Goal: Information Seeking & Learning: Learn about a topic

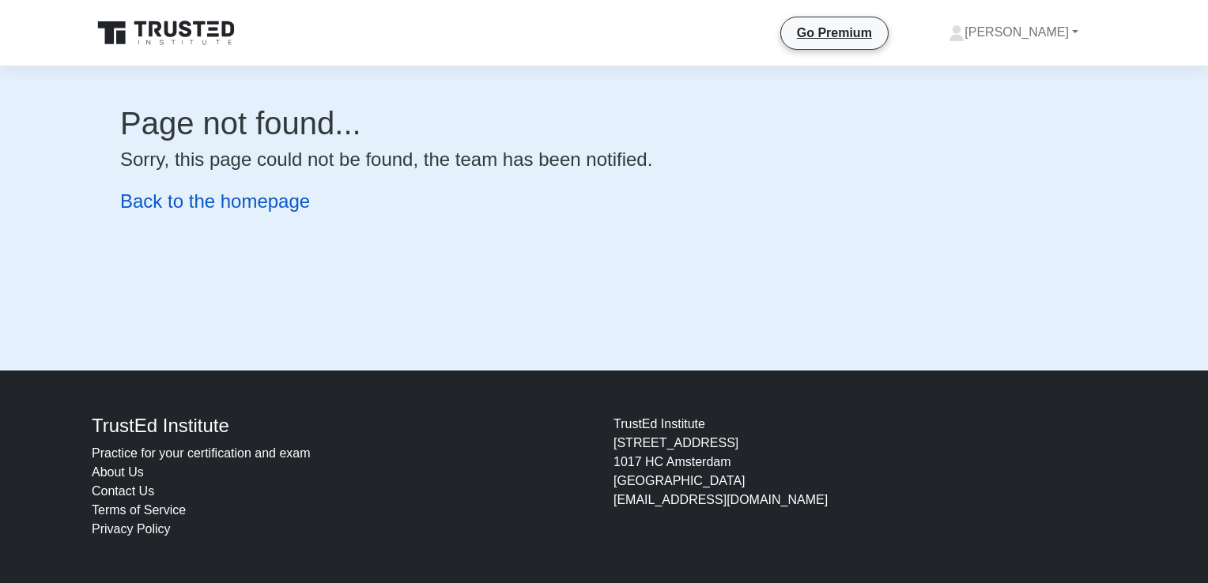
click at [243, 203] on link "Back to the homepage" at bounding box center [215, 200] width 190 height 21
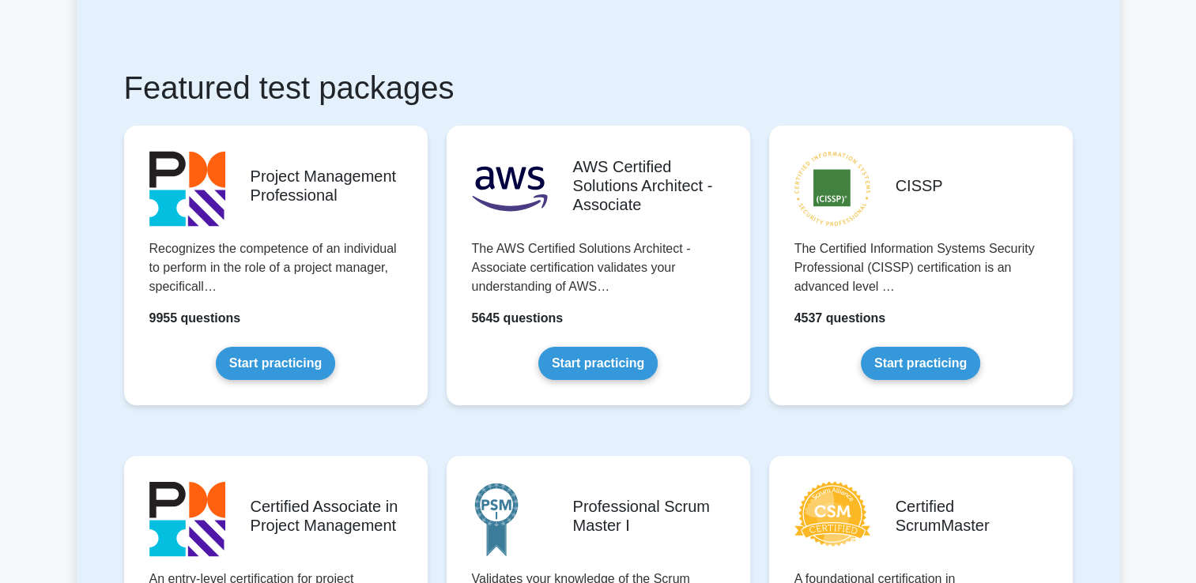
scroll to position [316, 0]
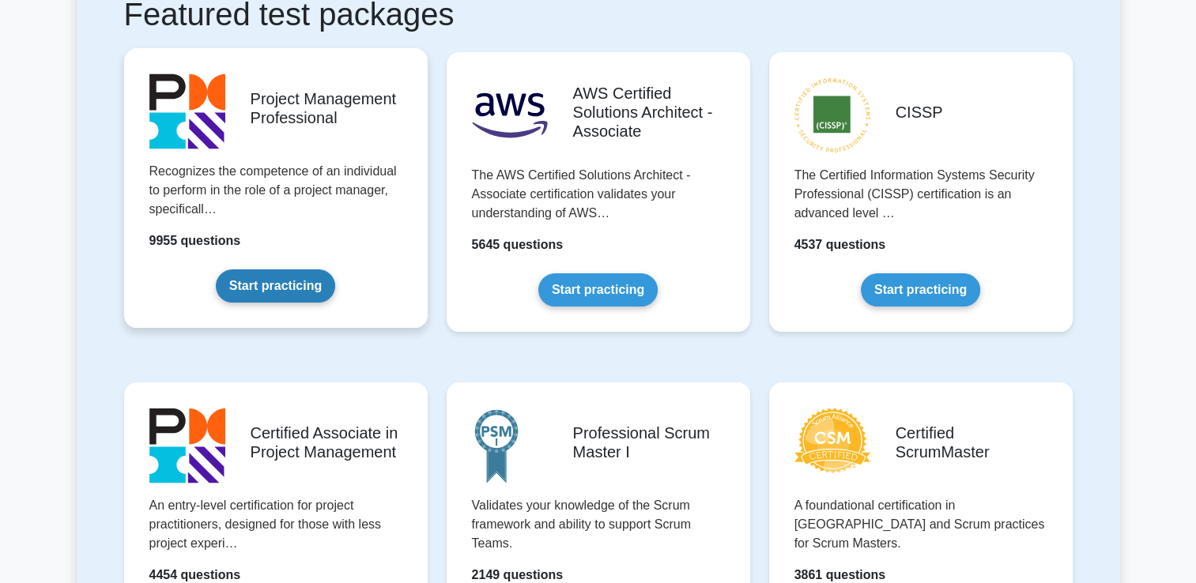
click at [284, 286] on link "Start practicing" at bounding box center [275, 286] width 119 height 33
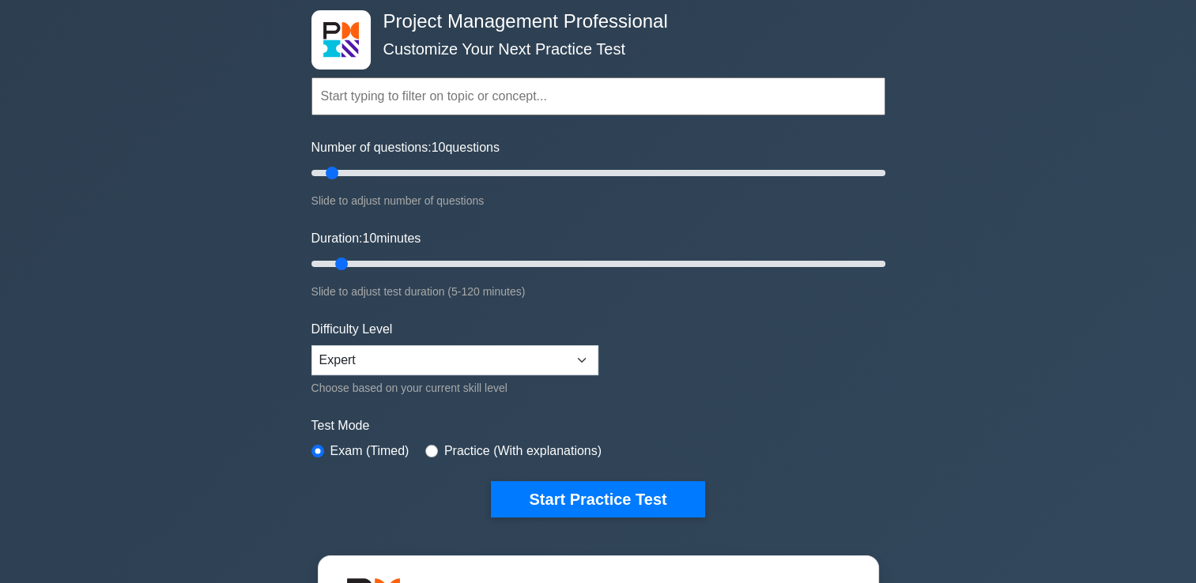
scroll to position [79, 0]
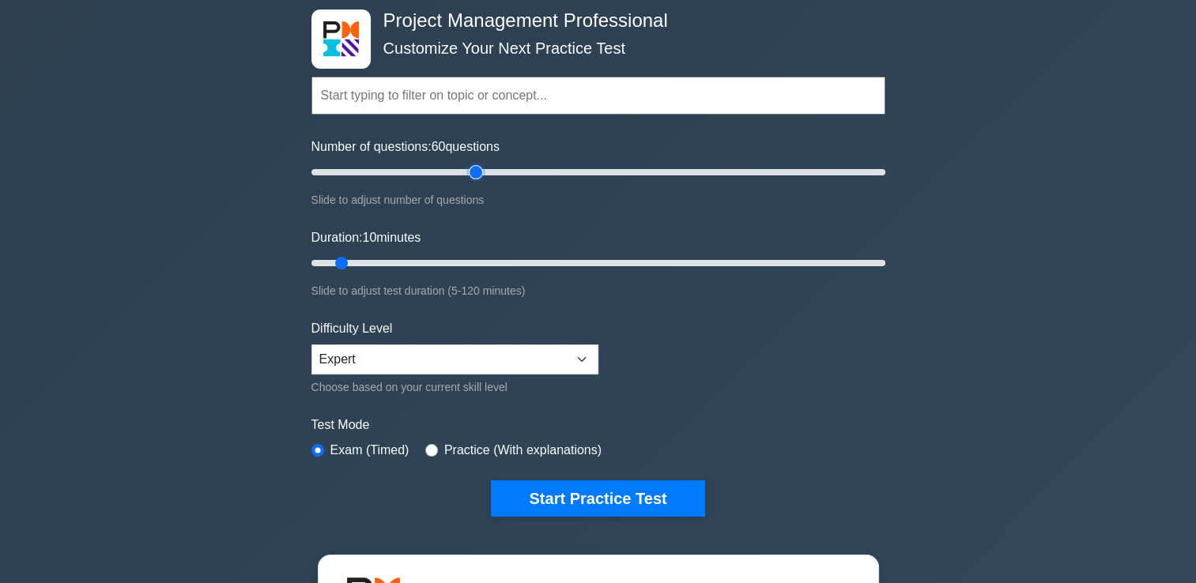
drag, startPoint x: 330, startPoint y: 169, endPoint x: 474, endPoint y: 179, distance: 145.0
type input "60"
click at [474, 179] on input "Number of questions: 60 questions" at bounding box center [598, 172] width 574 height 19
drag, startPoint x: 337, startPoint y: 262, endPoint x: 474, endPoint y: 261, distance: 137.5
click at [470, 261] on input "Duration: 35 minutes" at bounding box center [598, 263] width 574 height 19
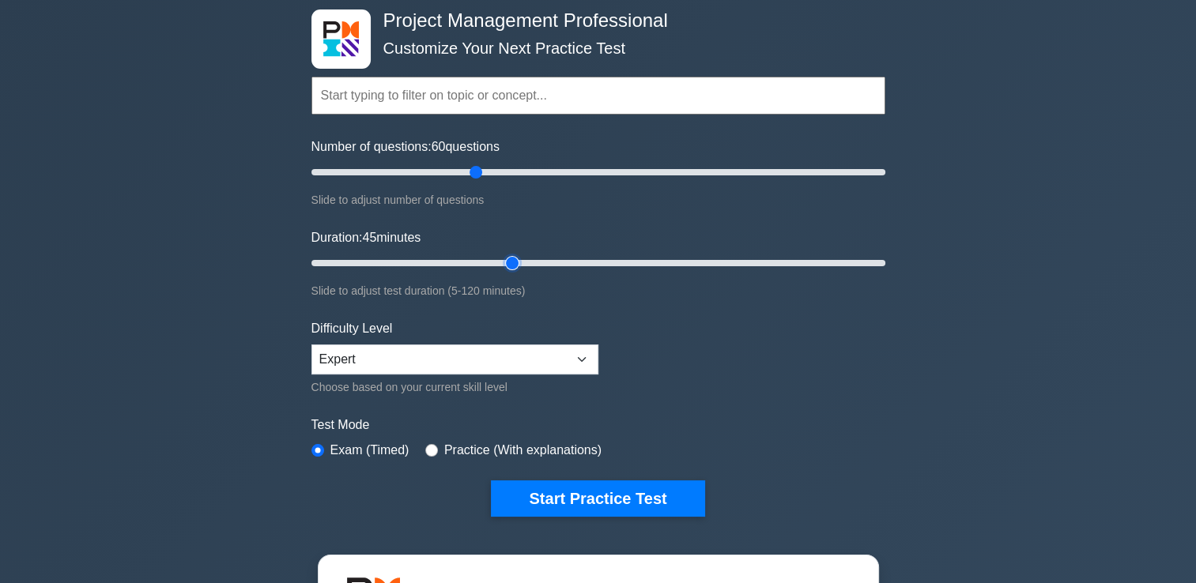
drag, startPoint x: 477, startPoint y: 261, endPoint x: 518, endPoint y: 262, distance: 41.1
click at [518, 262] on input "Duration: 45 minutes" at bounding box center [598, 263] width 574 height 19
drag, startPoint x: 528, startPoint y: 262, endPoint x: 545, endPoint y: 262, distance: 16.6
click at [545, 262] on input "Duration: 50 minutes" at bounding box center [598, 263] width 574 height 19
click at [575, 262] on input "Duration: 60 minutes" at bounding box center [598, 263] width 574 height 19
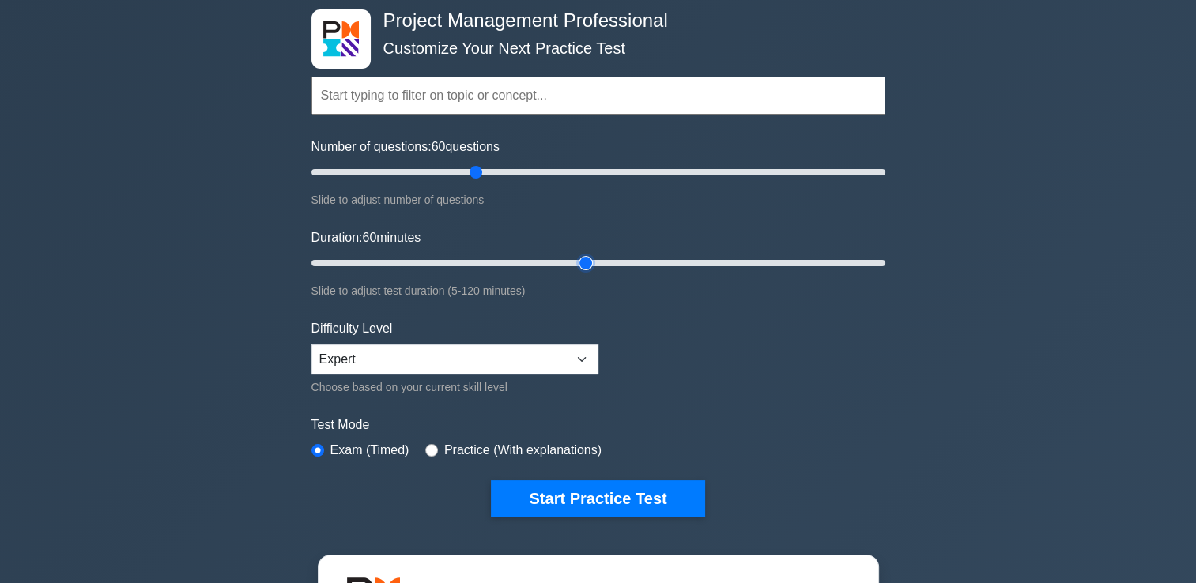
click at [588, 262] on input "Duration: 60 minutes" at bounding box center [598, 263] width 574 height 19
click at [601, 262] on input "Duration: 60 minutes" at bounding box center [598, 263] width 574 height 19
drag, startPoint x: 601, startPoint y: 262, endPoint x: 654, endPoint y: 262, distance: 52.2
type input "75"
click at [654, 262] on input "Duration: 75 minutes" at bounding box center [598, 263] width 574 height 19
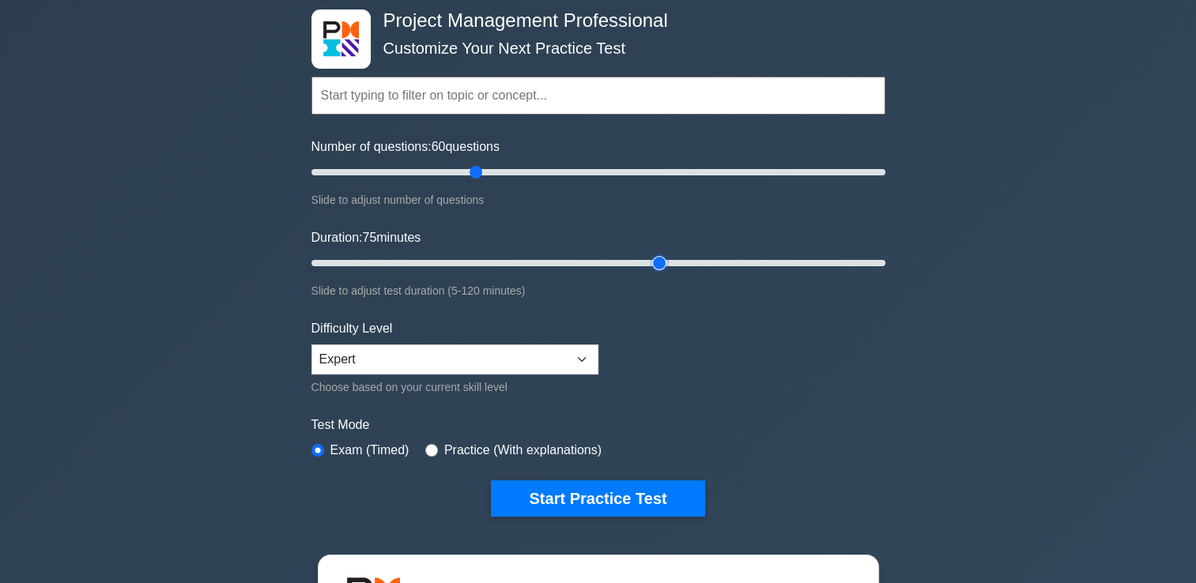
click at [654, 262] on input "Duration: 75 minutes" at bounding box center [598, 263] width 574 height 19
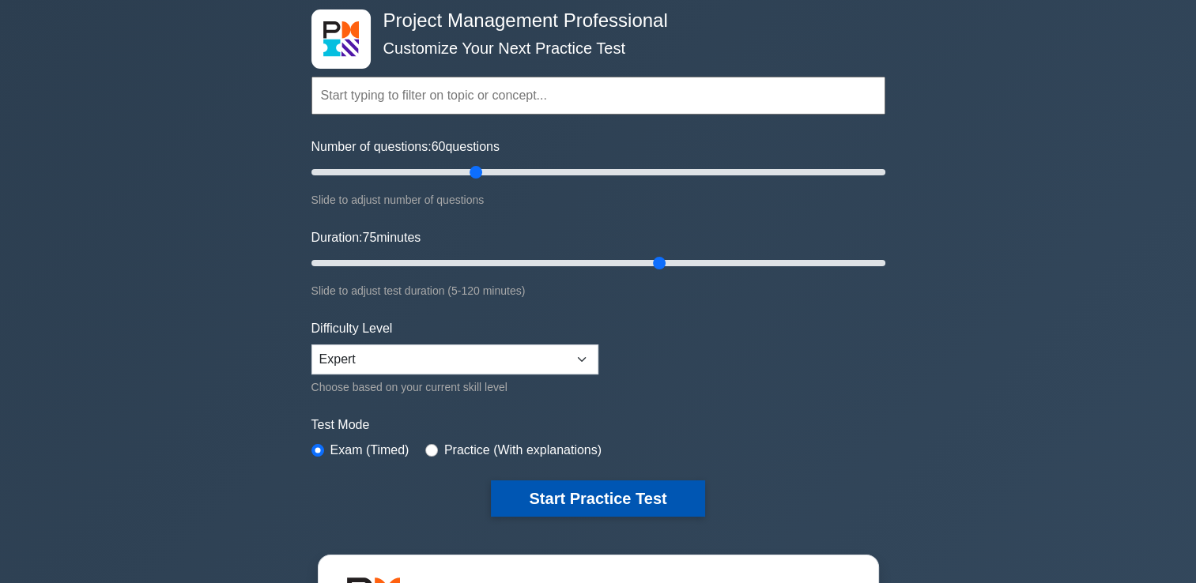
click at [613, 496] on button "Start Practice Test" at bounding box center [597, 499] width 213 height 36
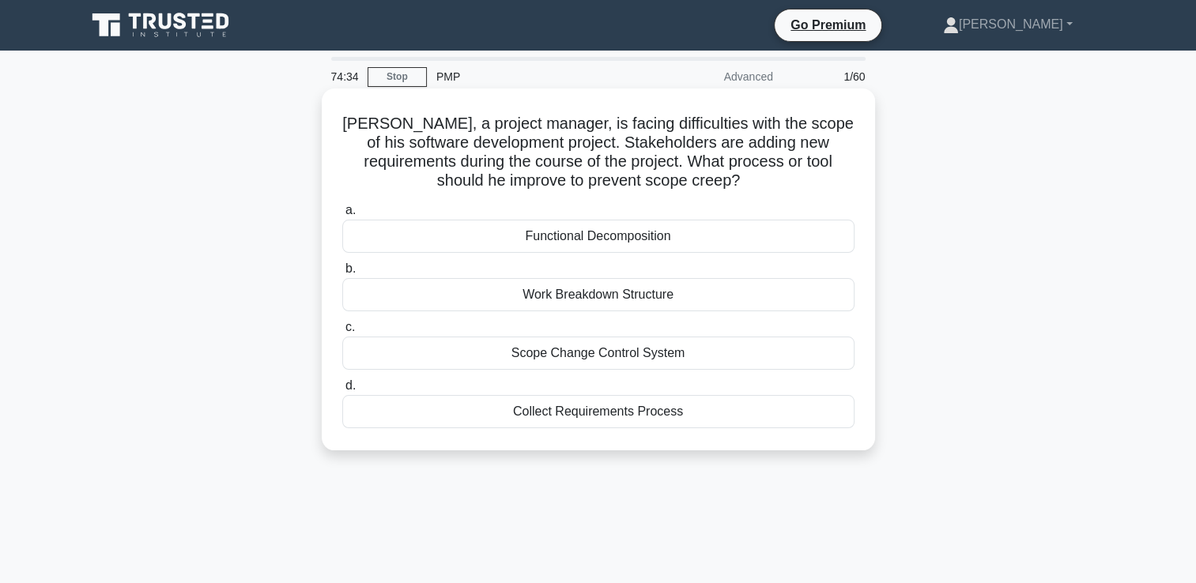
click at [637, 352] on div "Scope Change Control System" at bounding box center [598, 353] width 512 height 33
click at [342, 333] on input "c. Scope Change Control System" at bounding box center [342, 327] width 0 height 10
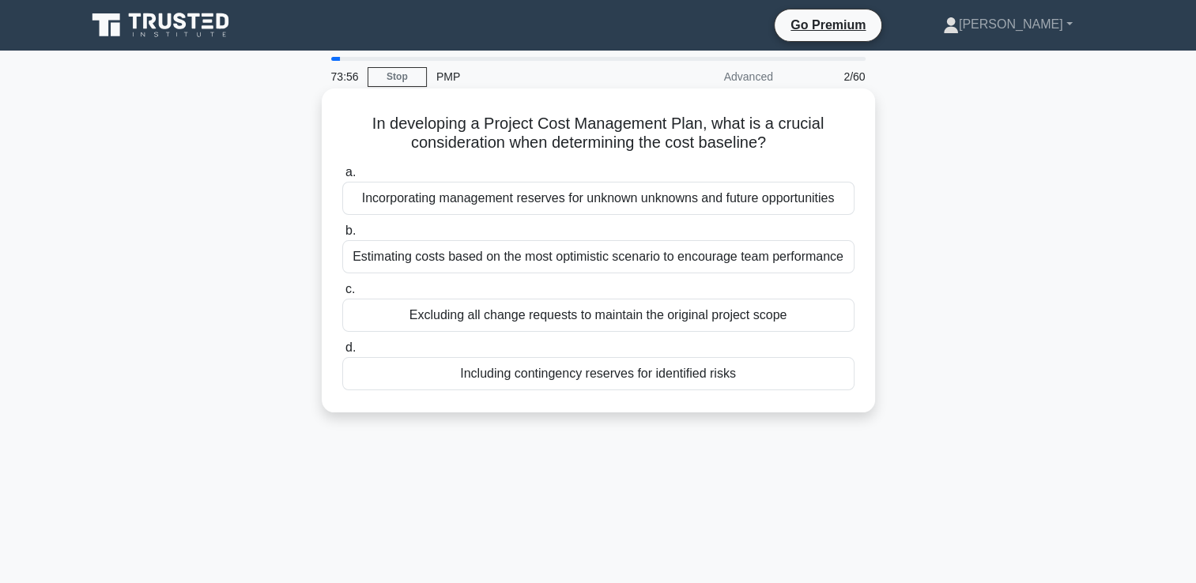
click at [654, 203] on div "Incorporating management reserves for unknown unknowns and future opportunities" at bounding box center [598, 198] width 512 height 33
click at [342, 178] on input "a. Incorporating management reserves for unknown unknowns and future opportunit…" at bounding box center [342, 173] width 0 height 10
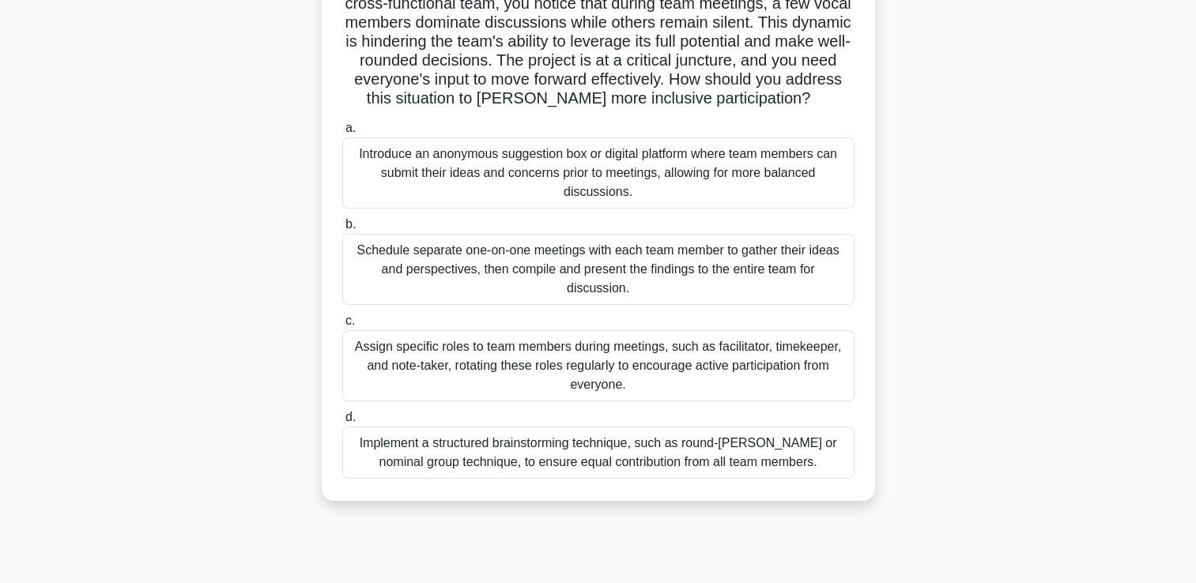
scroll to position [158, 0]
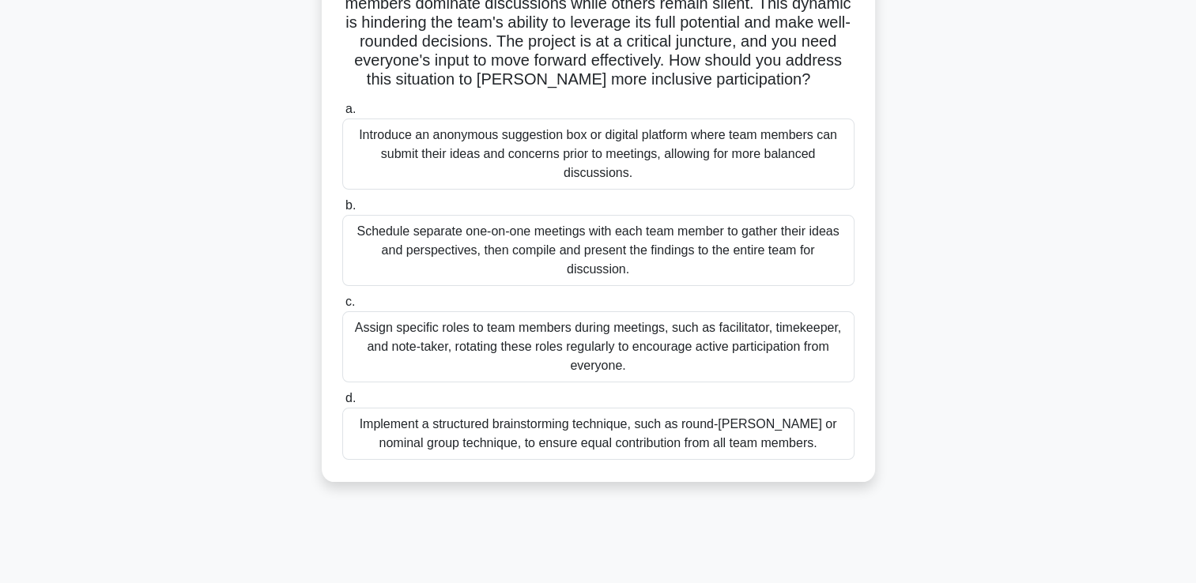
click at [669, 426] on div "Implement a structured brainstorming technique, such as round-[PERSON_NAME] or …" at bounding box center [598, 434] width 512 height 52
click at [342, 404] on input "d. Implement a structured brainstorming technique, such as round-[PERSON_NAME] …" at bounding box center [342, 399] width 0 height 10
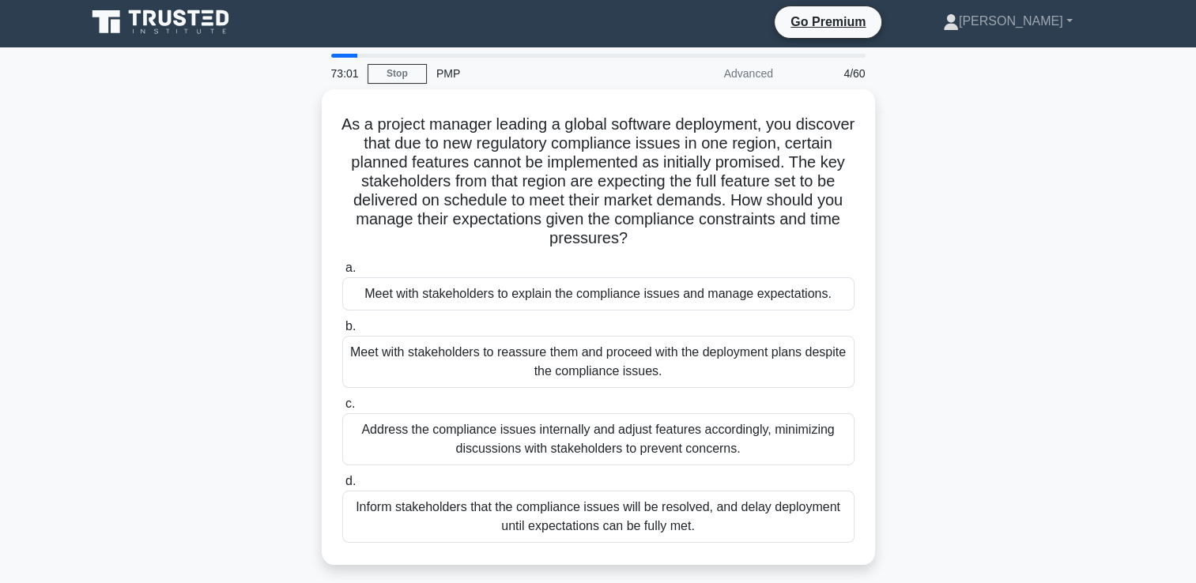
scroll to position [0, 0]
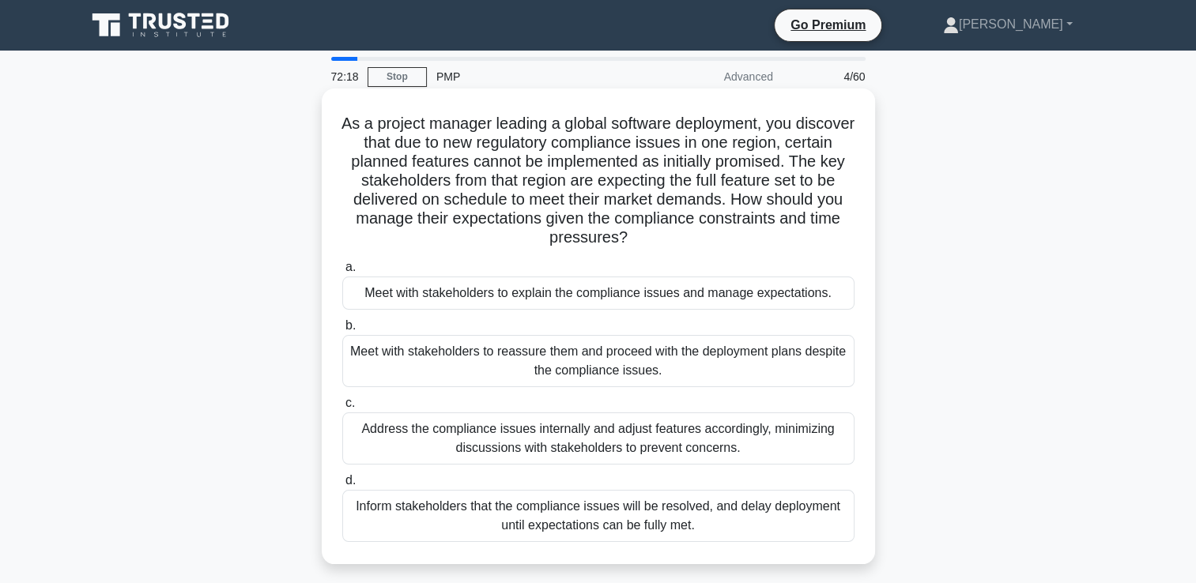
click at [511, 296] on div "Meet with stakeholders to explain the compliance issues and manage expectations." at bounding box center [598, 293] width 512 height 33
click at [342, 273] on input "a. Meet with stakeholders to explain the compliance issues and manage expectati…" at bounding box center [342, 267] width 0 height 10
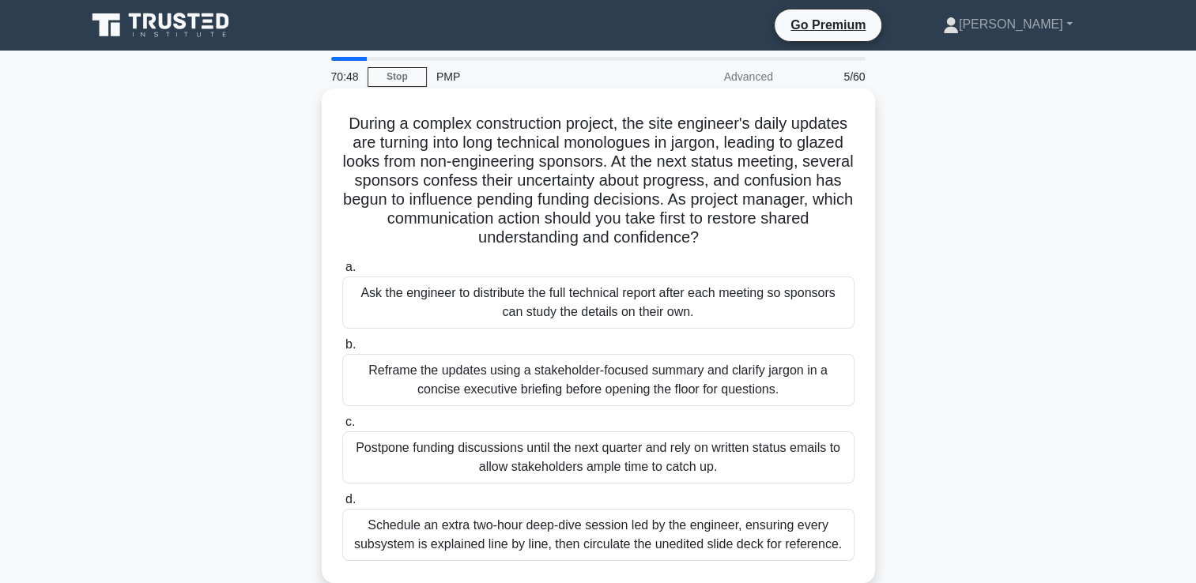
click at [566, 385] on div "Reframe the updates using a stakeholder-focused summary and clarify jargon in a…" at bounding box center [598, 380] width 512 height 52
click at [342, 350] on input "b. Reframe the updates using a stakeholder-focused summary and clarify jargon i…" at bounding box center [342, 345] width 0 height 10
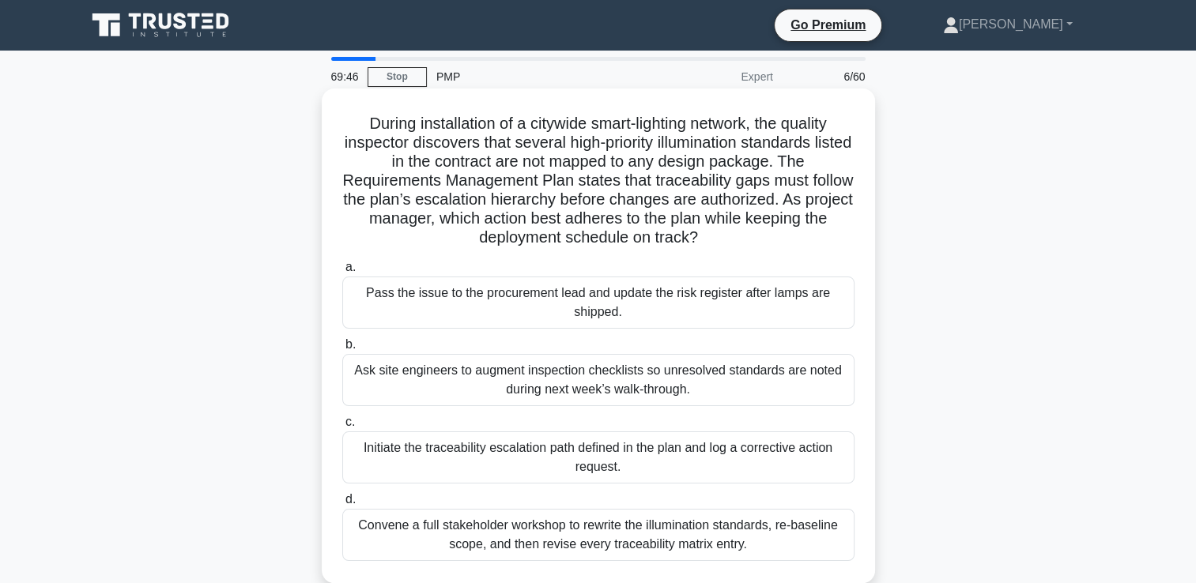
click at [585, 465] on div "Initiate the traceability escalation path defined in the plan and log a correct…" at bounding box center [598, 458] width 512 height 52
click at [342, 428] on input "c. Initiate the traceability escalation path defined in the plan and log a corr…" at bounding box center [342, 422] width 0 height 10
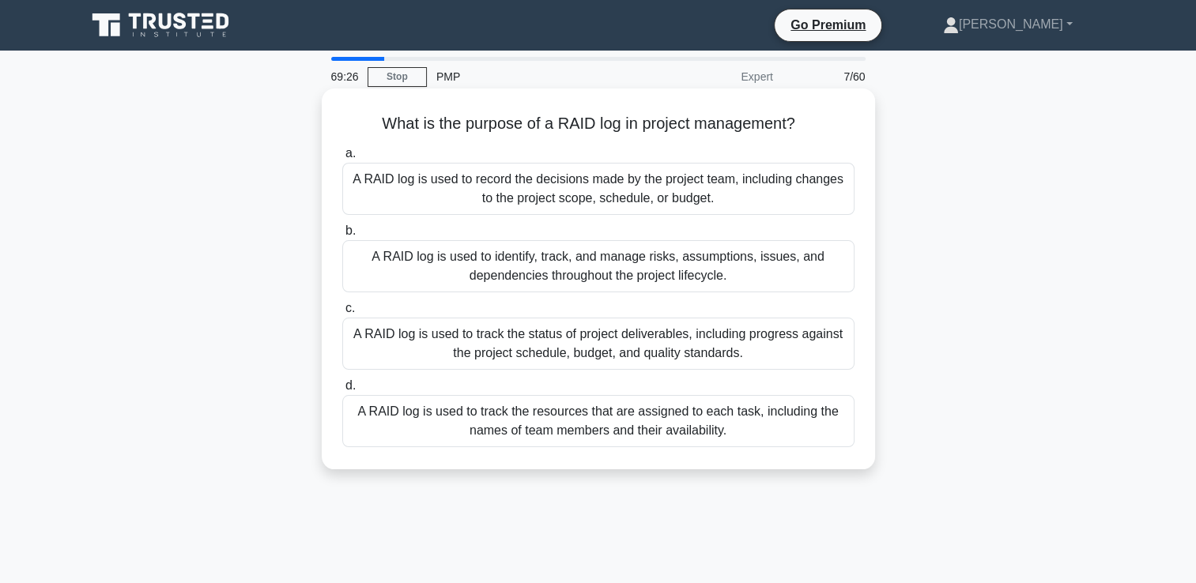
click at [548, 345] on div "A RAID log is used to track the status of project deliverables, including progr…" at bounding box center [598, 344] width 512 height 52
click at [342, 314] on input "c. A RAID log is used to track the status of project deliverables, including pr…" at bounding box center [342, 308] width 0 height 10
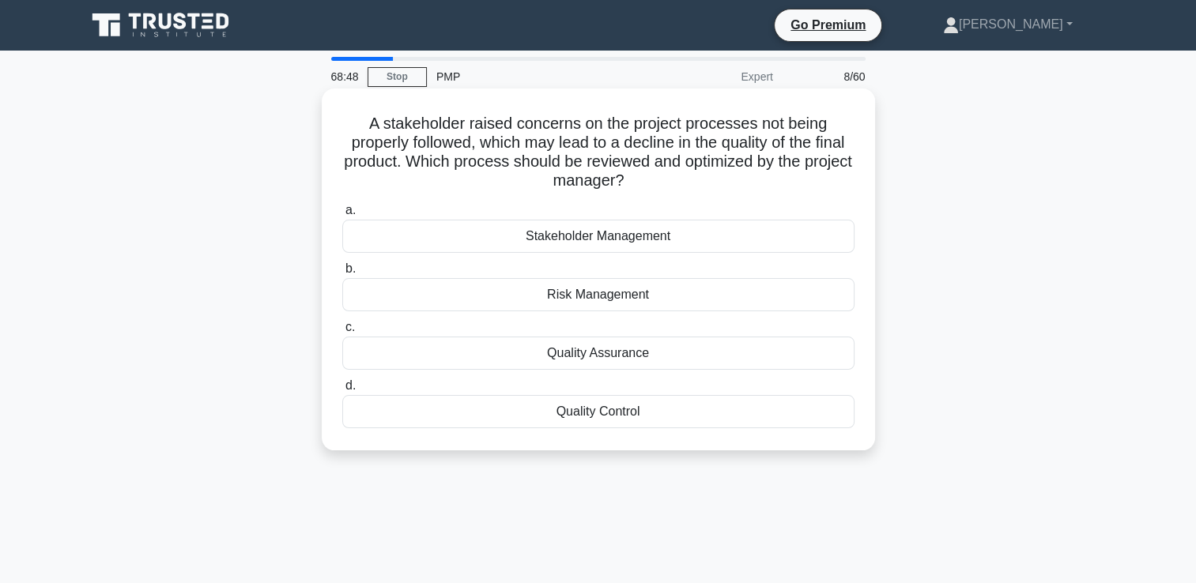
click at [613, 412] on div "Quality Control" at bounding box center [598, 411] width 512 height 33
click at [342, 391] on input "d. Quality Control" at bounding box center [342, 386] width 0 height 10
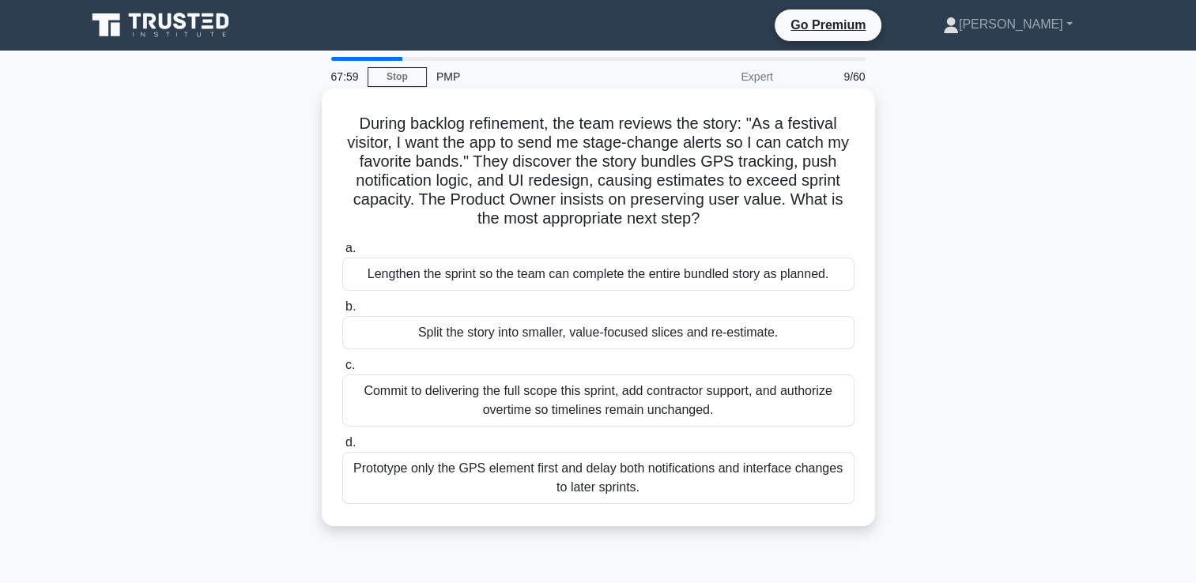
click at [667, 337] on div "Split the story into smaller, value-focused slices and re-estimate." at bounding box center [598, 332] width 512 height 33
click at [342, 312] on input "b. Split the story into smaller, value-focused slices and re-estimate." at bounding box center [342, 307] width 0 height 10
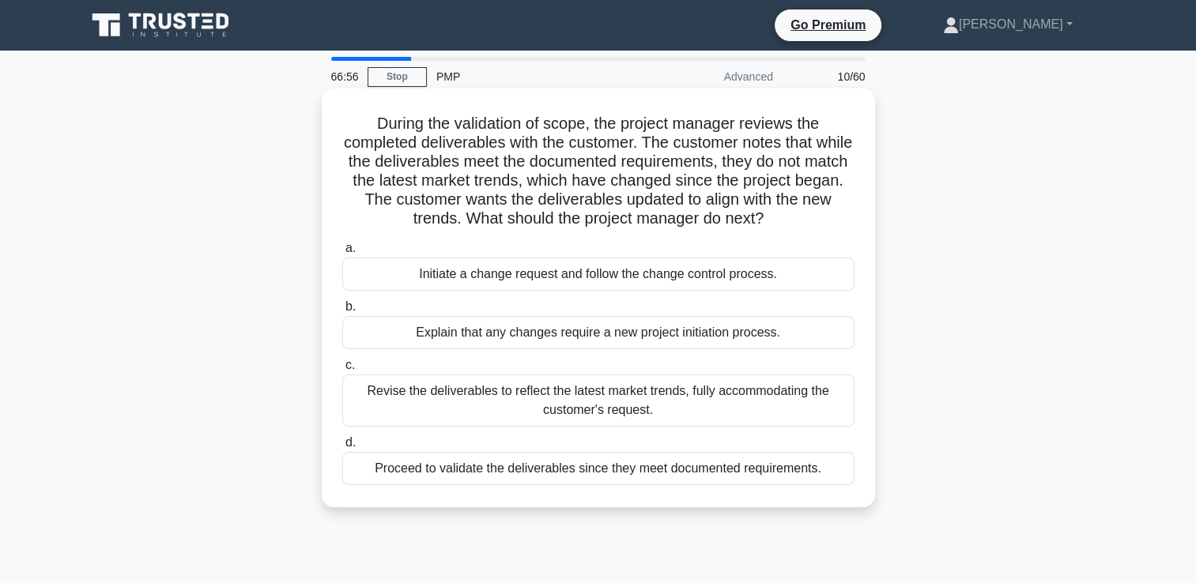
click at [645, 280] on div "Initiate a change request and follow the change control process." at bounding box center [598, 274] width 512 height 33
click at [342, 254] on input "a. Initiate a change request and follow the change control process." at bounding box center [342, 248] width 0 height 10
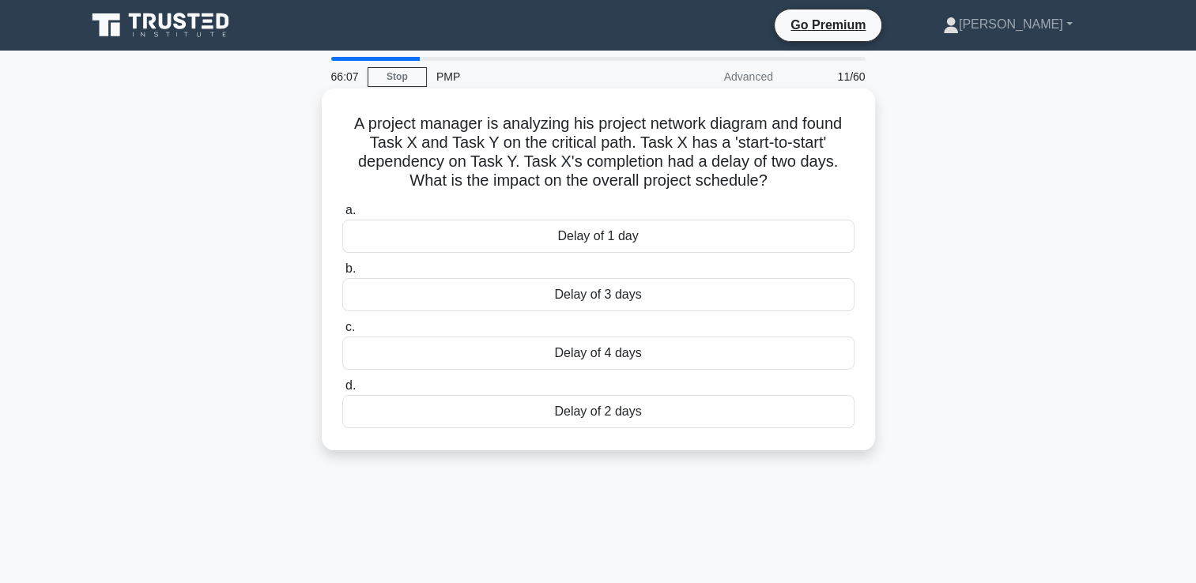
click at [615, 413] on div "Delay of 2 days" at bounding box center [598, 411] width 512 height 33
click at [342, 391] on input "d. Delay of 2 days" at bounding box center [342, 386] width 0 height 10
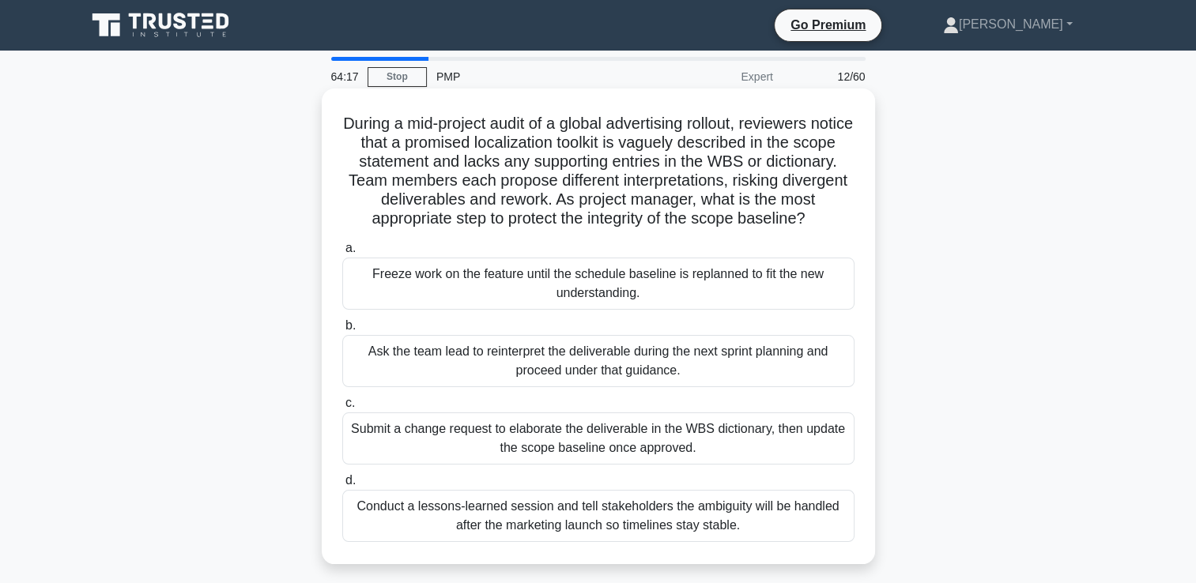
click at [587, 462] on div "Submit a change request to elaborate the deliverable in the WBS dictionary, the…" at bounding box center [598, 439] width 512 height 52
click at [342, 409] on input "c. Submit a change request to elaborate the deliverable in the WBS dictionary, …" at bounding box center [342, 403] width 0 height 10
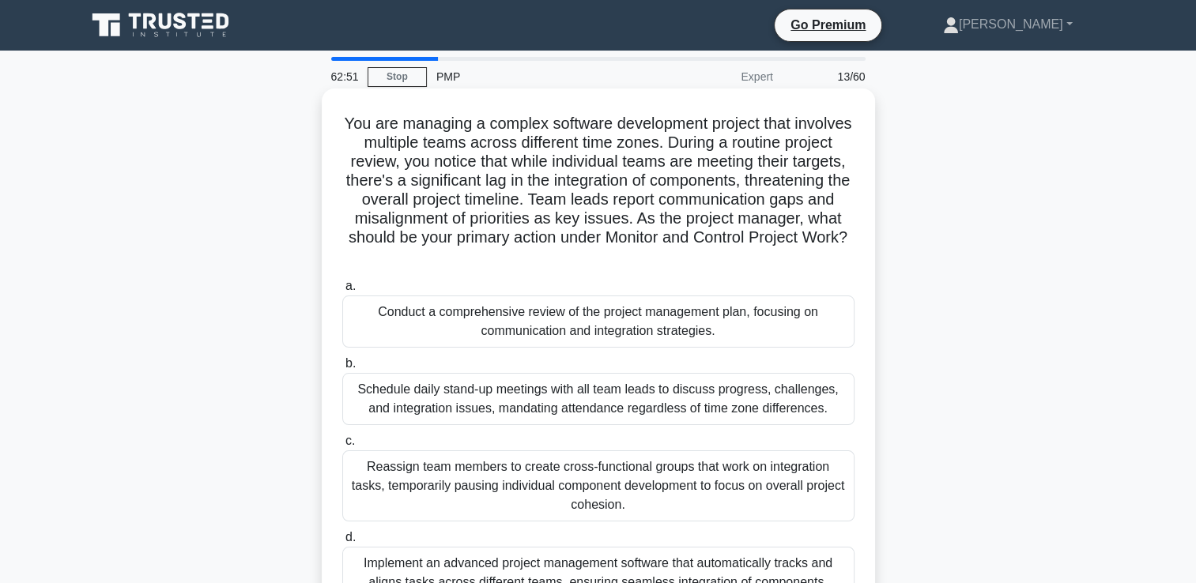
click at [559, 536] on label "d. Implement an advanced project management software that automatically tracks …" at bounding box center [598, 563] width 512 height 71
click at [342, 536] on input "d. Implement an advanced project management software that automatically tracks …" at bounding box center [342, 538] width 0 height 10
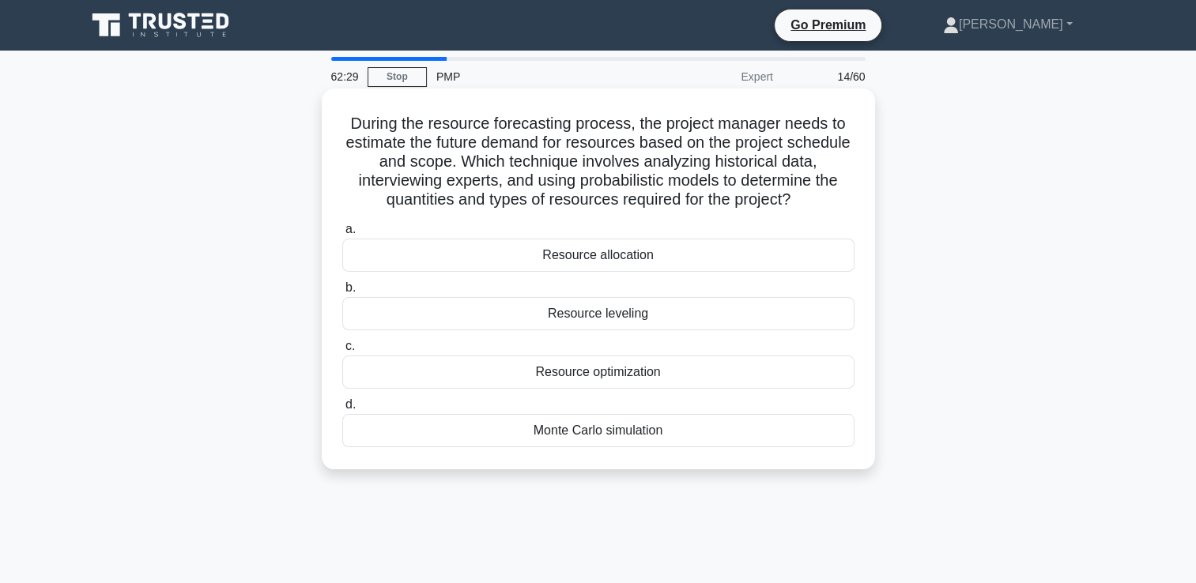
click at [594, 141] on h5 "During the resource forecasting process, the project manager needs to estimate …" at bounding box center [598, 162] width 515 height 96
click at [616, 267] on div "Resource allocation" at bounding box center [598, 255] width 512 height 33
click at [342, 235] on input "a. Resource allocation" at bounding box center [342, 229] width 0 height 10
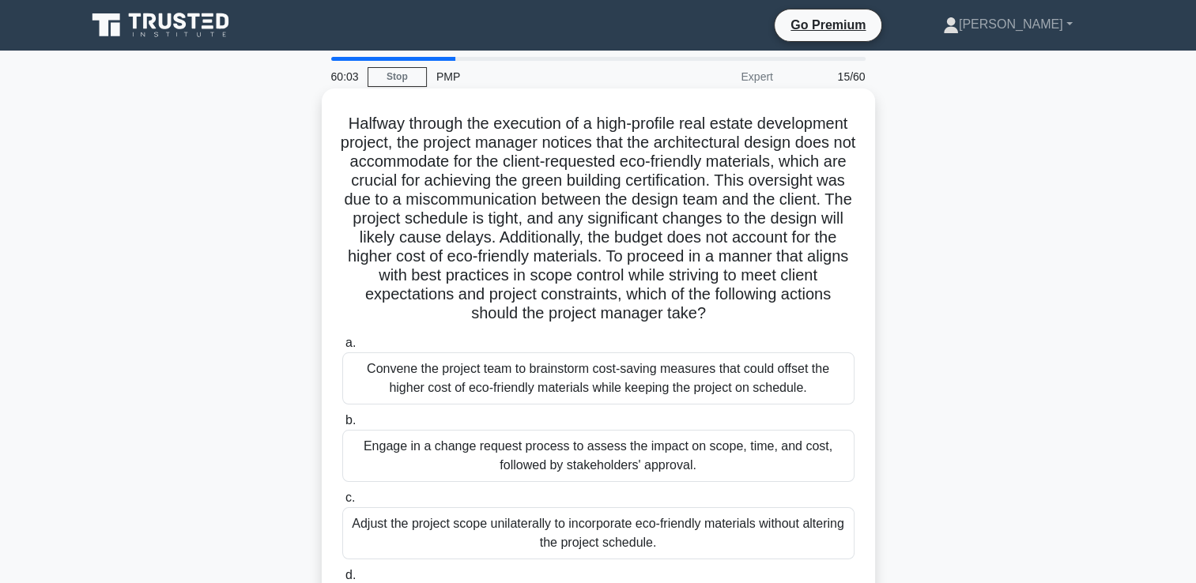
click at [550, 179] on h5 "Halfway through the execution of a high-profile real estate development project…" at bounding box center [598, 219] width 515 height 210
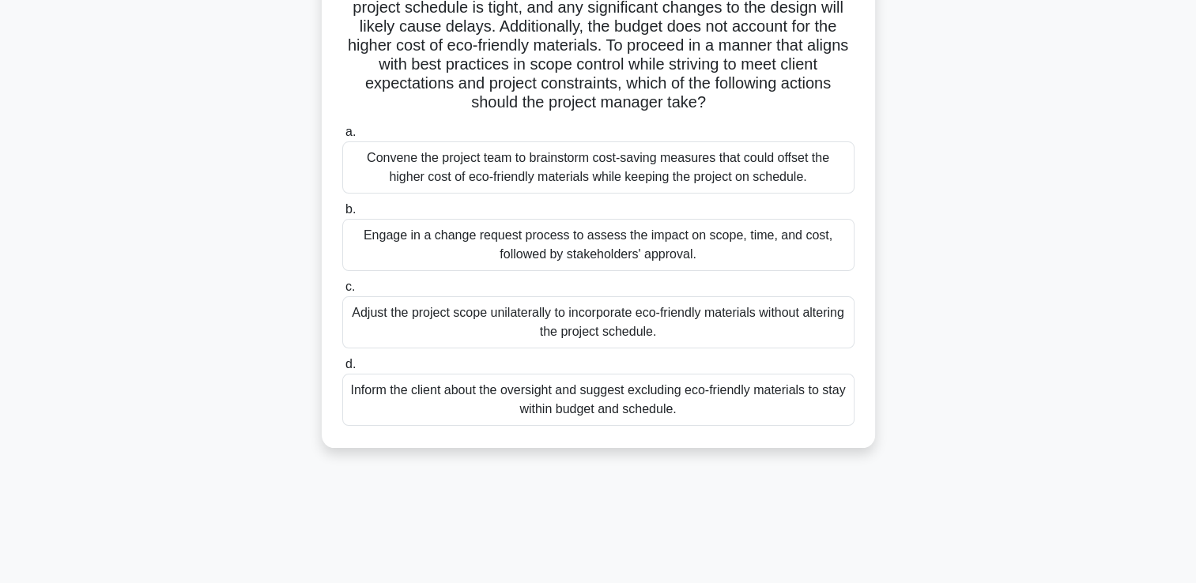
scroll to position [237, 0]
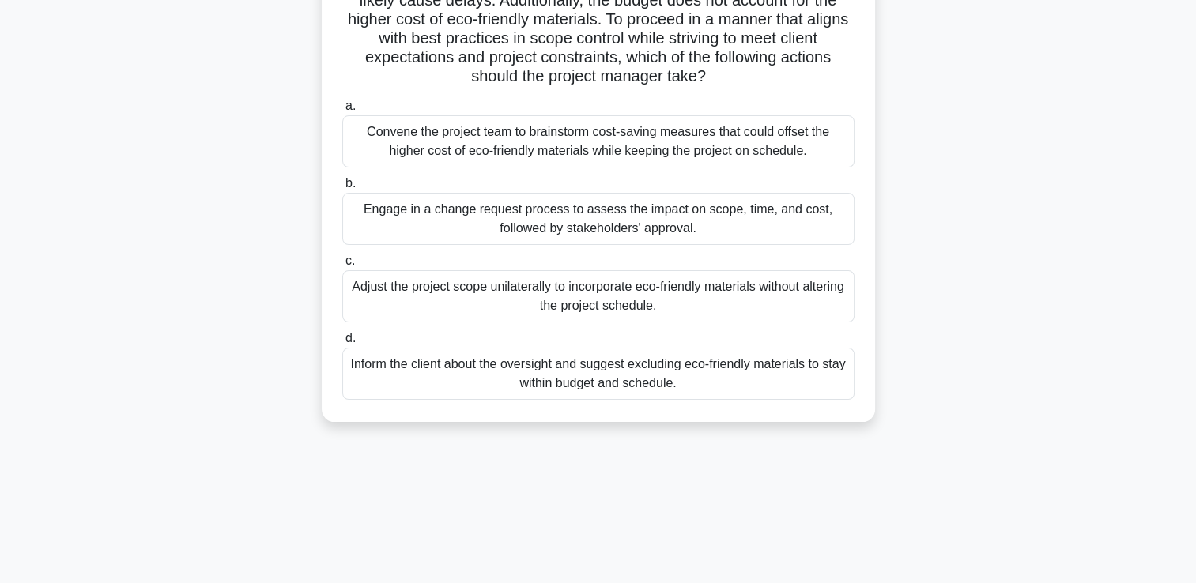
click at [612, 245] on div "Engage in a change request process to assess the impact on scope, time, and cos…" at bounding box center [598, 219] width 512 height 52
click at [342, 189] on input "b. Engage in a change request process to assess the impact on scope, time, and …" at bounding box center [342, 184] width 0 height 10
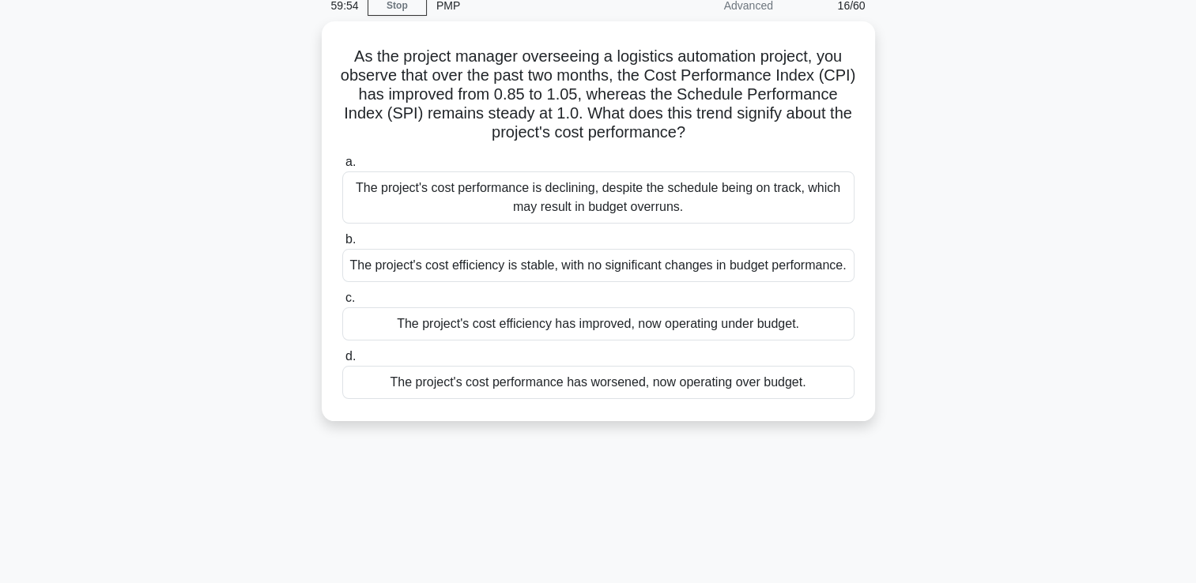
scroll to position [0, 0]
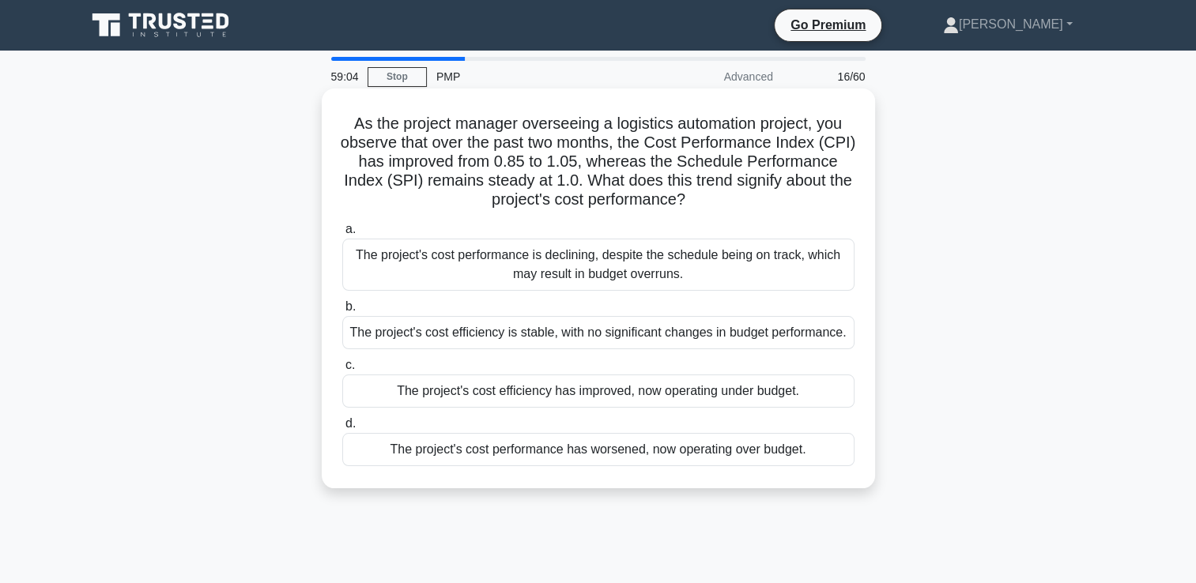
click at [663, 400] on div "The project's cost efficiency has improved, now operating under budget." at bounding box center [598, 391] width 512 height 33
click at [342, 371] on input "c. The project's cost efficiency has improved, now operating under budget." at bounding box center [342, 365] width 0 height 10
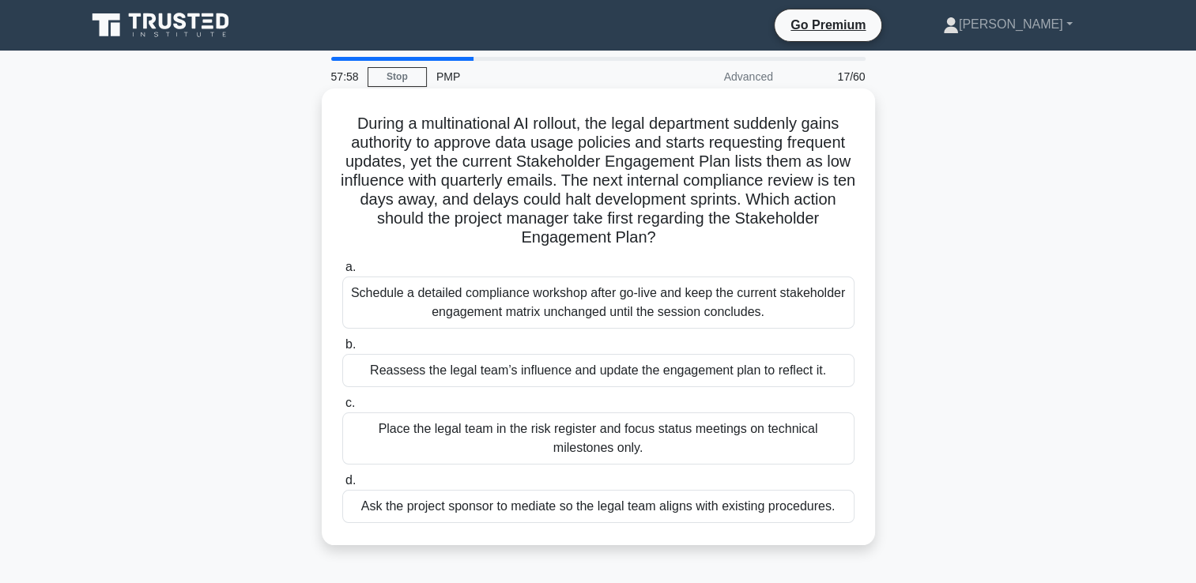
click at [642, 371] on div "Reassess the legal team’s influence and update the engagement plan to reflect i…" at bounding box center [598, 370] width 512 height 33
click at [342, 350] on input "b. Reassess the legal team’s influence and update the engagement plan to reflec…" at bounding box center [342, 345] width 0 height 10
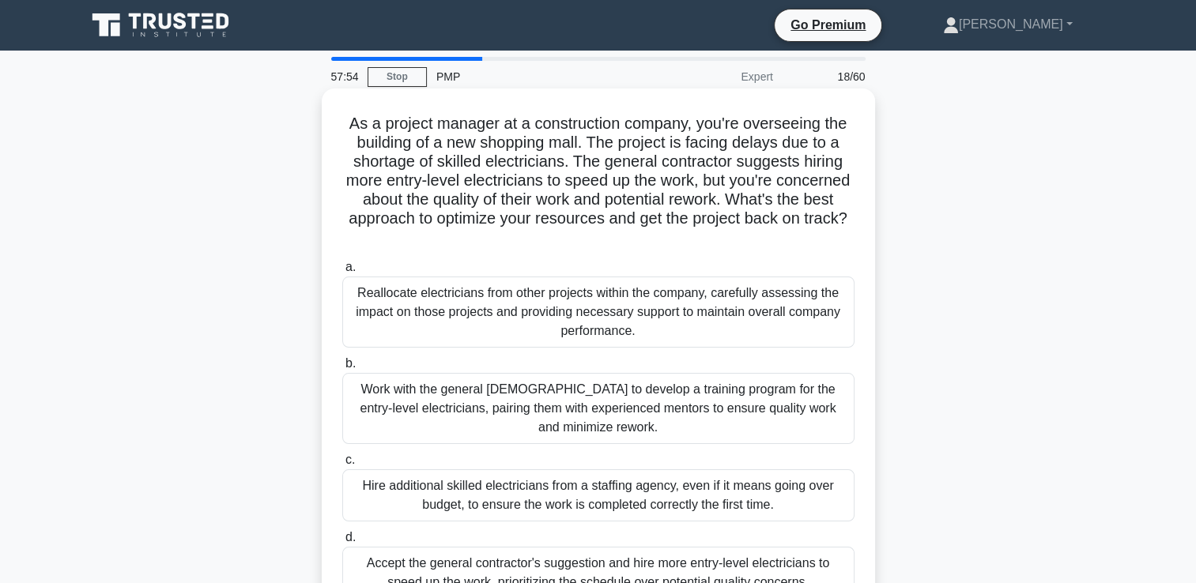
click at [569, 153] on h5 "As a project manager at a construction company, you're overseeing the building …" at bounding box center [598, 181] width 515 height 134
click at [548, 310] on div "Reallocate electricians from other projects within the company, carefully asses…" at bounding box center [598, 312] width 512 height 71
click at [342, 273] on input "a. Reallocate electricians from other projects within the company, carefully as…" at bounding box center [342, 267] width 0 height 10
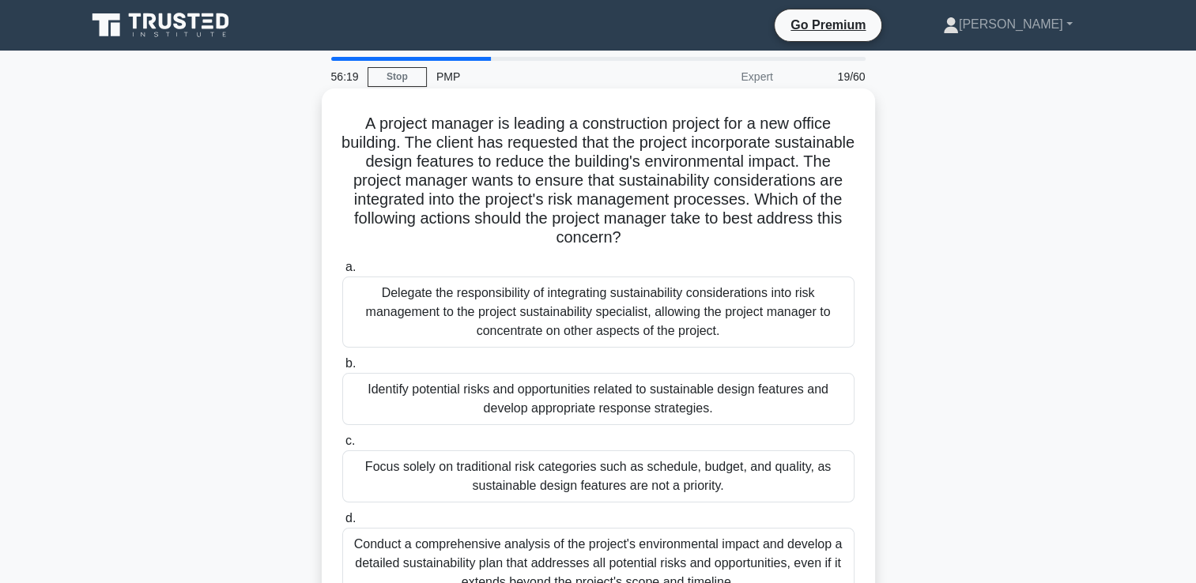
click at [583, 197] on h5 "A project manager is leading a construction project for a new office building. …" at bounding box center [598, 181] width 515 height 134
click at [580, 187] on h5 "A project manager is leading a construction project for a new office building. …" at bounding box center [598, 181] width 515 height 134
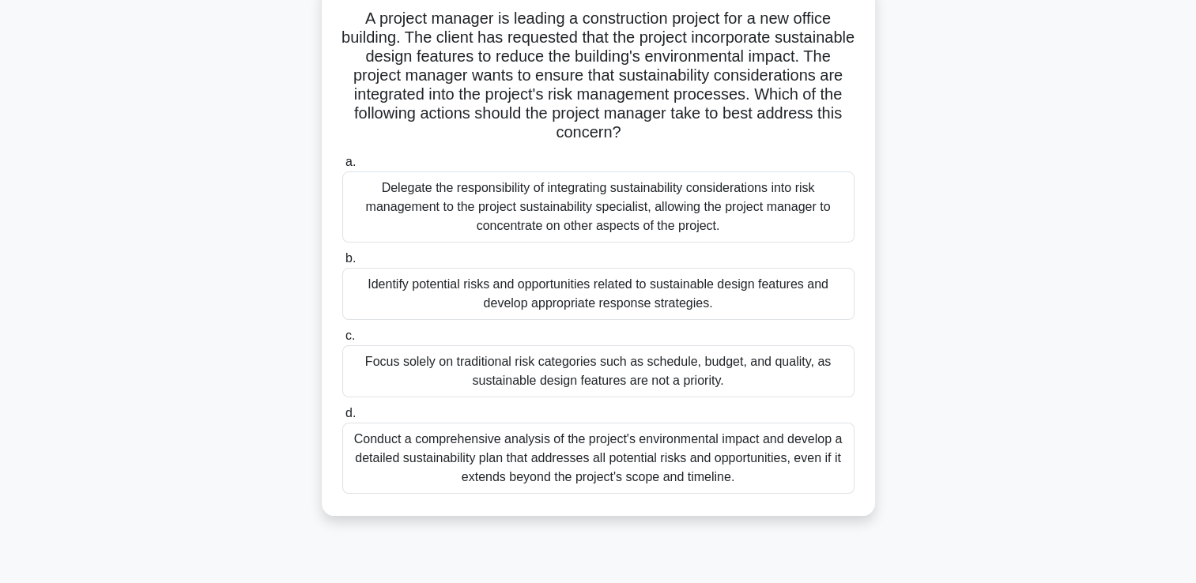
scroll to position [79, 0]
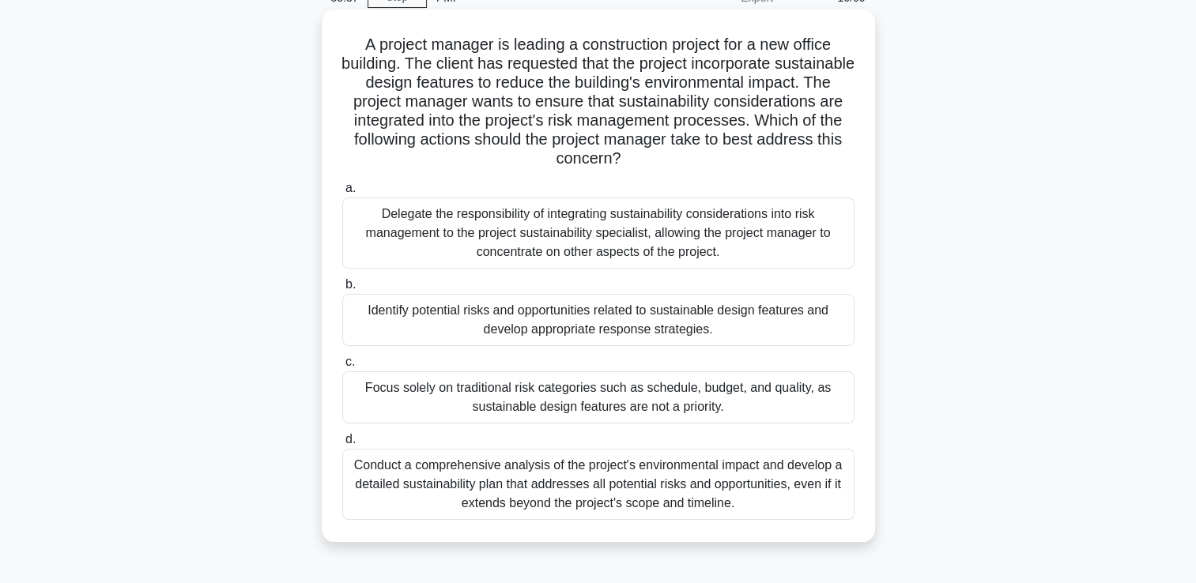
click at [650, 322] on div "Identify potential risks and opportunities related to sustainable design featur…" at bounding box center [598, 320] width 512 height 52
click at [342, 290] on input "b. Identify potential risks and opportunities related to sustainable design fea…" at bounding box center [342, 285] width 0 height 10
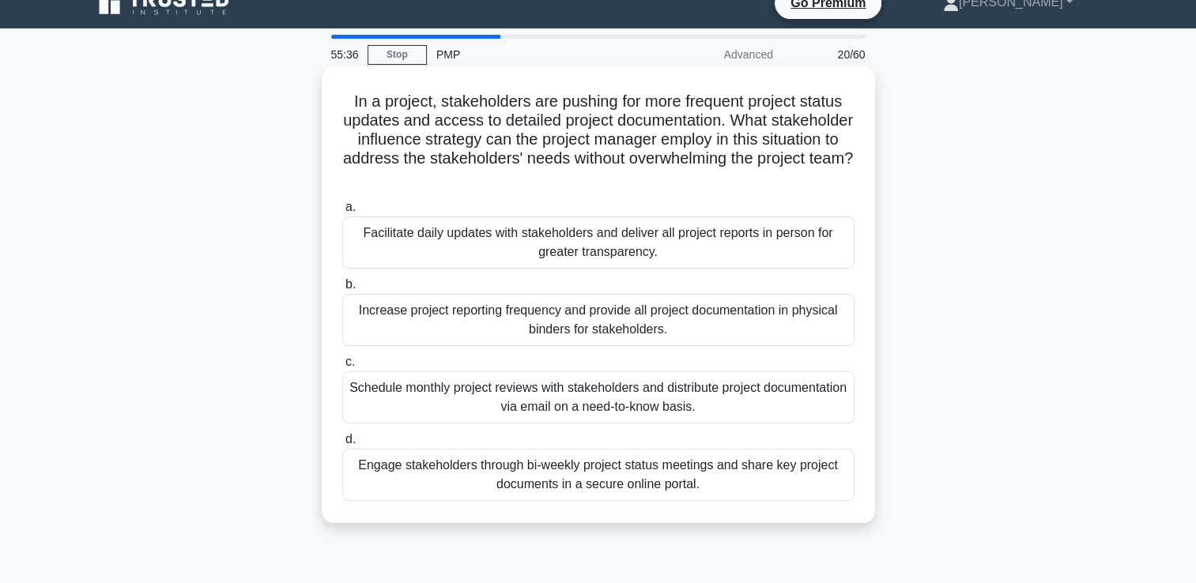
scroll to position [0, 0]
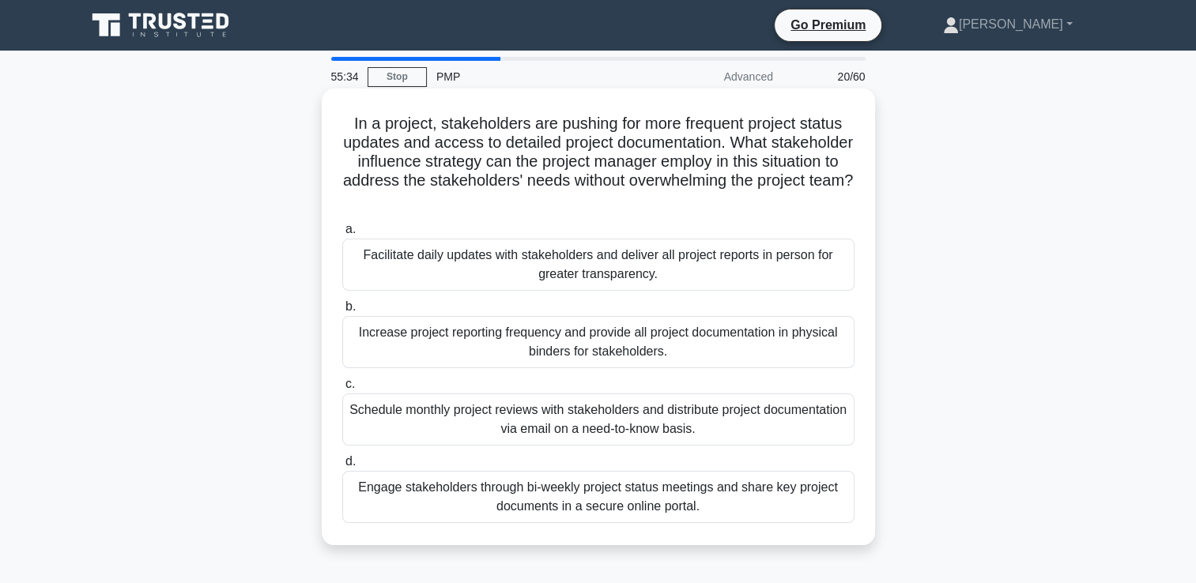
click at [556, 147] on h5 "In a project, stakeholders are pushing for more frequent project status updates…" at bounding box center [598, 162] width 515 height 96
click at [590, 492] on div "Engage stakeholders through bi-weekly project status meetings and share key pro…" at bounding box center [598, 497] width 512 height 52
click at [342, 467] on input "d. Engage stakeholders through bi-weekly project status meetings and share key …" at bounding box center [342, 462] width 0 height 10
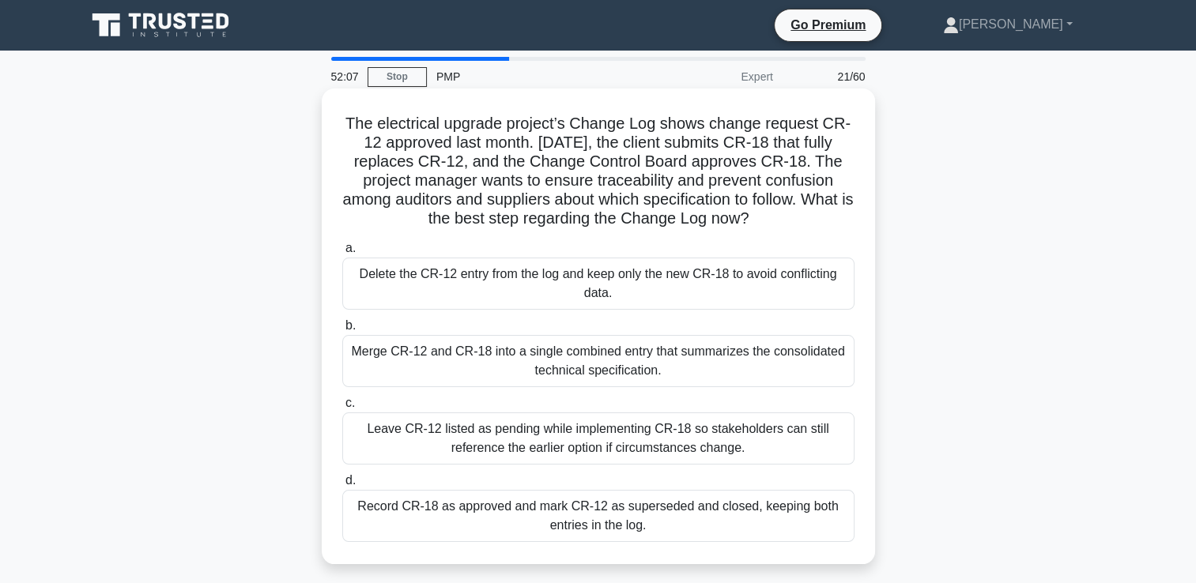
click at [604, 513] on div "Record CR-18 as approved and mark CR-12 as superseded and closed, keeping both …" at bounding box center [598, 516] width 512 height 52
click at [342, 486] on input "d. Record CR-18 as approved and mark CR-12 as superseded and closed, keeping bo…" at bounding box center [342, 481] width 0 height 10
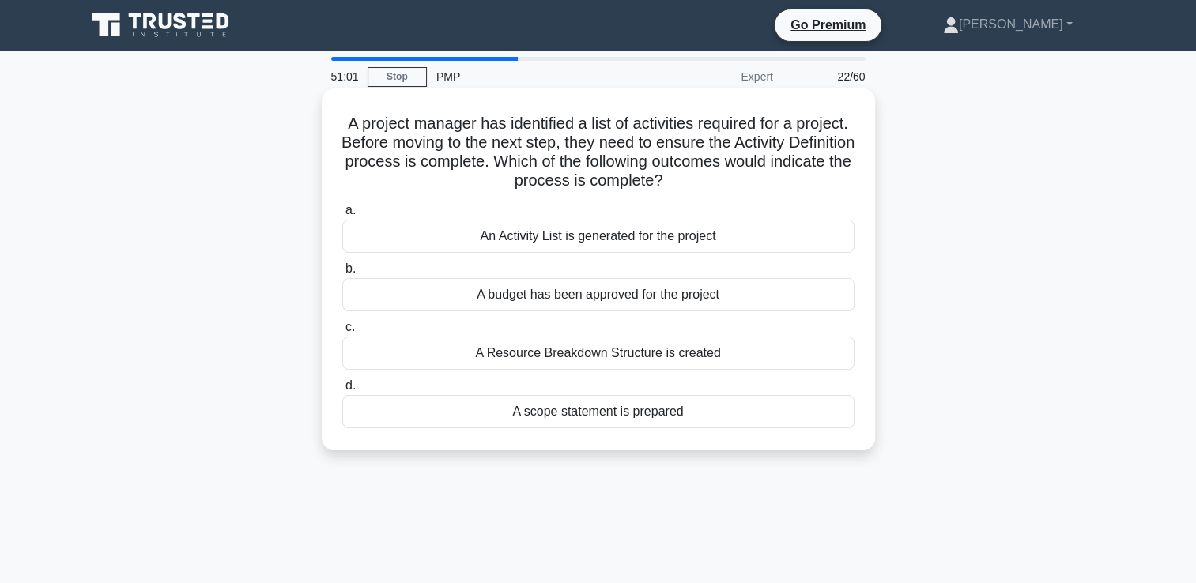
click at [642, 358] on div "A Resource Breakdown Structure is created" at bounding box center [598, 353] width 512 height 33
click at [342, 333] on input "c. A Resource Breakdown Structure is created" at bounding box center [342, 327] width 0 height 10
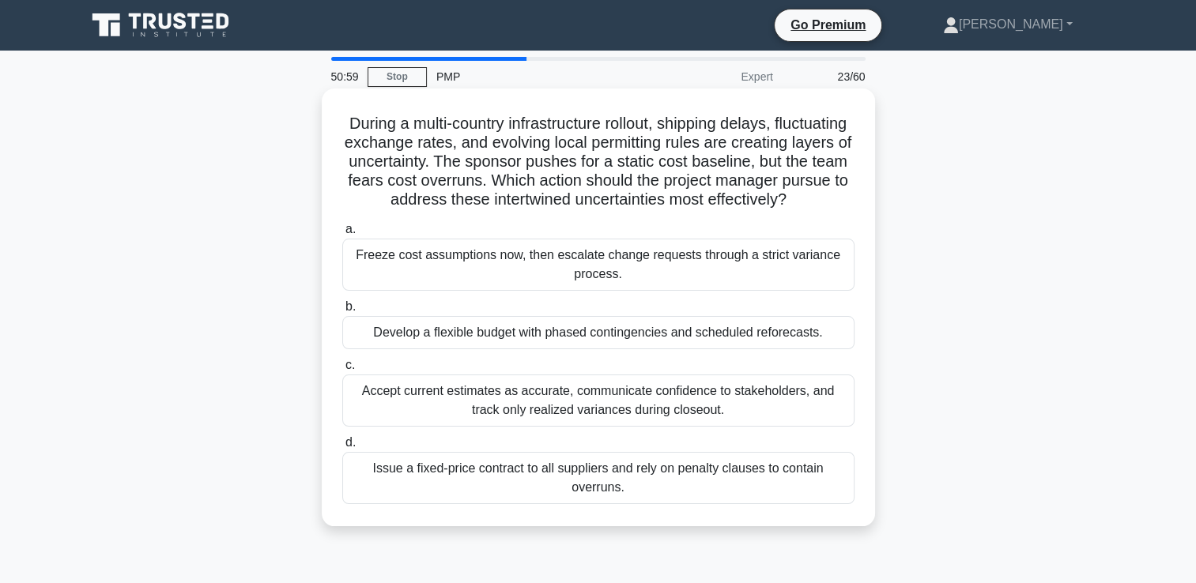
click at [583, 152] on h5 "During a multi-country infrastructure rollout, shipping delays, fluctuating exc…" at bounding box center [598, 162] width 515 height 96
click at [552, 349] on div "Develop a flexible budget with phased contingencies and scheduled reforecasts." at bounding box center [598, 332] width 512 height 33
click at [342, 312] on input "b. Develop a flexible budget with phased contingencies and scheduled reforecast…" at bounding box center [342, 307] width 0 height 10
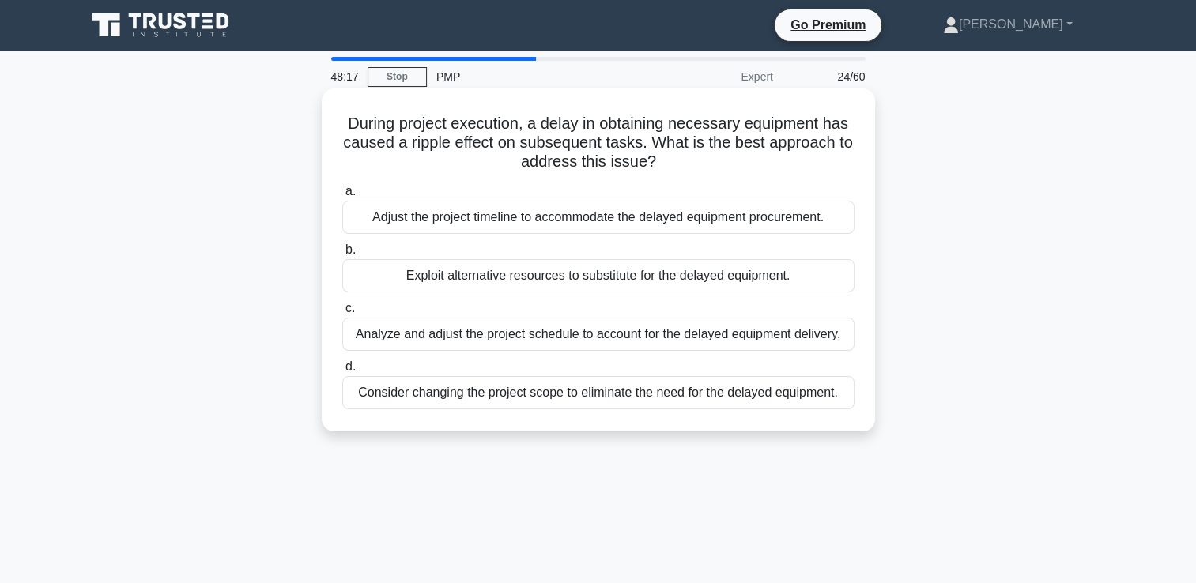
click at [597, 281] on div "Exploit alternative resources to substitute for the delayed equipment." at bounding box center [598, 275] width 512 height 33
click at [342, 255] on input "b. Exploit alternative resources to substitute for the delayed equipment." at bounding box center [342, 250] width 0 height 10
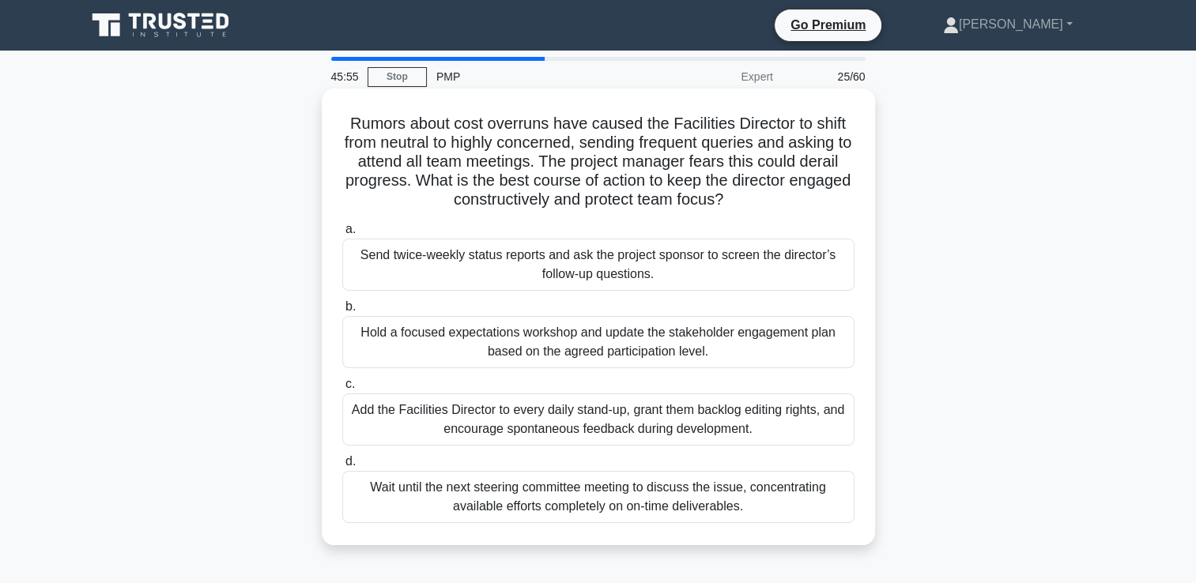
click at [585, 353] on div "Hold a focused expectations workshop and update the stakeholder engagement plan…" at bounding box center [598, 342] width 512 height 52
click at [342, 312] on input "b. Hold a focused expectations workshop and update the stakeholder engagement p…" at bounding box center [342, 307] width 0 height 10
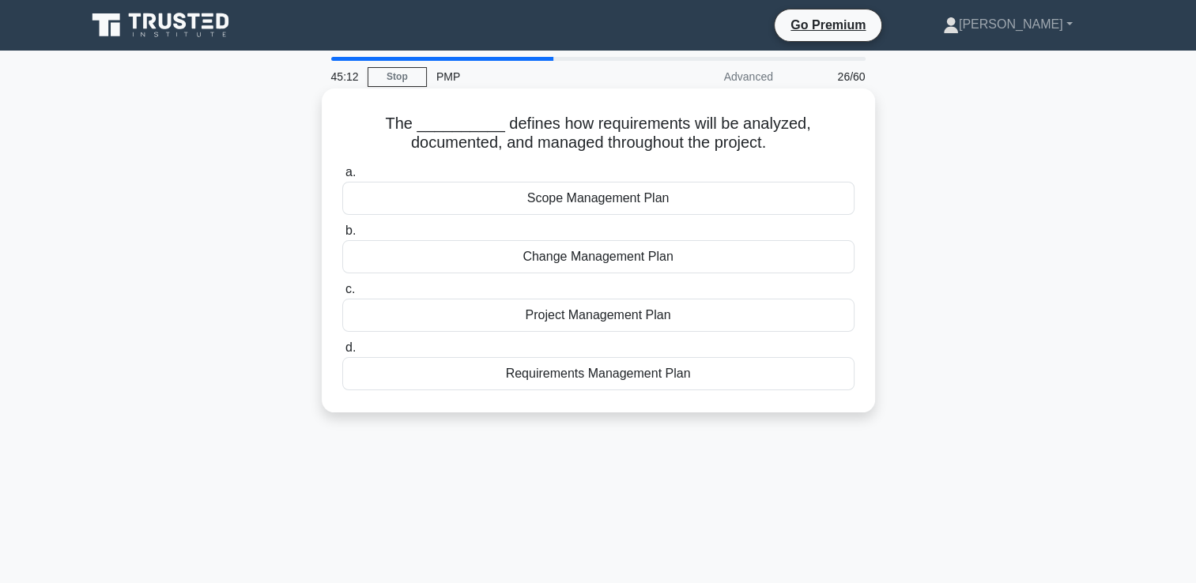
click at [606, 375] on div "Requirements Management Plan" at bounding box center [598, 373] width 512 height 33
click at [342, 353] on input "d. Requirements Management Plan" at bounding box center [342, 348] width 0 height 10
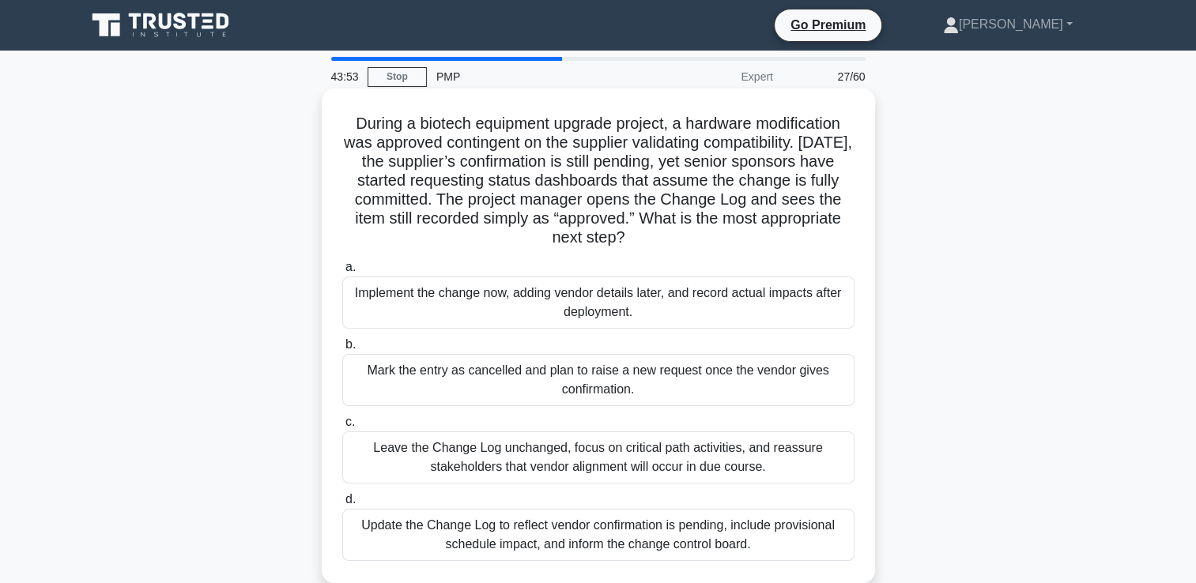
click at [643, 537] on div "Update the Change Log to reflect vendor confirmation is pending, include provis…" at bounding box center [598, 535] width 512 height 52
click at [342, 505] on input "d. Update the Change Log to reflect vendor confirmation is pending, include pro…" at bounding box center [342, 500] width 0 height 10
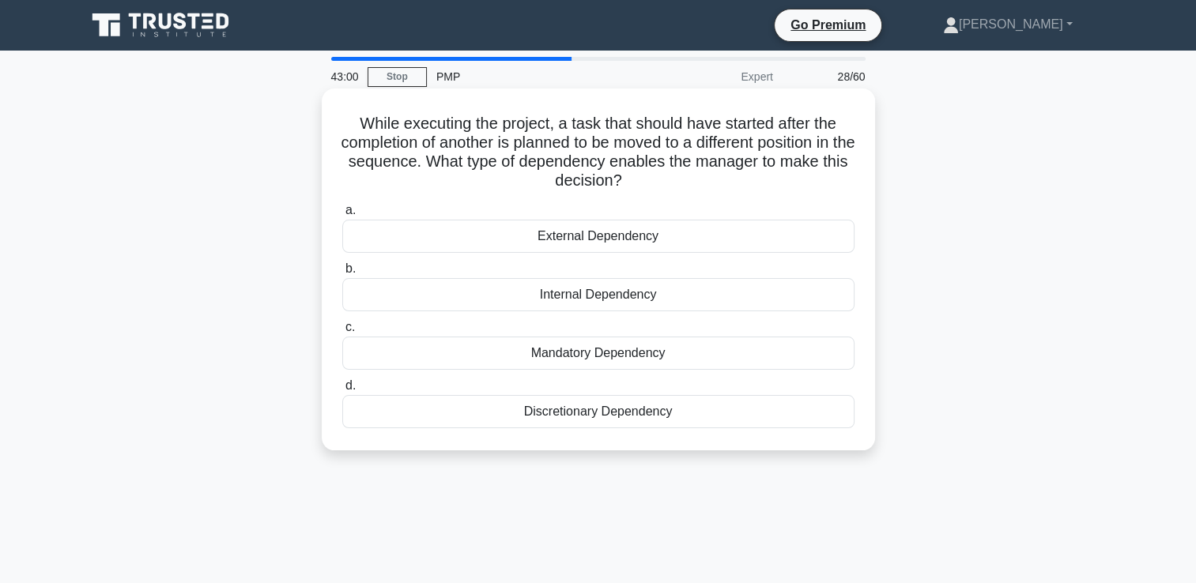
click at [582, 412] on div "Discretionary Dependency" at bounding box center [598, 411] width 512 height 33
click at [342, 391] on input "d. Discretionary Dependency" at bounding box center [342, 386] width 0 height 10
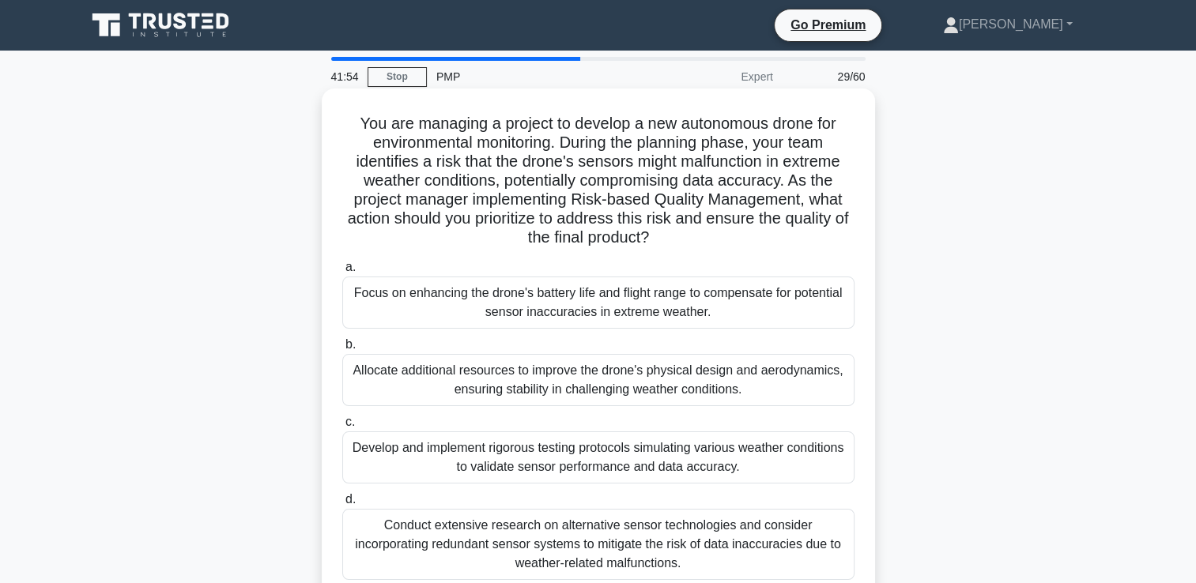
click at [566, 453] on div "Develop and implement rigorous testing protocols simulating various weather con…" at bounding box center [598, 458] width 512 height 52
click at [342, 428] on input "c. Develop and implement rigorous testing protocols simulating various weather …" at bounding box center [342, 422] width 0 height 10
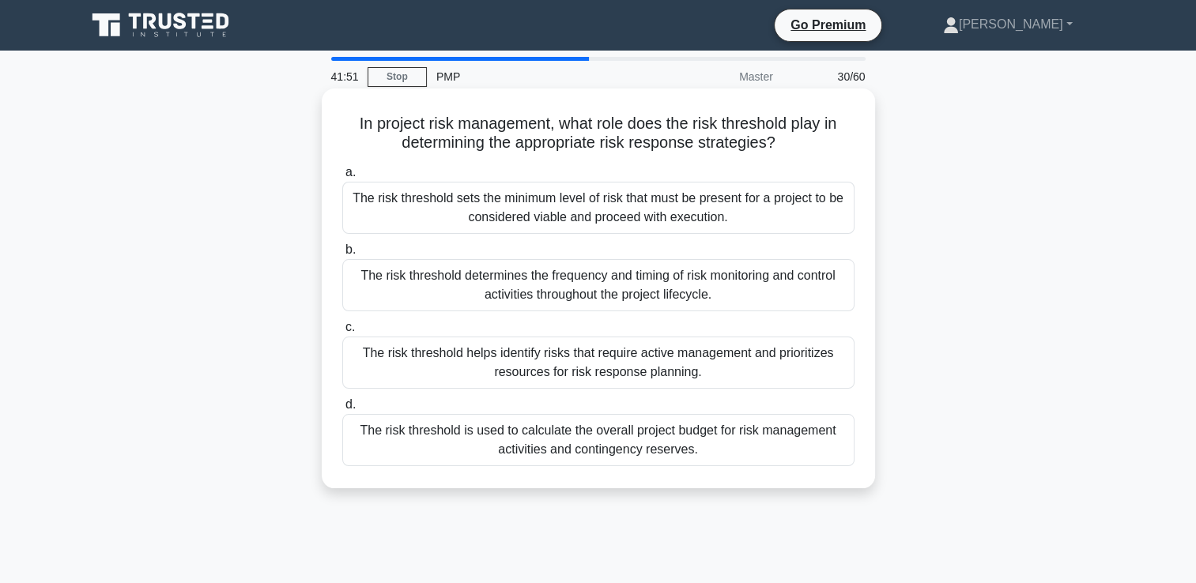
click at [759, 124] on h5 "In project risk management, what role does the risk threshold play in determini…" at bounding box center [598, 134] width 515 height 40
click at [567, 368] on div "The risk threshold helps identify risks that require active management and prio…" at bounding box center [598, 363] width 512 height 52
click at [342, 333] on input "c. The risk threshold helps identify risks that require active management and p…" at bounding box center [342, 327] width 0 height 10
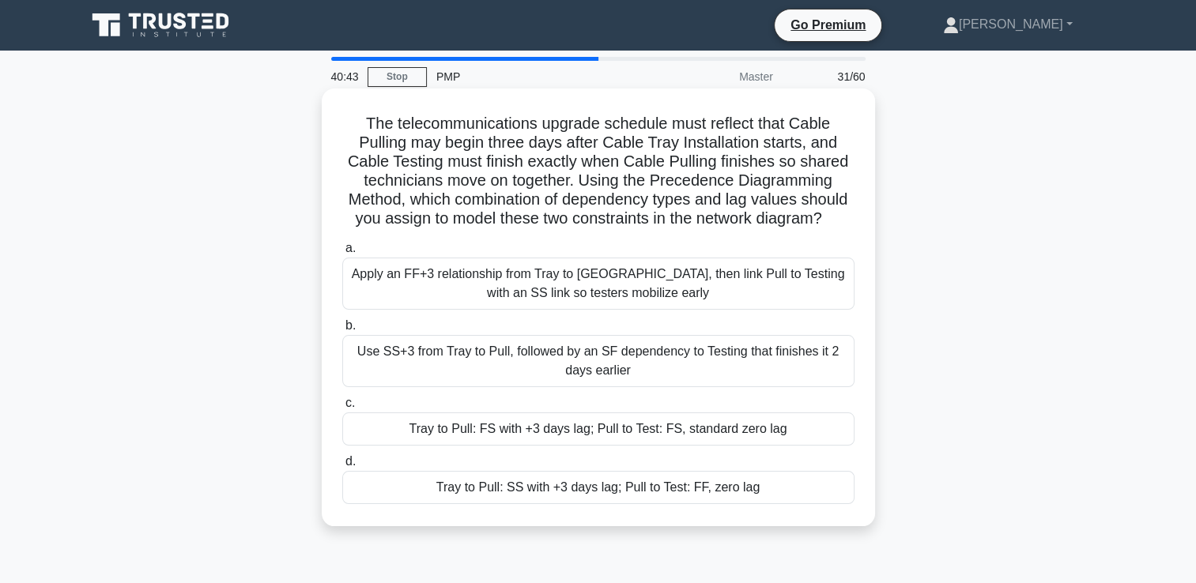
click at [557, 173] on h5 "The telecommunications upgrade schedule must reflect that Cable Pulling may beg…" at bounding box center [598, 171] width 515 height 115
click at [471, 353] on div "Use SS+3 from Tray to Pull, followed by an SF dependency to Testing that finish…" at bounding box center [598, 361] width 512 height 52
click at [342, 331] on input "b. Use SS+3 from Tray to Pull, followed by an SF dependency to Testing that fin…" at bounding box center [342, 326] width 0 height 10
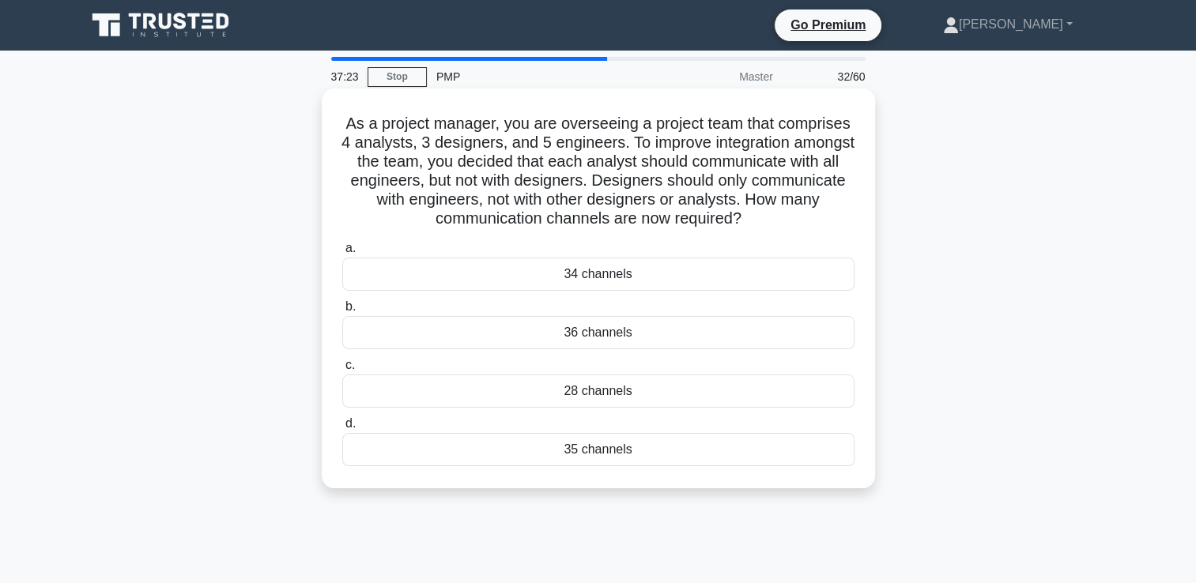
click at [588, 394] on div "28 channels" at bounding box center [598, 391] width 512 height 33
click at [342, 371] on input "c. 28 channels" at bounding box center [342, 365] width 0 height 10
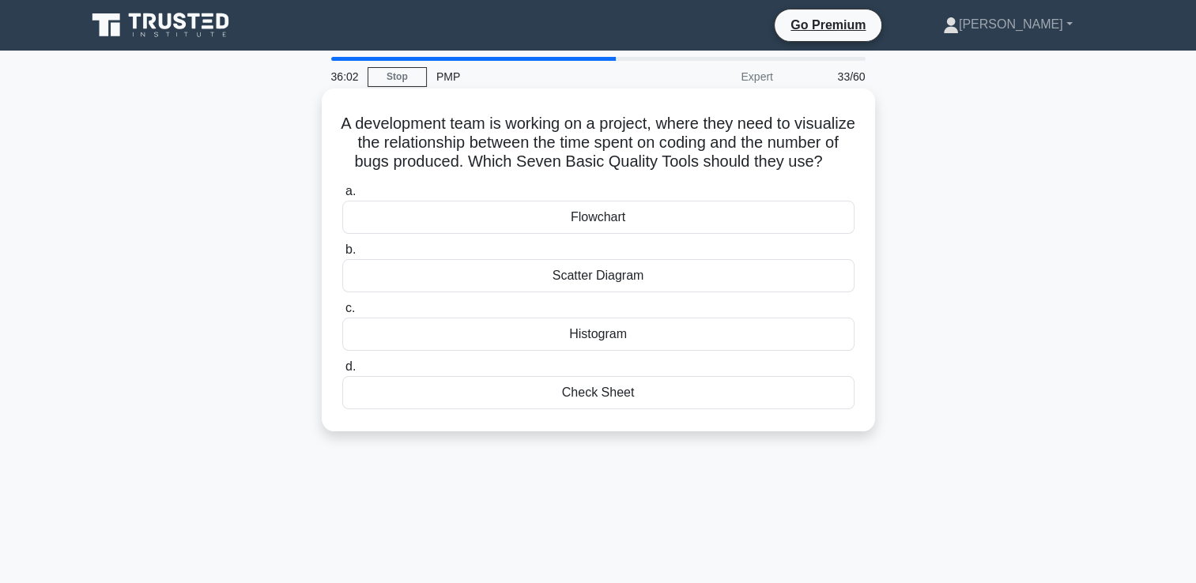
click at [601, 351] on div "Histogram" at bounding box center [598, 334] width 512 height 33
click at [342, 314] on input "c. Histogram" at bounding box center [342, 308] width 0 height 10
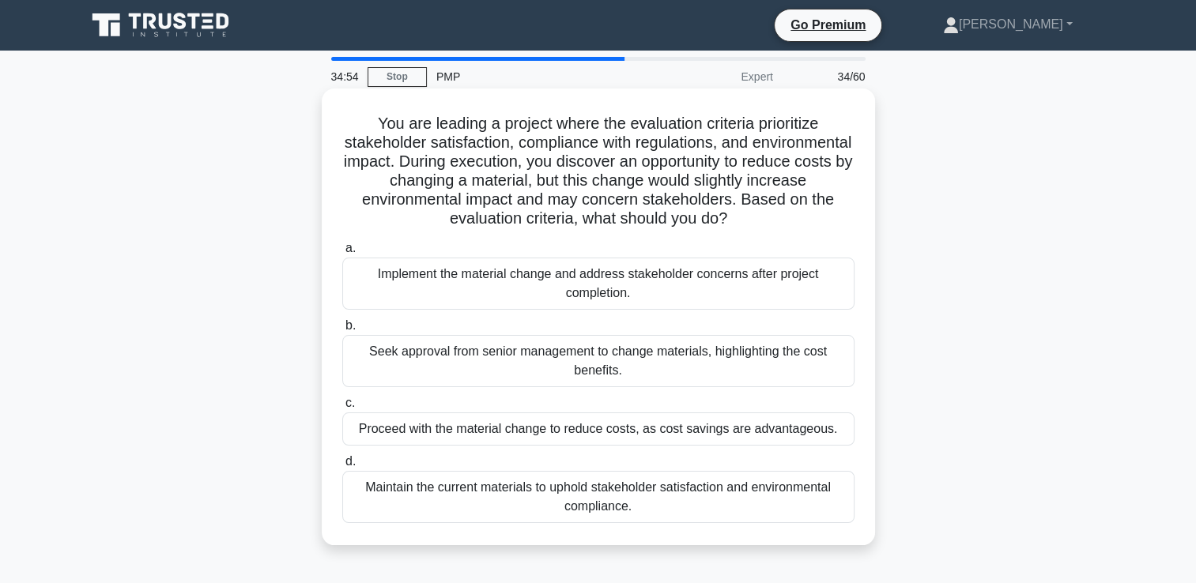
click at [765, 314] on div "a. Implement the material change and address stakeholder concerns after project…" at bounding box center [598, 381] width 531 height 291
click at [620, 356] on div "Seek approval from senior management to change materials, highlighting the cost…" at bounding box center [598, 361] width 512 height 52
click at [342, 331] on input "b. Seek approval from senior management to change materials, highlighting the c…" at bounding box center [342, 326] width 0 height 10
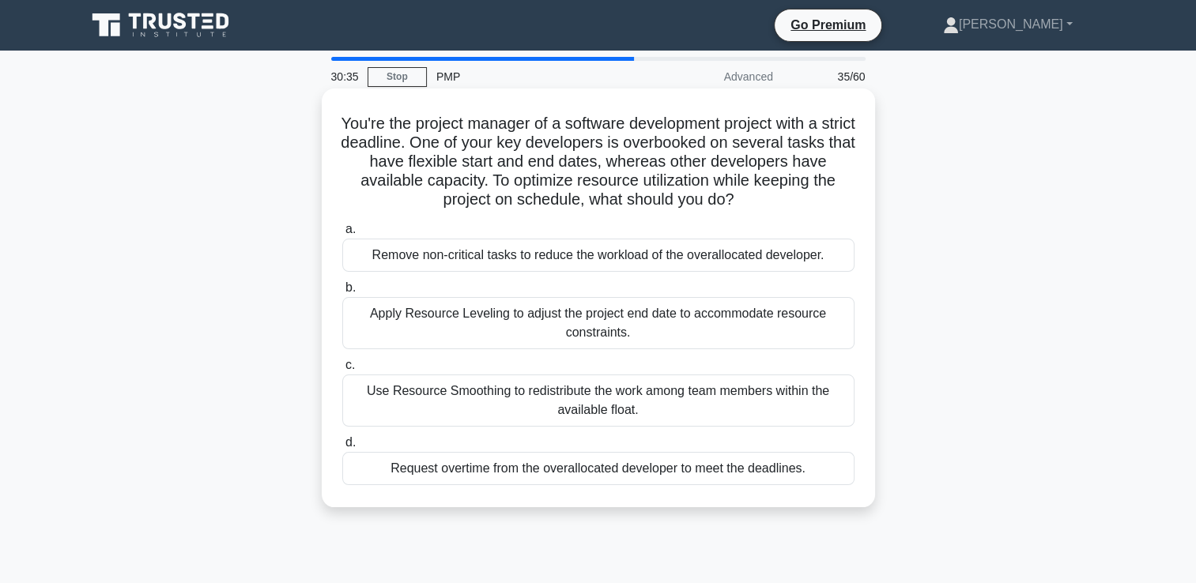
click at [624, 406] on div "Use Resource Smoothing to redistribute the work among team members within the a…" at bounding box center [598, 401] width 512 height 52
click at [342, 371] on input "c. Use Resource Smoothing to redistribute the work among team members within th…" at bounding box center [342, 365] width 0 height 10
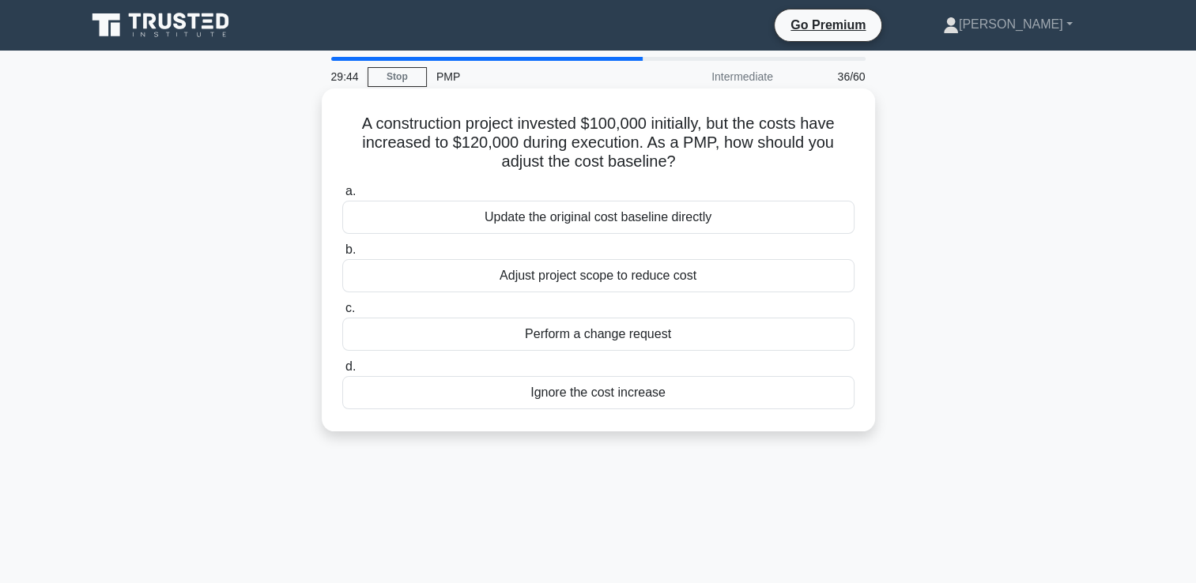
click at [643, 340] on div "Perform a change request" at bounding box center [598, 334] width 512 height 33
click at [342, 314] on input "c. Perform a change request" at bounding box center [342, 308] width 0 height 10
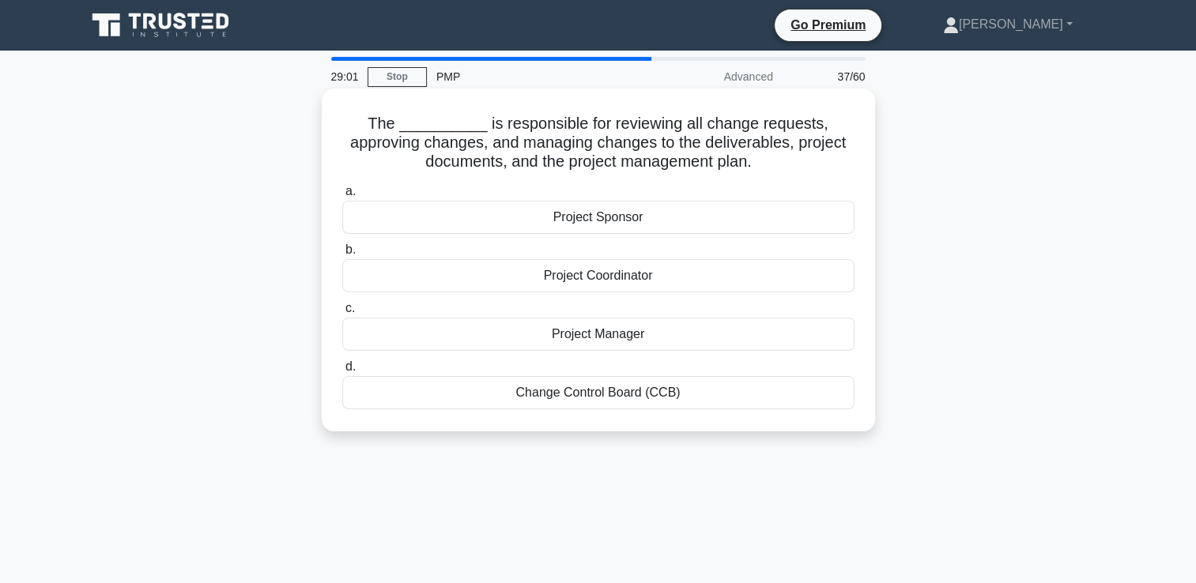
click at [603, 396] on div "Change Control Board (CCB)" at bounding box center [598, 392] width 512 height 33
click at [342, 372] on input "d. Change Control Board (CCB)" at bounding box center [342, 367] width 0 height 10
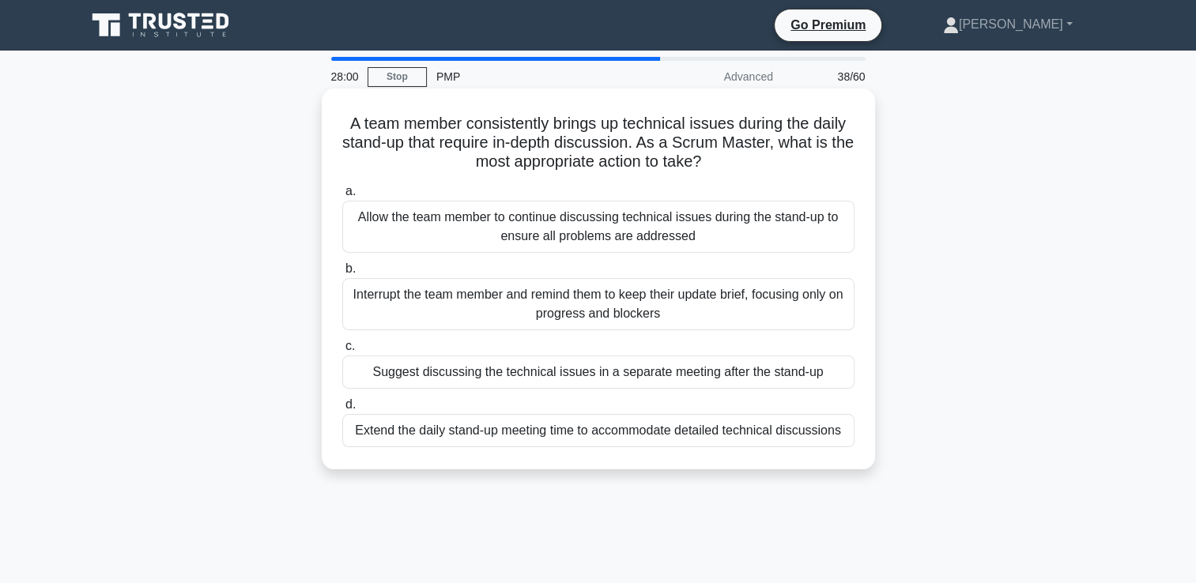
click at [537, 380] on div "Suggest discussing the technical issues in a separate meeting after the stand-up" at bounding box center [598, 372] width 512 height 33
click at [342, 352] on input "c. Suggest discussing the technical issues in a separate meeting after the stan…" at bounding box center [342, 346] width 0 height 10
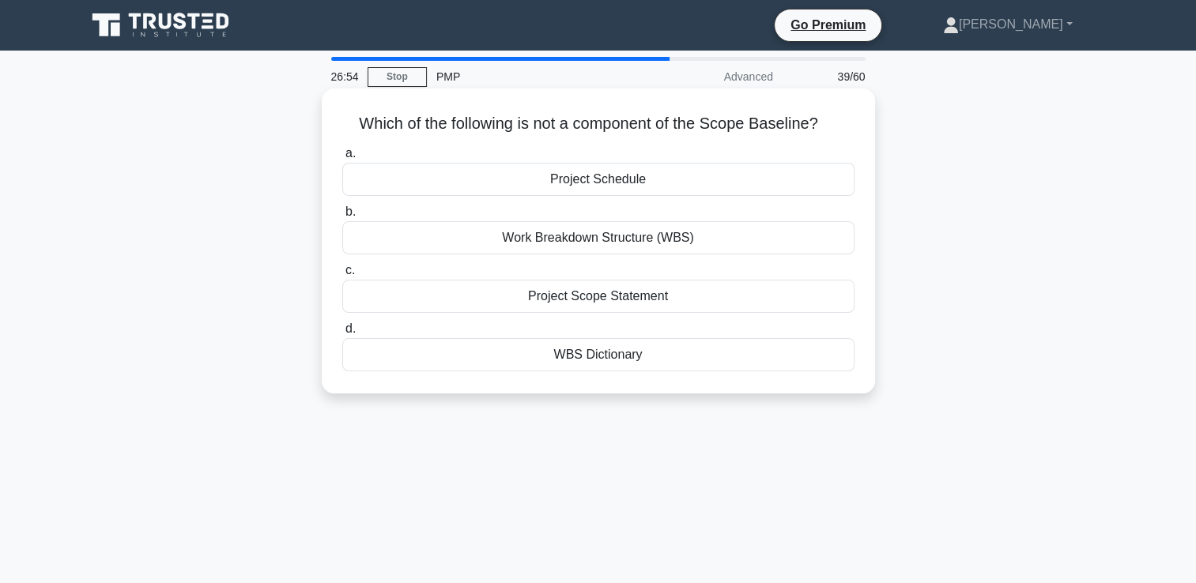
click at [639, 308] on div "Project Scope Statement" at bounding box center [598, 296] width 512 height 33
click at [342, 276] on input "c. Project Scope Statement" at bounding box center [342, 271] width 0 height 10
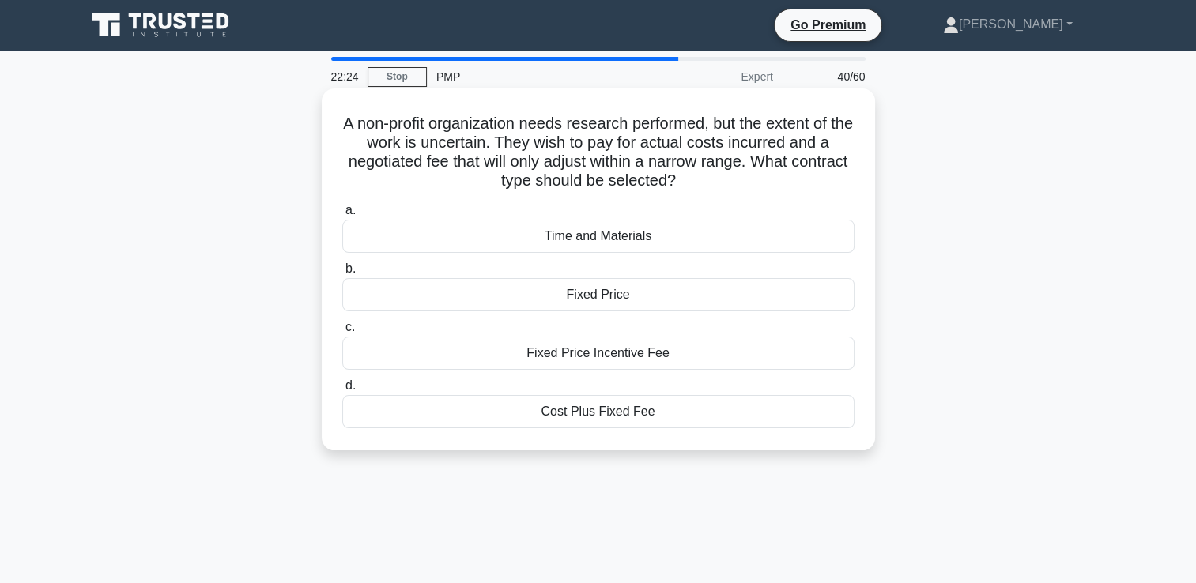
click at [639, 411] on div "Cost Plus Fixed Fee" at bounding box center [598, 411] width 512 height 33
click at [342, 391] on input "d. Cost Plus Fixed Fee" at bounding box center [342, 386] width 0 height 10
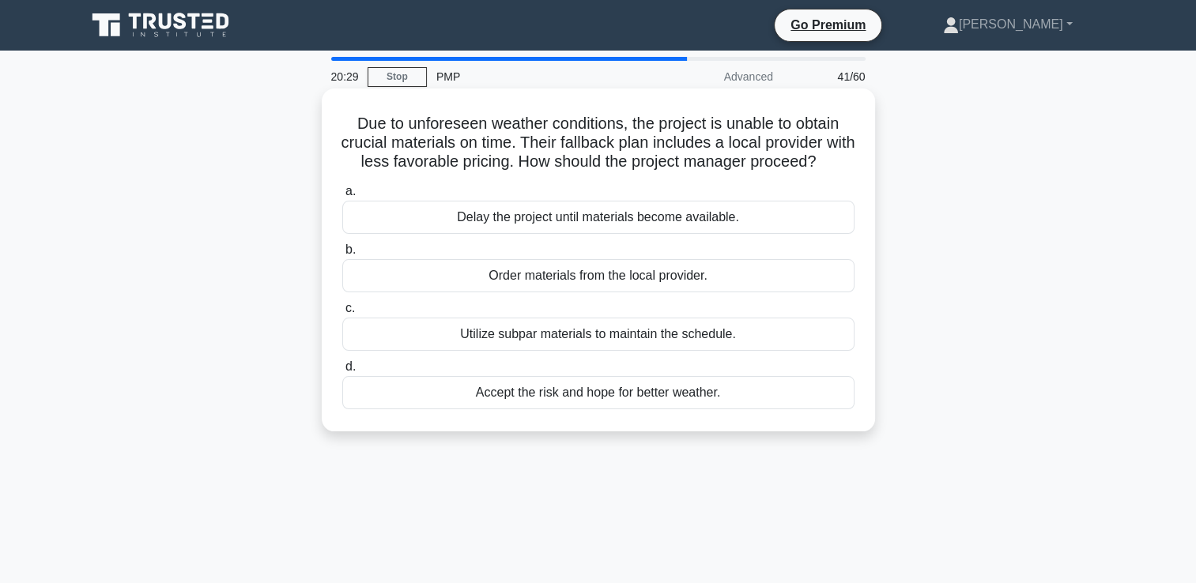
click at [646, 292] on div "Order materials from the local provider." at bounding box center [598, 275] width 512 height 33
click at [342, 255] on input "b. Order materials from the local provider." at bounding box center [342, 250] width 0 height 10
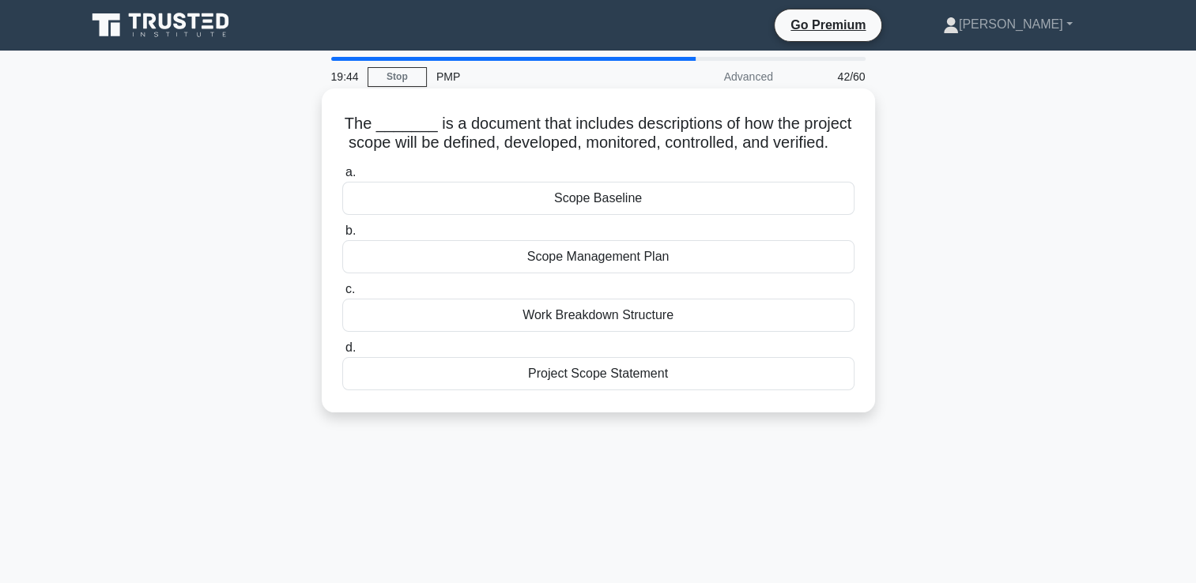
click at [657, 273] on div "Scope Management Plan" at bounding box center [598, 256] width 512 height 33
click at [342, 236] on input "b. Scope Management Plan" at bounding box center [342, 231] width 0 height 10
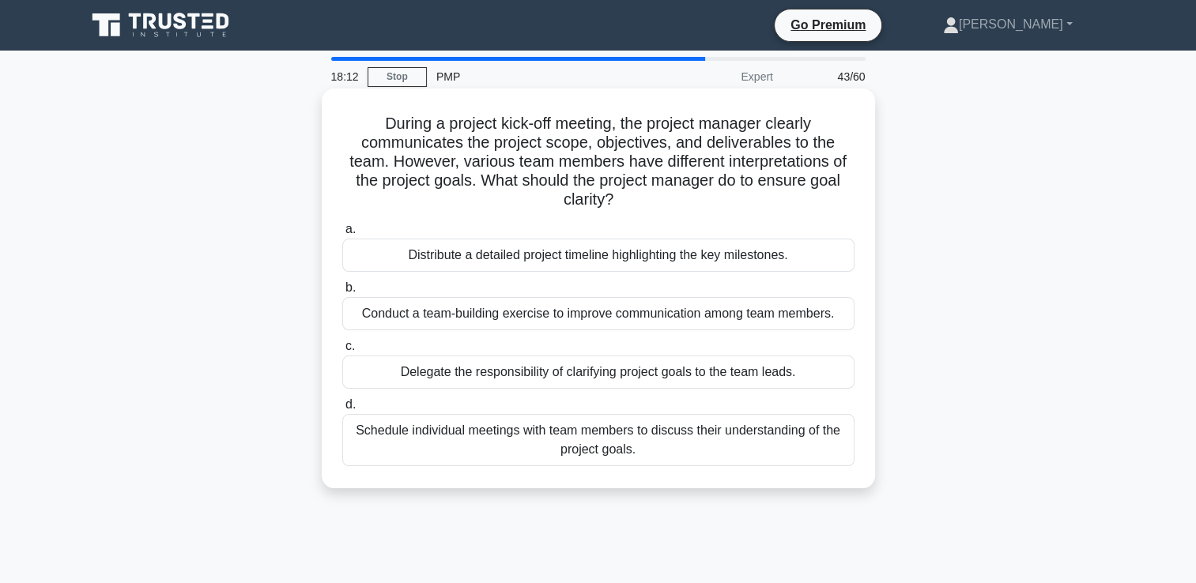
click at [587, 451] on div "Schedule individual meetings with team members to discuss their understanding o…" at bounding box center [598, 440] width 512 height 52
click at [342, 410] on input "d. Schedule individual meetings with team members to discuss their understandin…" at bounding box center [342, 405] width 0 height 10
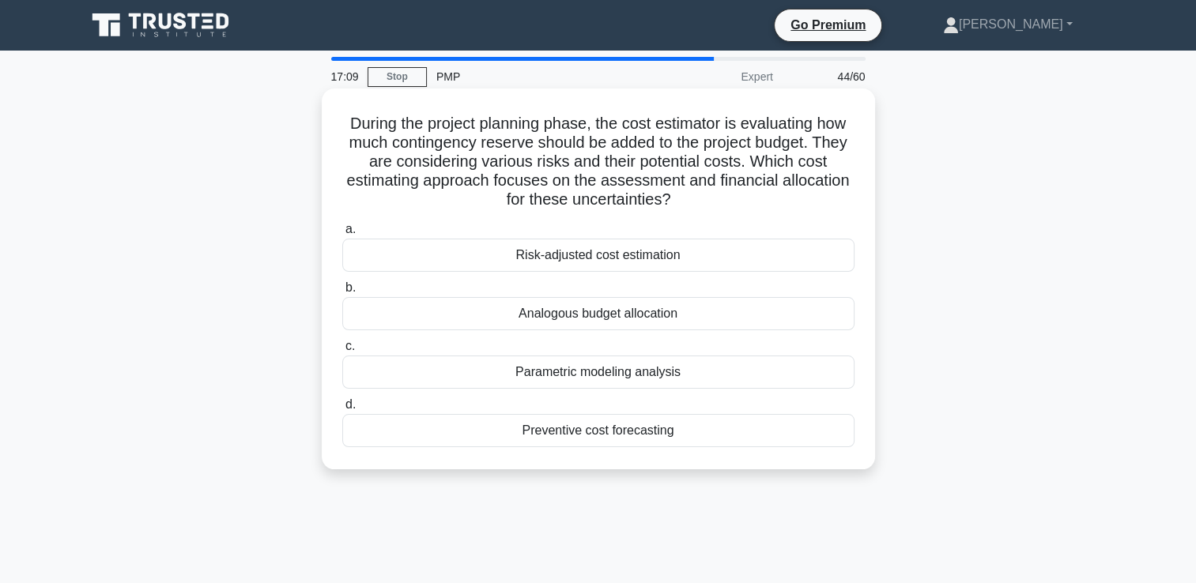
click at [640, 254] on div "Risk-adjusted cost estimation" at bounding box center [598, 255] width 512 height 33
click at [342, 235] on input "a. Risk-adjusted cost estimation" at bounding box center [342, 229] width 0 height 10
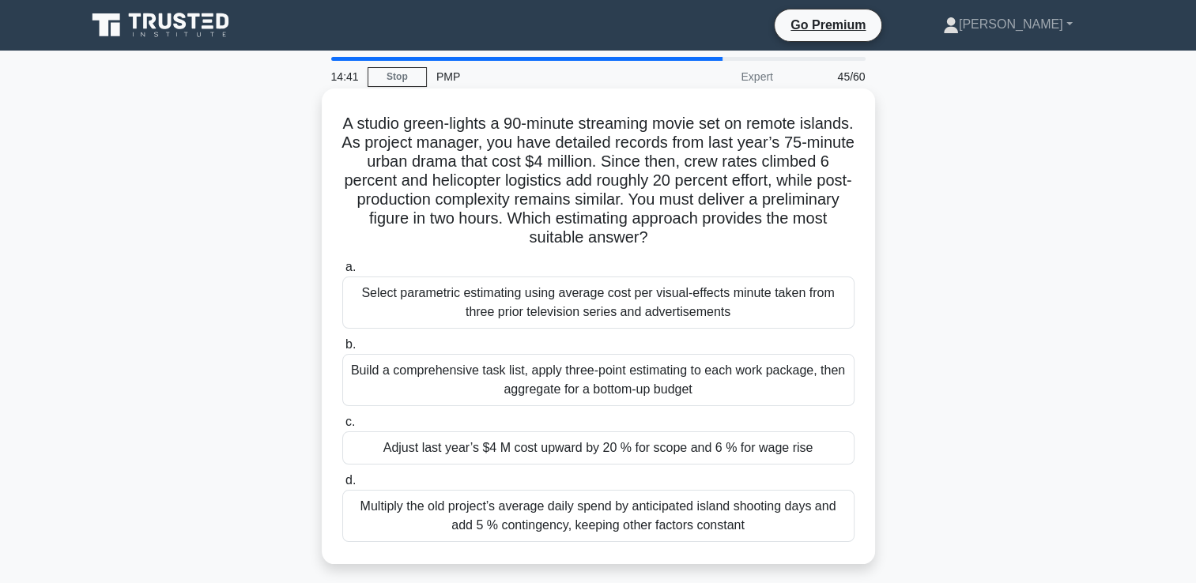
click at [633, 446] on div "Adjust last year’s $4 M cost upward by 20 % for scope and 6 % for wage rise" at bounding box center [598, 448] width 512 height 33
click at [342, 428] on input "c. Adjust last year’s $4 M cost upward by 20 % for scope and 6 % for wage rise" at bounding box center [342, 422] width 0 height 10
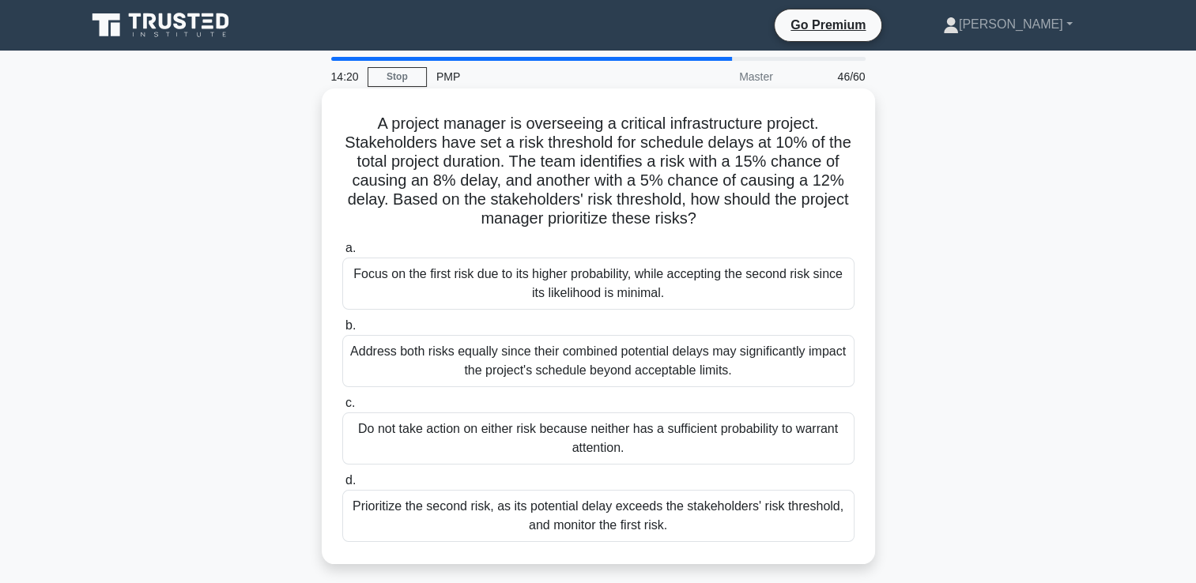
click at [550, 378] on div "Address both risks equally since their combined potential delays may significan…" at bounding box center [598, 361] width 512 height 52
click at [342, 331] on input "b. Address both risks equally since their combined potential delays may signifi…" at bounding box center [342, 326] width 0 height 10
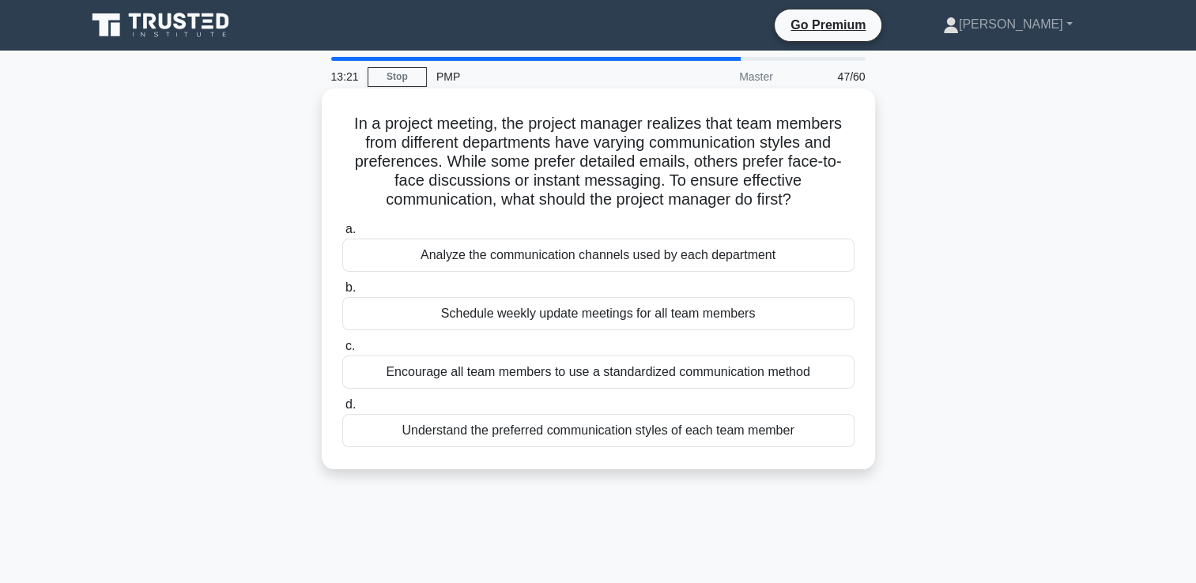
click at [582, 259] on div "Analyze the communication channels used by each department" at bounding box center [598, 255] width 512 height 33
click at [342, 235] on input "a. Analyze the communication channels used by each department" at bounding box center [342, 229] width 0 height 10
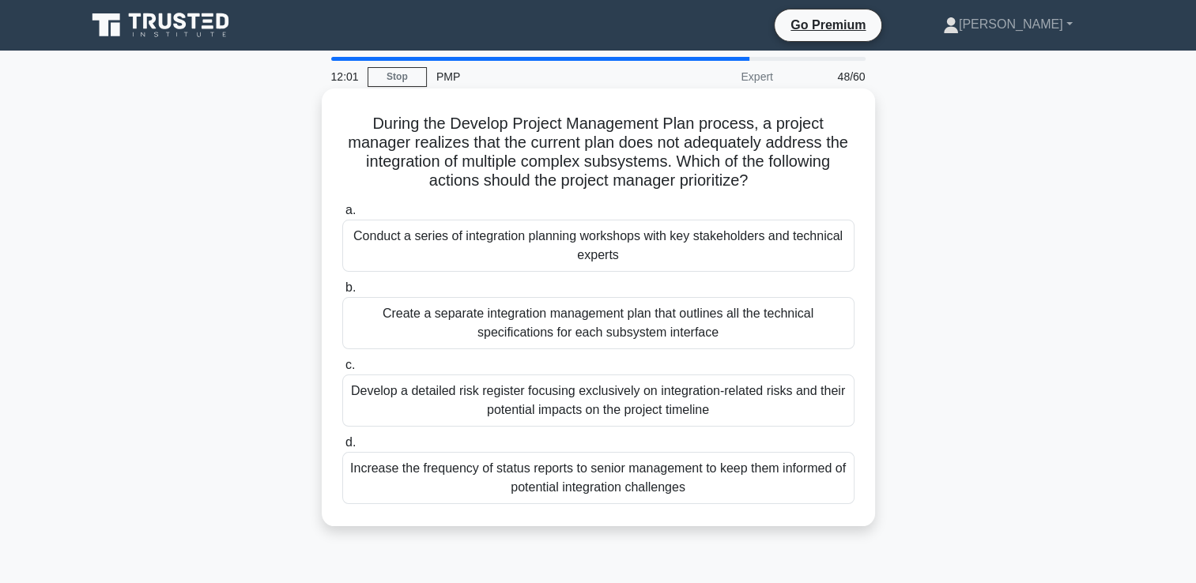
click at [660, 491] on div "Increase the frequency of status reports to senior management to keep them info…" at bounding box center [598, 478] width 512 height 52
click at [342, 448] on input "d. Increase the frequency of status reports to senior management to keep them i…" at bounding box center [342, 443] width 0 height 10
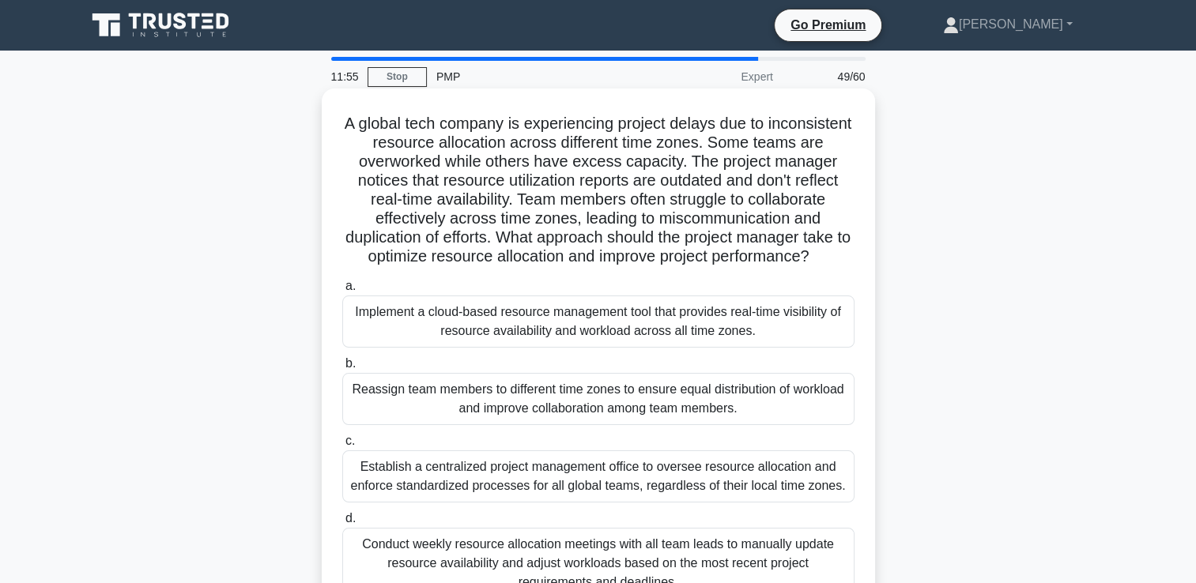
click at [476, 153] on h5 "A global tech company is experiencing project delays due to inconsistent resour…" at bounding box center [598, 190] width 515 height 153
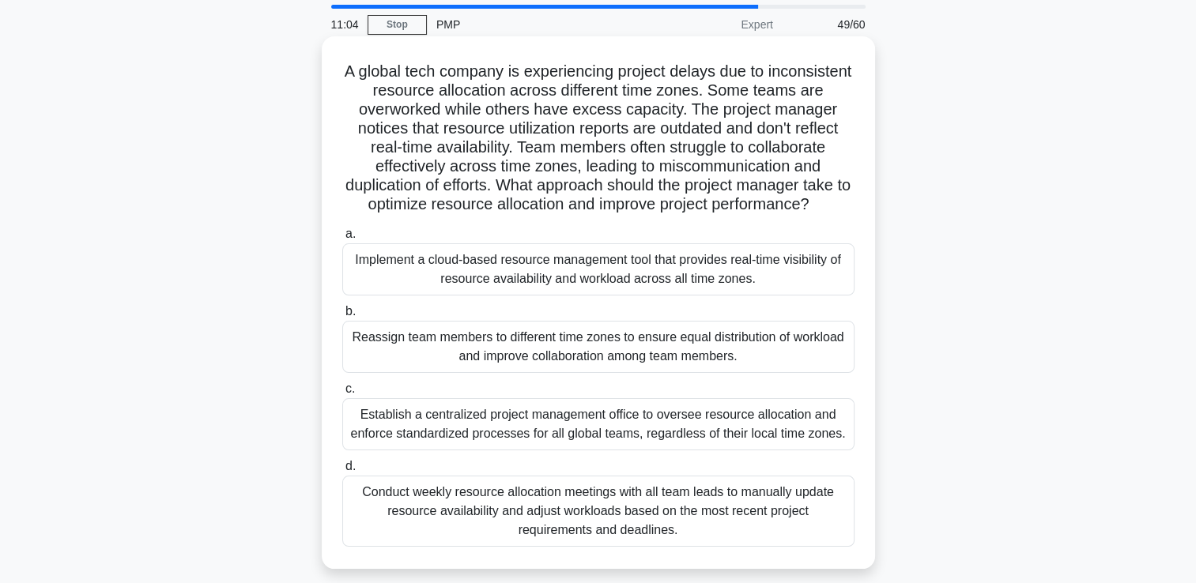
scroll to position [158, 0]
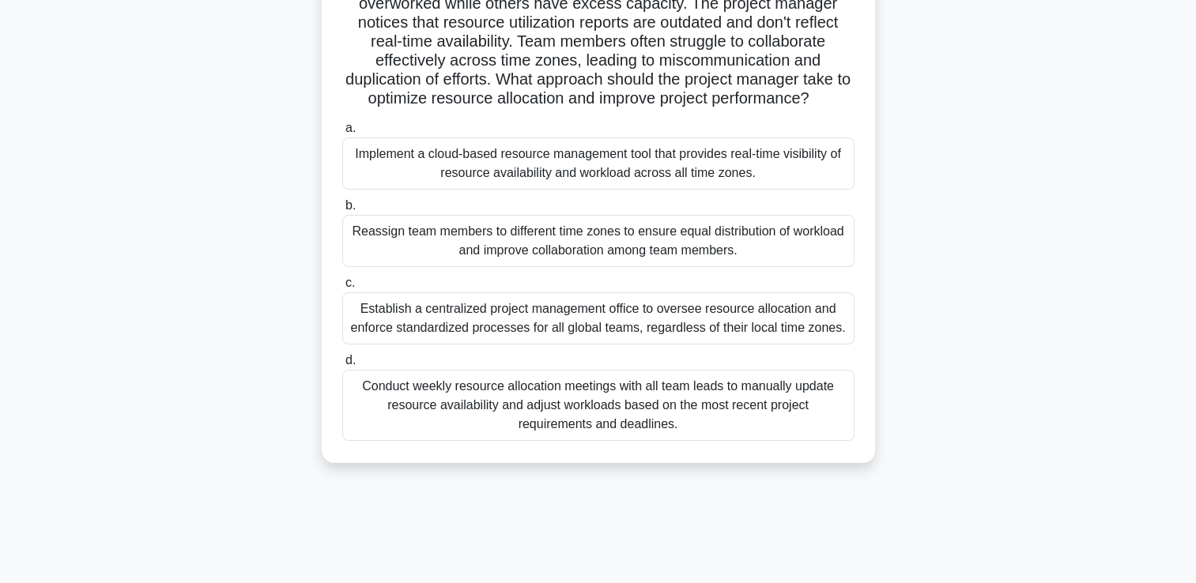
click at [628, 186] on div "Implement a cloud-based resource management tool that provides real-time visibi…" at bounding box center [598, 164] width 512 height 52
click at [342, 134] on input "a. Implement a cloud-based resource management tool that provides real-time vis…" at bounding box center [342, 128] width 0 height 10
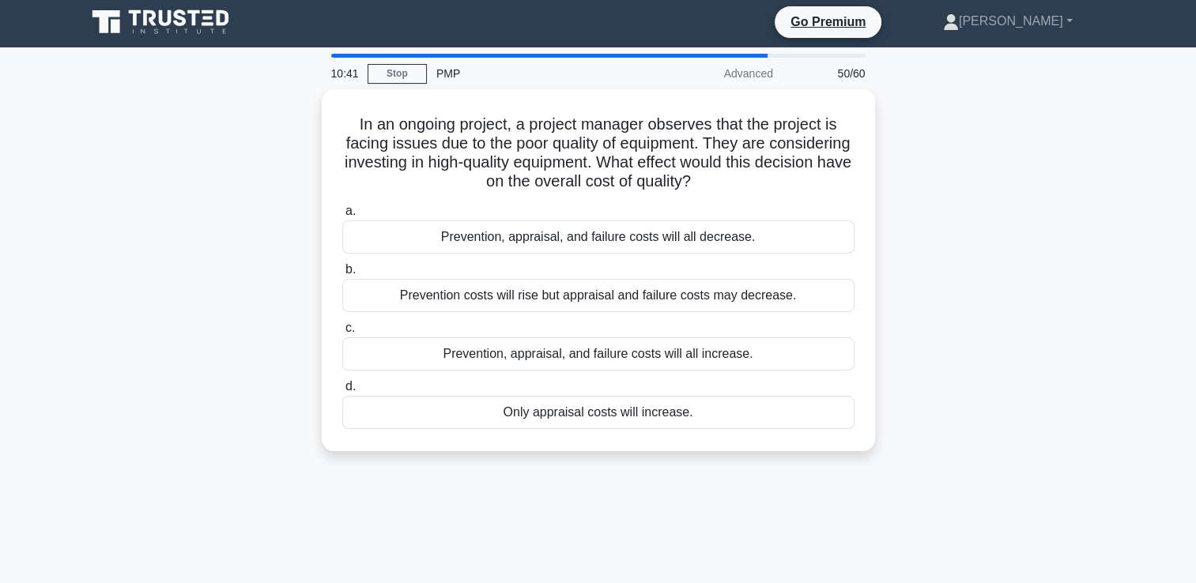
scroll to position [0, 0]
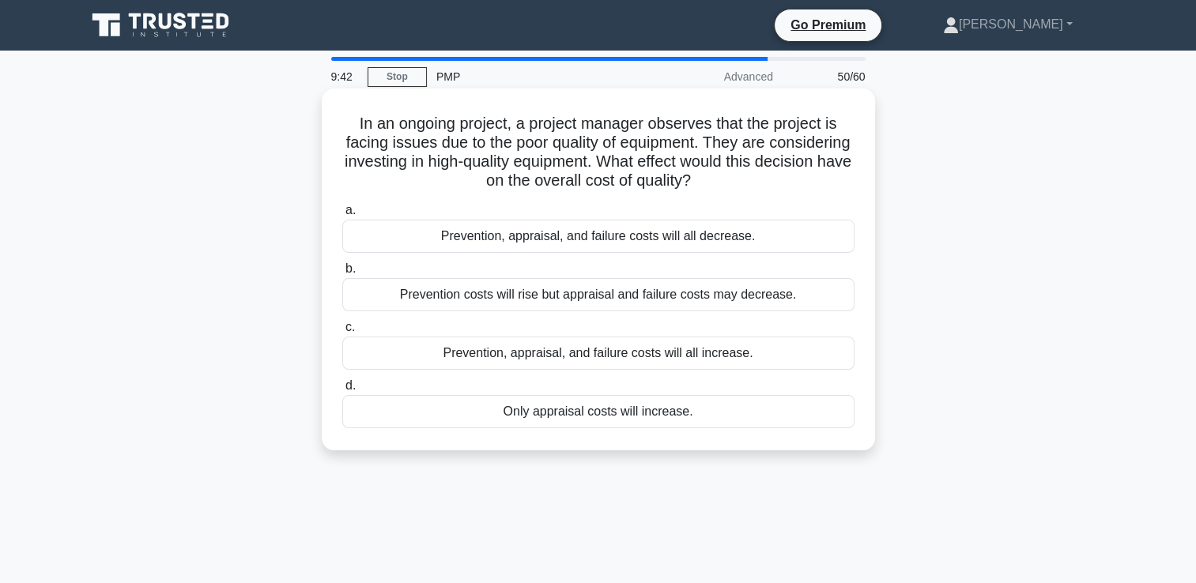
click at [741, 310] on div "Prevention costs will rise but appraisal and failure costs may decrease." at bounding box center [598, 294] width 512 height 33
click at [342, 274] on input "b. Prevention costs will rise but appraisal and failure costs may decrease." at bounding box center [342, 269] width 0 height 10
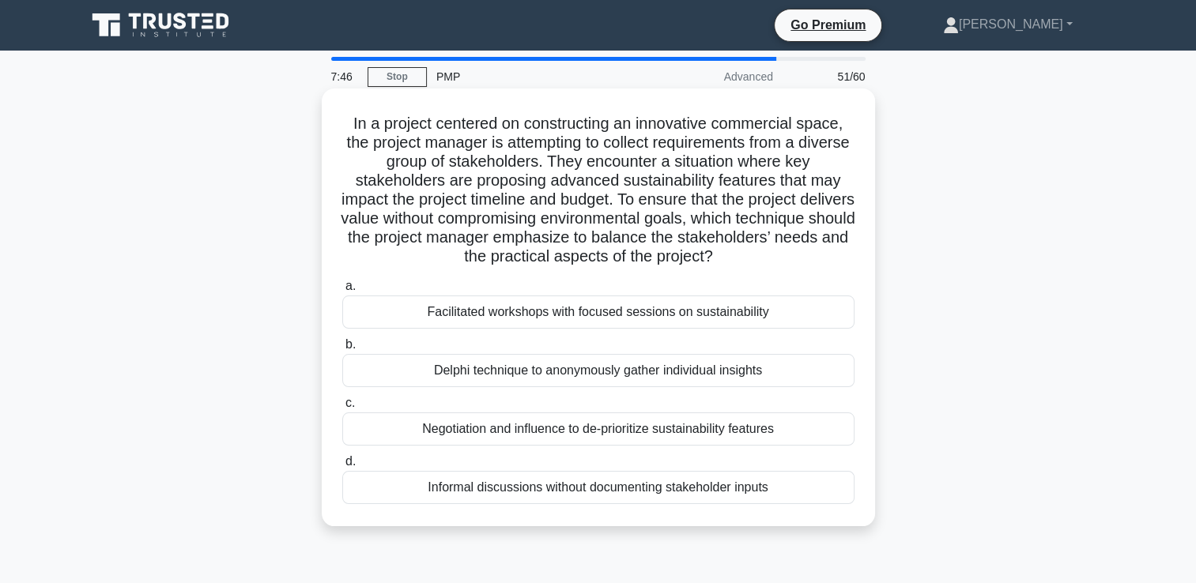
click at [574, 320] on div "Facilitated workshops with focused sessions on sustainability" at bounding box center [598, 312] width 512 height 33
click at [342, 292] on input "a. Facilitated workshops with focused sessions on sustainability" at bounding box center [342, 286] width 0 height 10
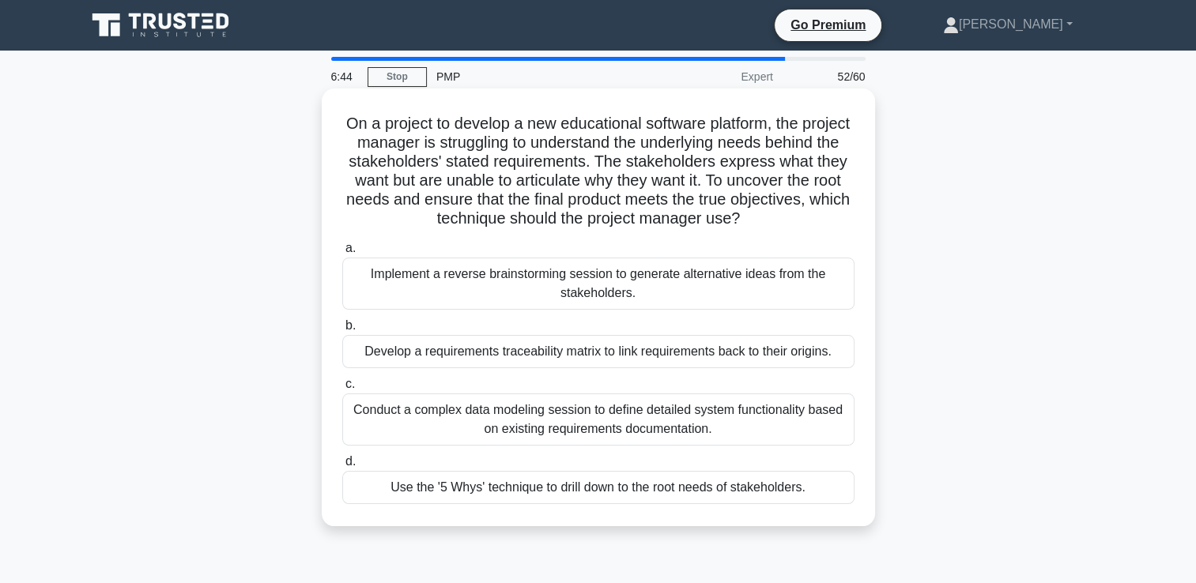
click at [662, 359] on div "Develop a requirements traceability matrix to link requirements back to their o…" at bounding box center [598, 351] width 512 height 33
click at [342, 331] on input "b. Develop a requirements traceability matrix to link requirements back to thei…" at bounding box center [342, 326] width 0 height 10
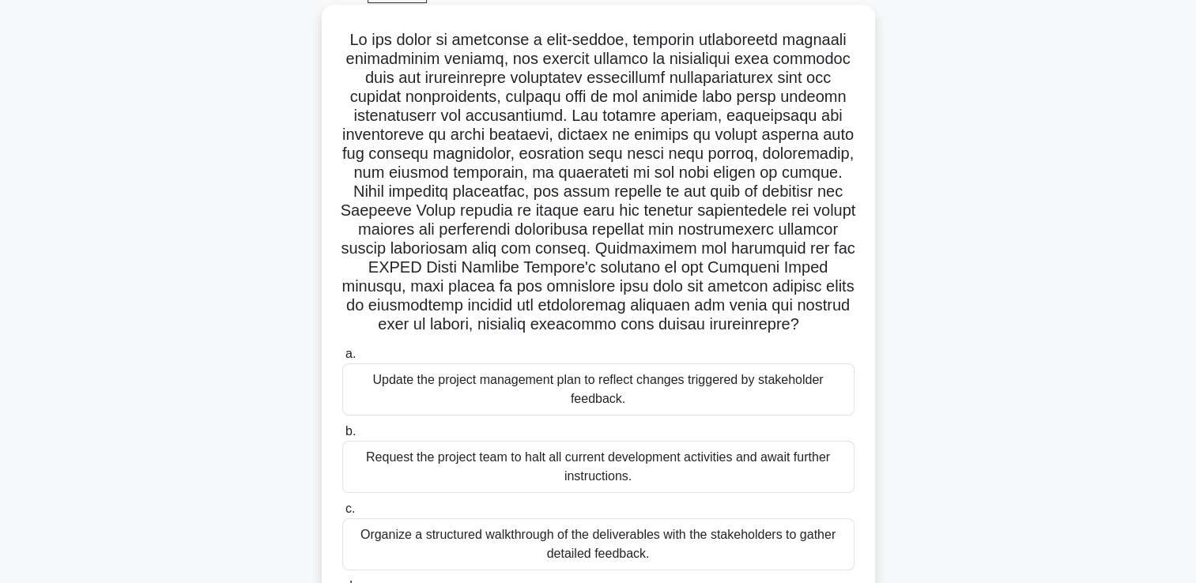
scroll to position [237, 0]
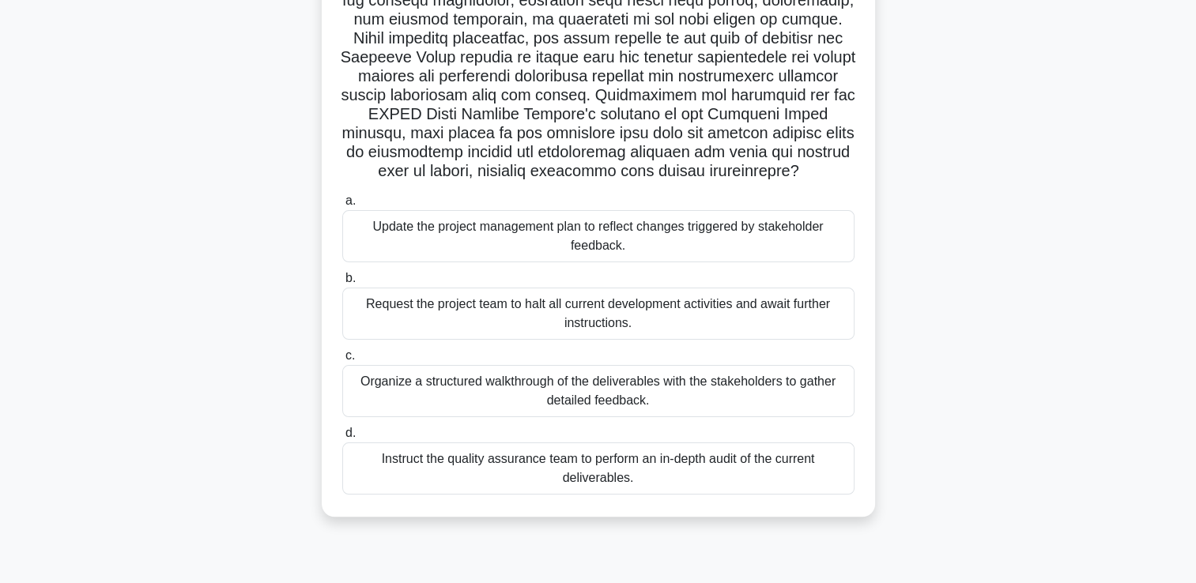
click at [562, 409] on div "Organize a structured walkthrough of the deliverables with the stakeholders to …" at bounding box center [598, 391] width 512 height 52
click at [342, 361] on input "c. Organize a structured walkthrough of the deliverables with the stakeholders …" at bounding box center [342, 356] width 0 height 10
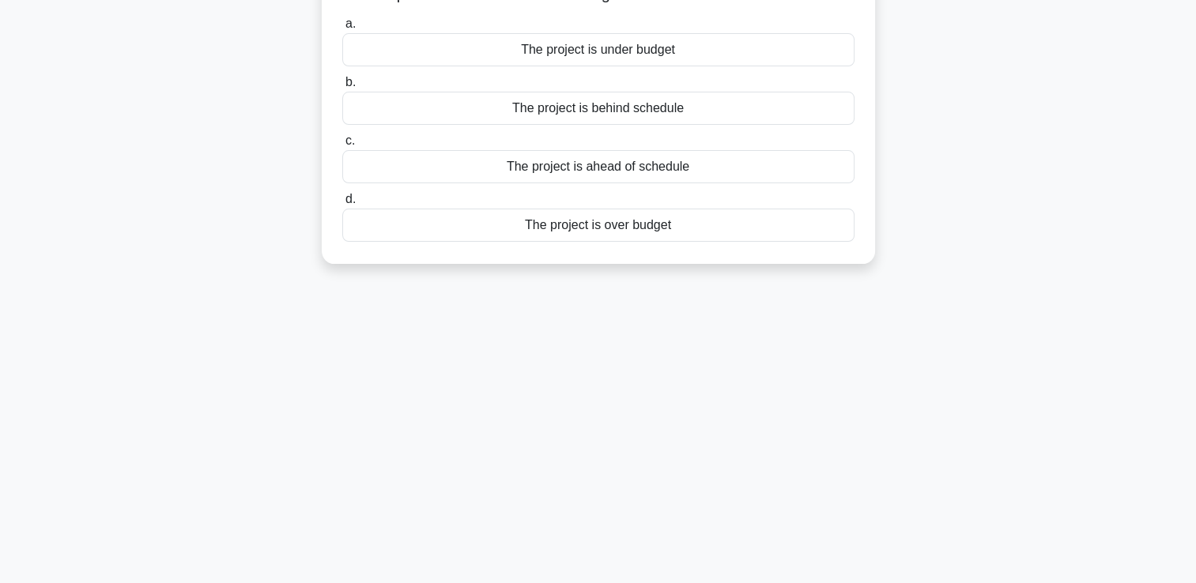
scroll to position [0, 0]
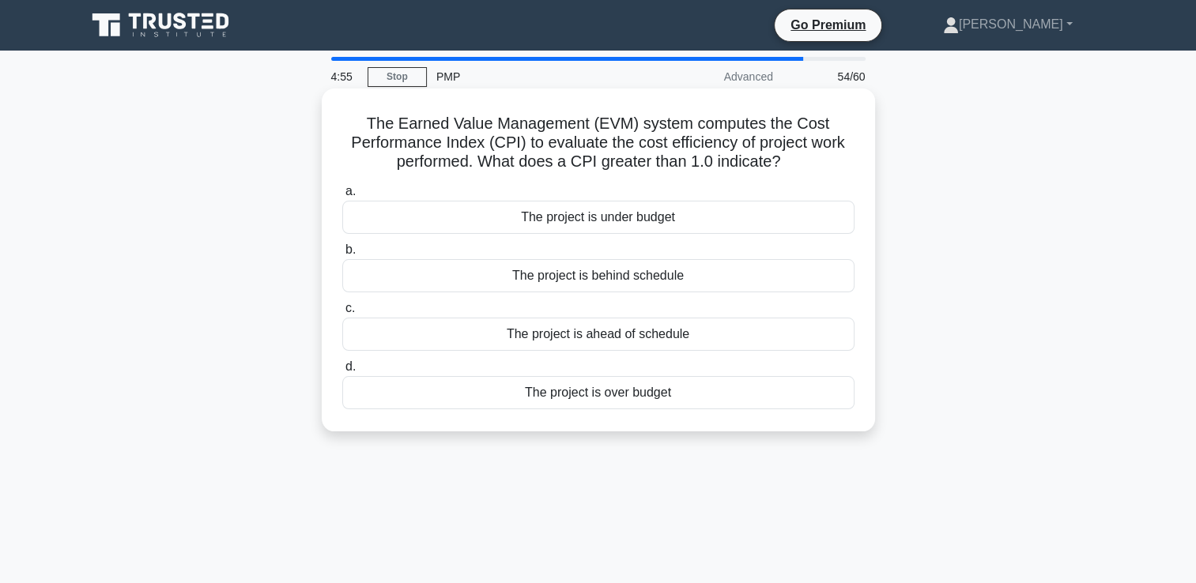
click at [650, 227] on div "The project is under budget" at bounding box center [598, 217] width 512 height 33
click at [342, 197] on input "a. The project is under budget" at bounding box center [342, 192] width 0 height 10
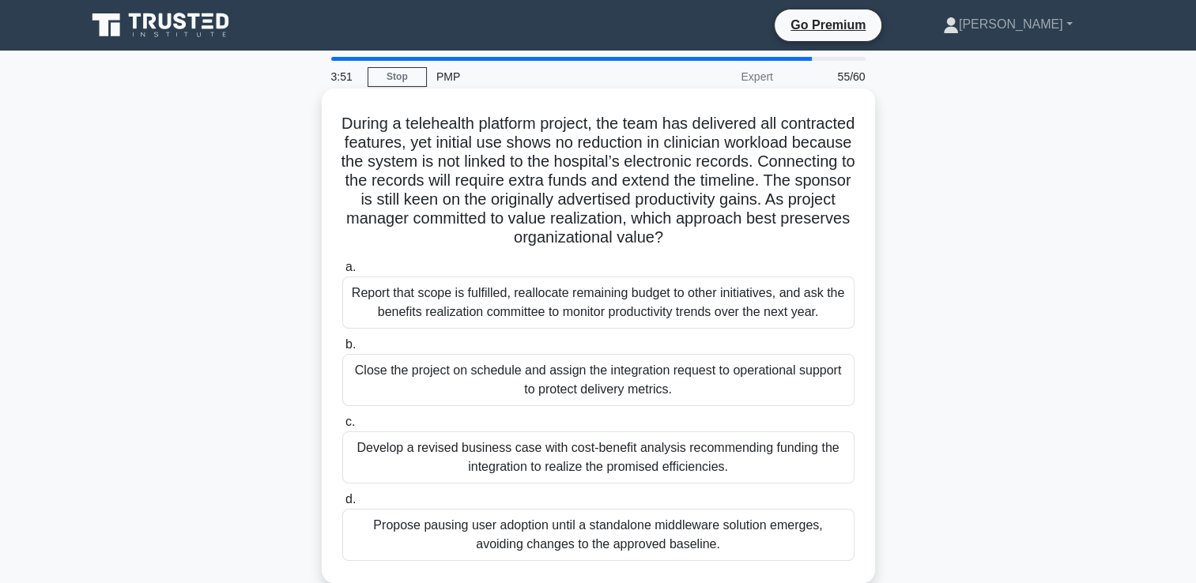
click at [626, 468] on div "Develop a revised business case with cost-benefit analysis recommending funding…" at bounding box center [598, 458] width 512 height 52
click at [342, 428] on input "c. Develop a revised business case with cost-benefit analysis recommending fund…" at bounding box center [342, 422] width 0 height 10
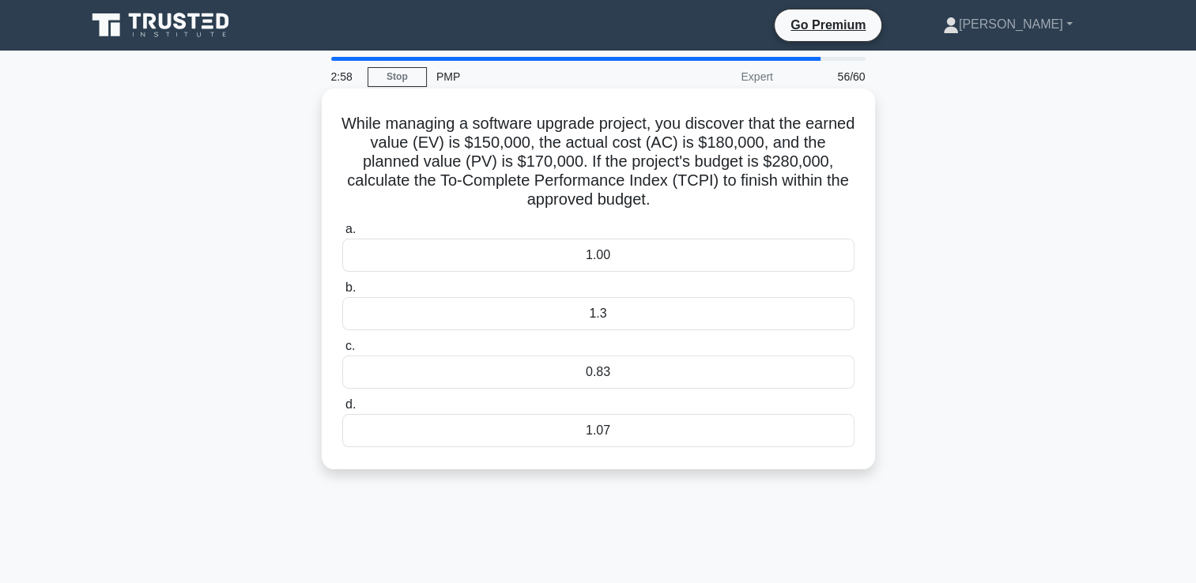
click at [610, 375] on div "0.83" at bounding box center [598, 372] width 512 height 33
click at [342, 352] on input "c. 0.83" at bounding box center [342, 346] width 0 height 10
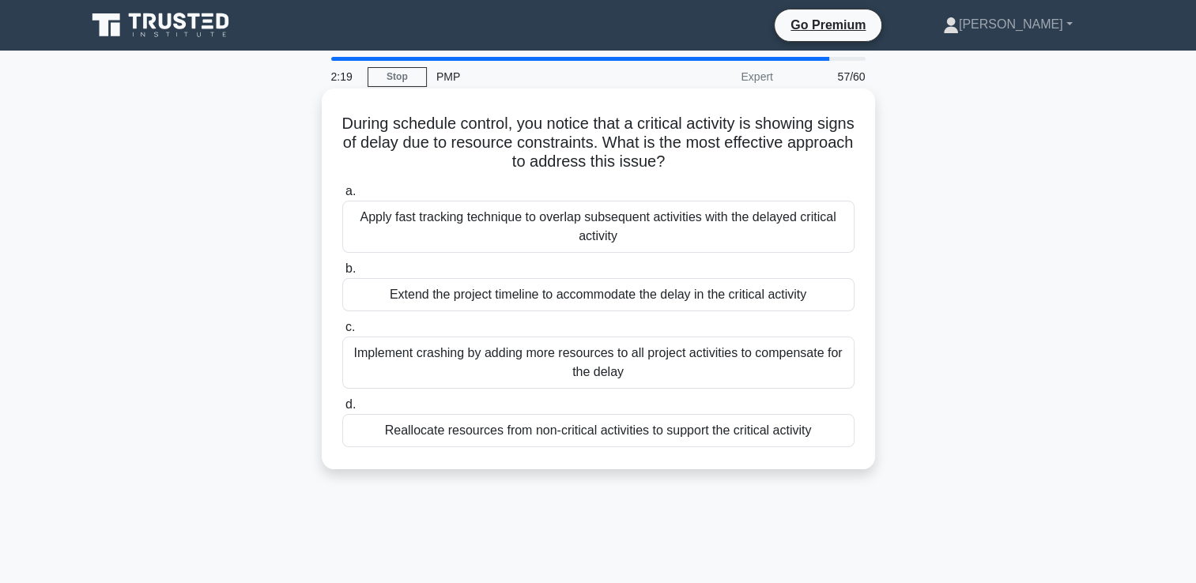
click at [597, 435] on div "Reallocate resources from non-critical activities to support the critical activ…" at bounding box center [598, 430] width 512 height 33
click at [342, 410] on input "d. Reallocate resources from non-critical activities to support the critical ac…" at bounding box center [342, 405] width 0 height 10
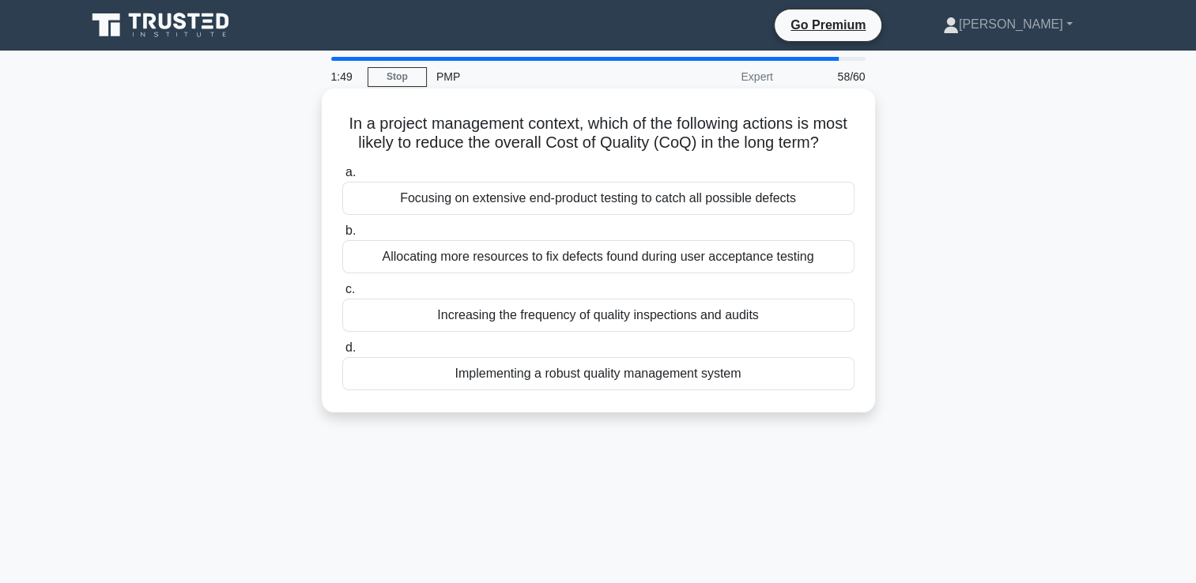
click at [691, 390] on div "Implementing a robust quality management system" at bounding box center [598, 373] width 512 height 33
click at [342, 353] on input "d. Implementing a robust quality management system" at bounding box center [342, 348] width 0 height 10
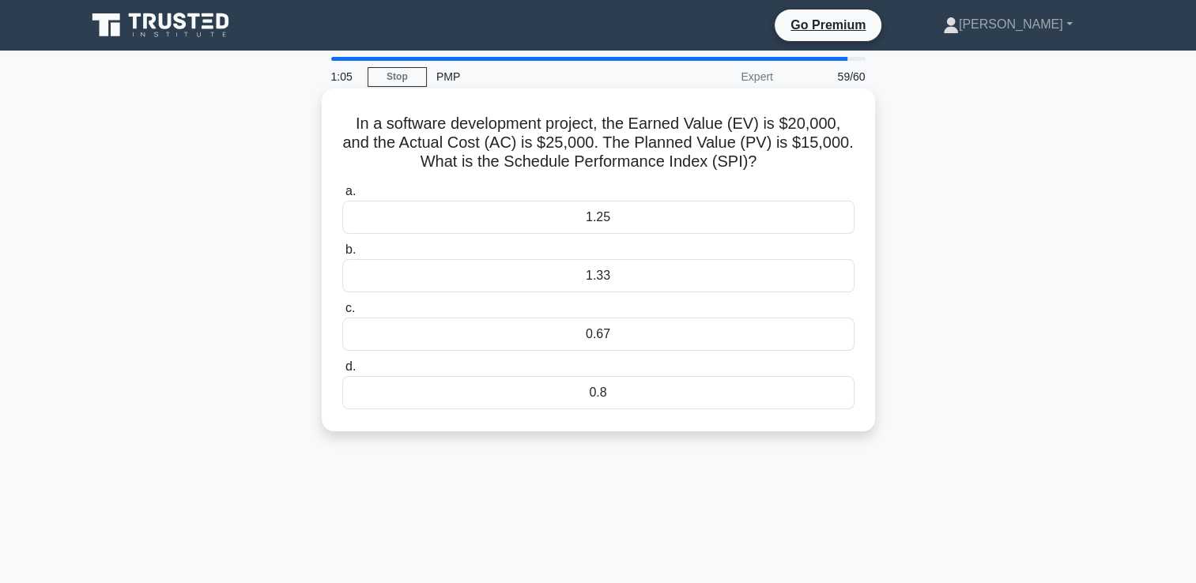
click at [594, 346] on div "0.67" at bounding box center [598, 334] width 512 height 33
click at [342, 314] on input "c. 0.67" at bounding box center [342, 308] width 0 height 10
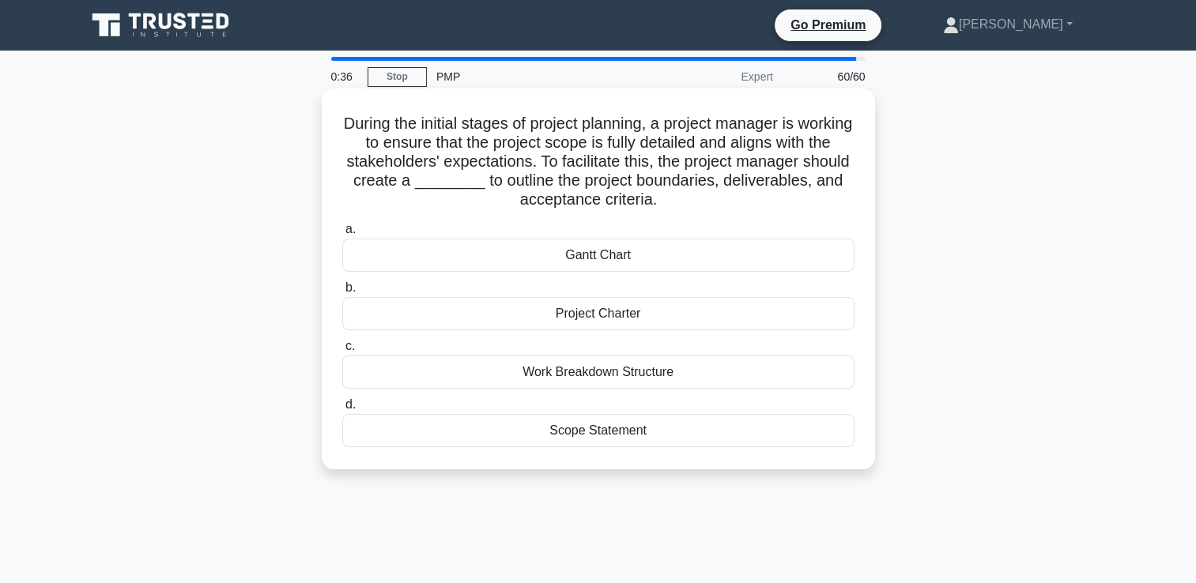
click at [625, 428] on div "Scope Statement" at bounding box center [598, 430] width 512 height 33
click at [342, 410] on input "d. Scope Statement" at bounding box center [342, 405] width 0 height 10
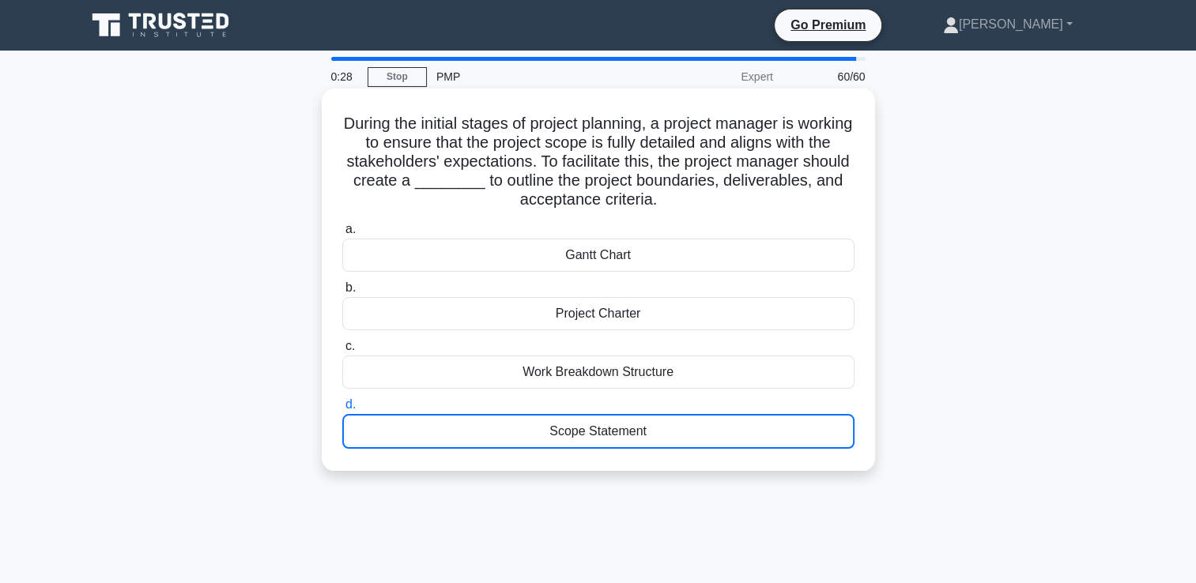
click at [606, 431] on div "Scope Statement" at bounding box center [598, 431] width 512 height 35
click at [342, 410] on input "d. Scope Statement" at bounding box center [342, 405] width 0 height 10
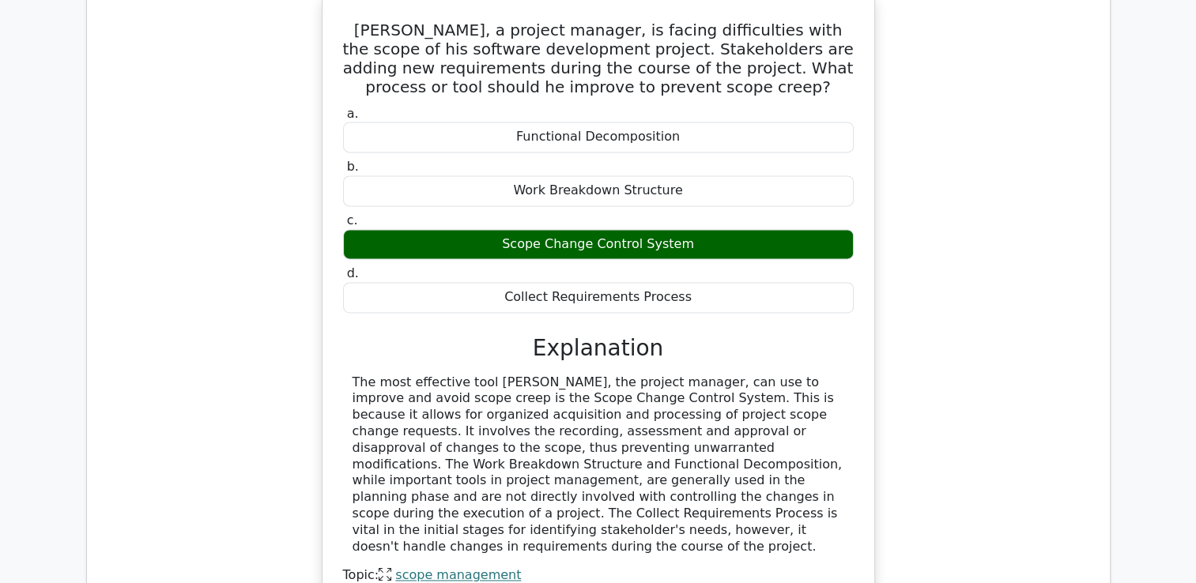
scroll to position [2055, 0]
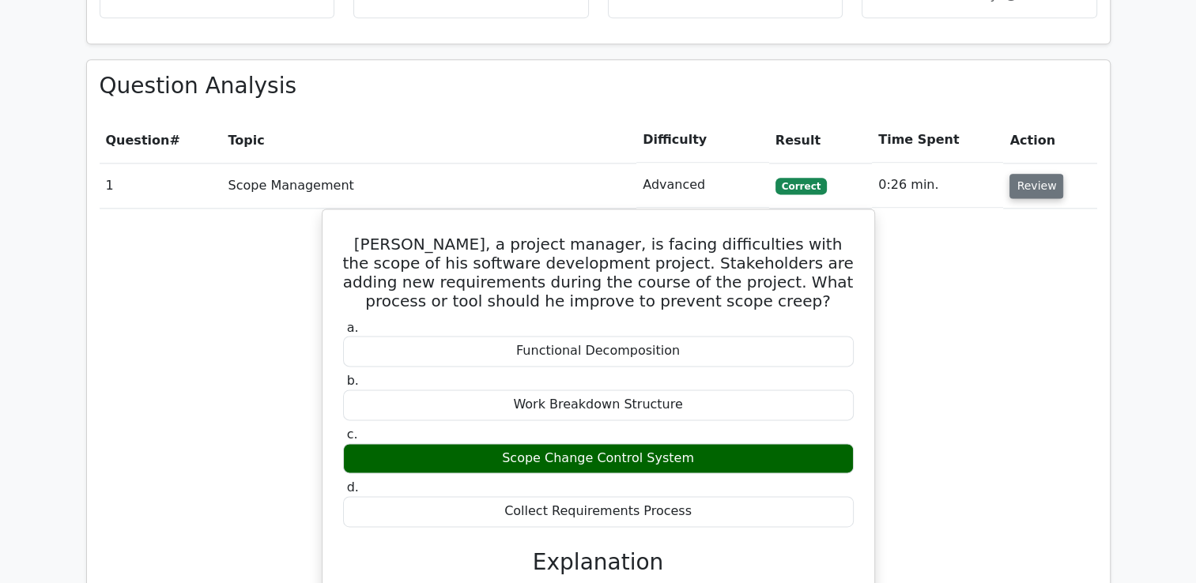
click at [1023, 174] on button "Review" at bounding box center [1036, 186] width 54 height 25
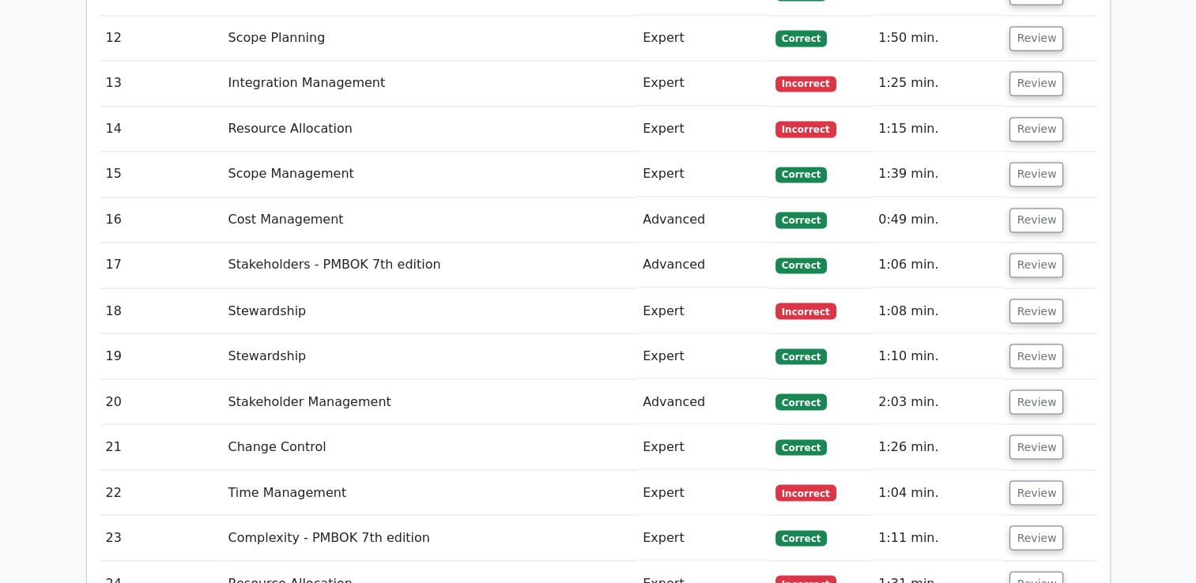
scroll to position [2766, 0]
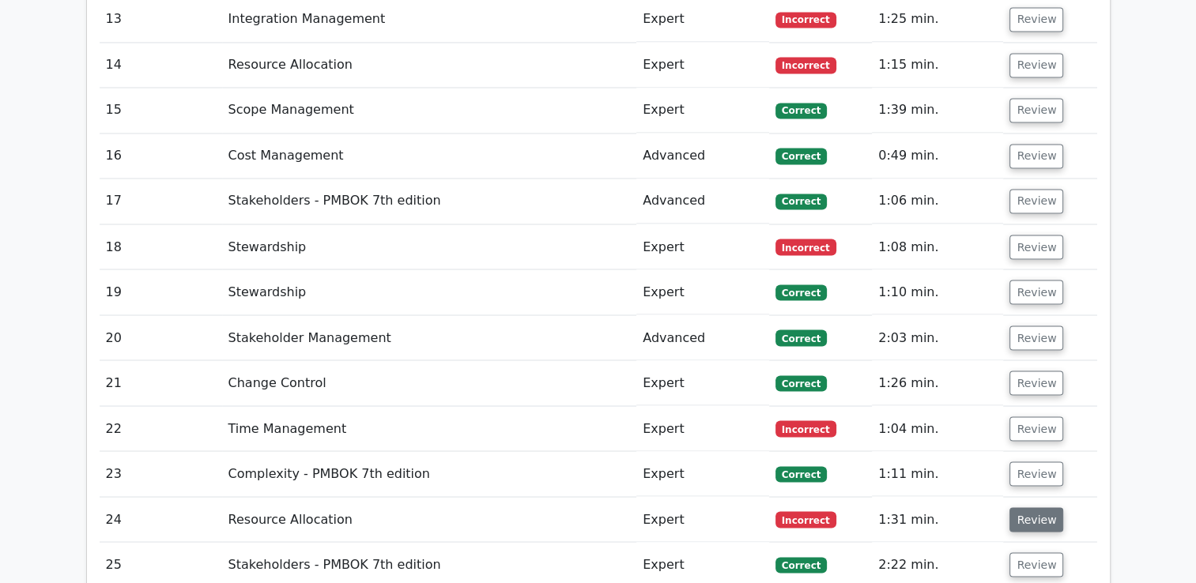
click at [1023, 507] on button "Review" at bounding box center [1036, 519] width 54 height 25
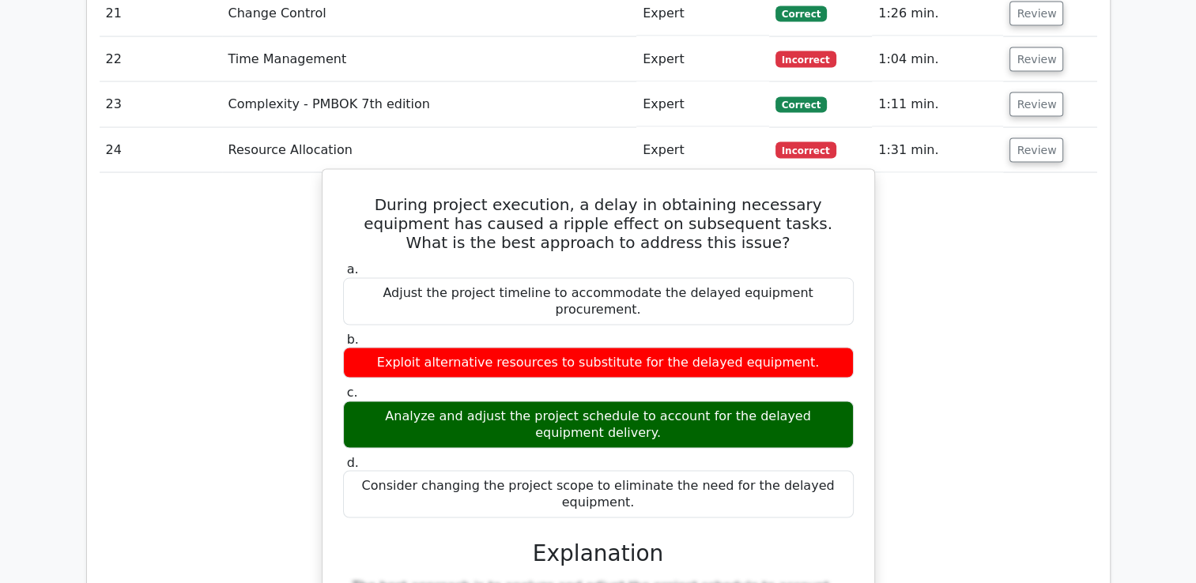
scroll to position [3003, 0]
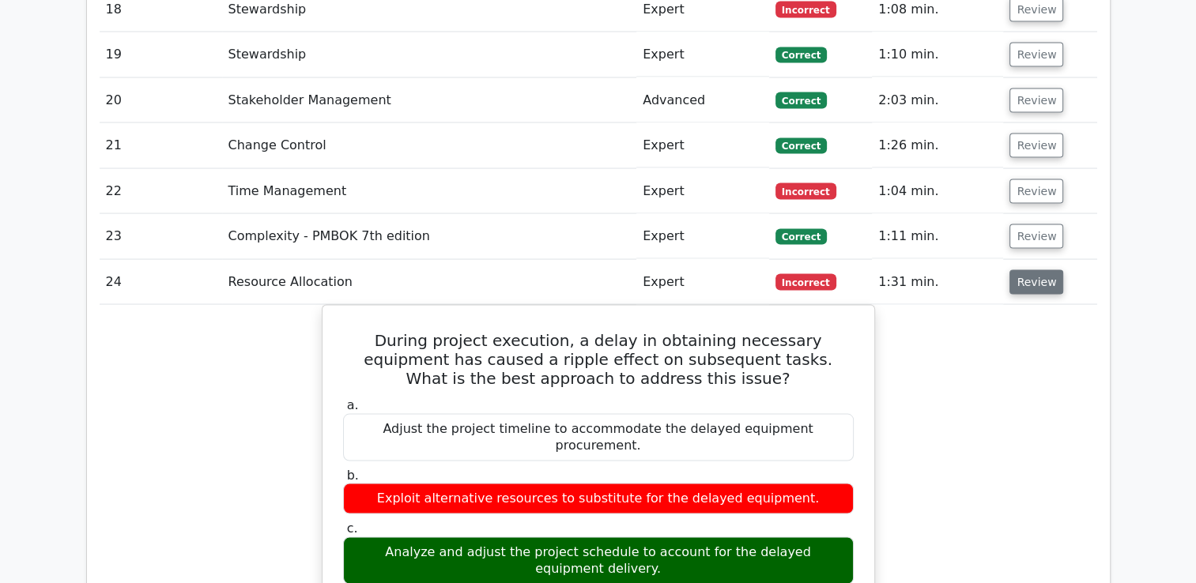
click at [1036, 270] on button "Review" at bounding box center [1036, 282] width 54 height 25
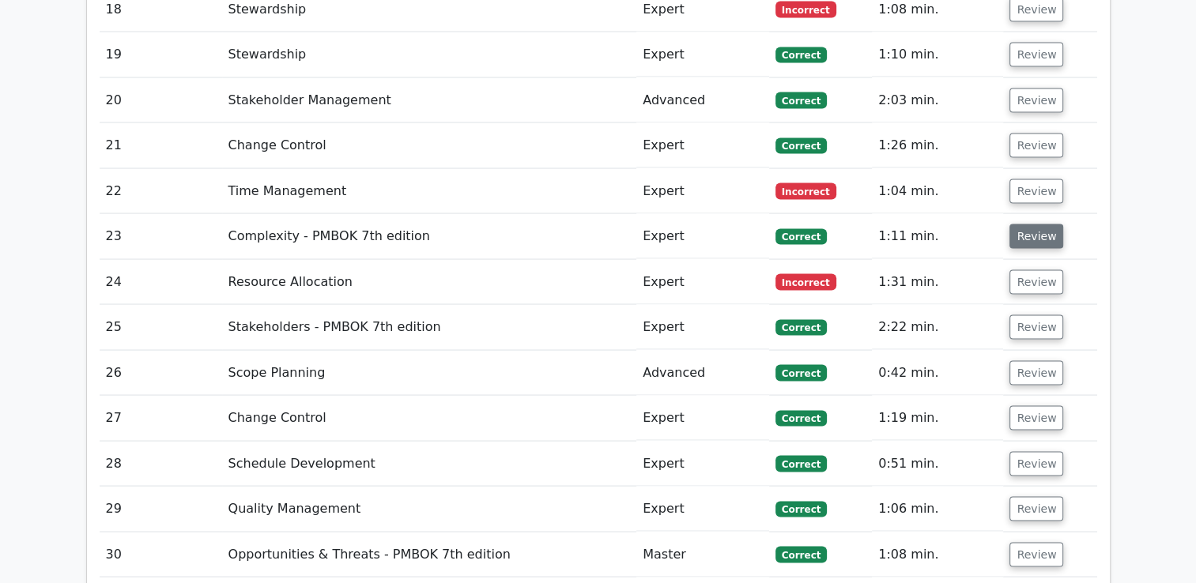
click at [1034, 224] on button "Review" at bounding box center [1036, 236] width 54 height 25
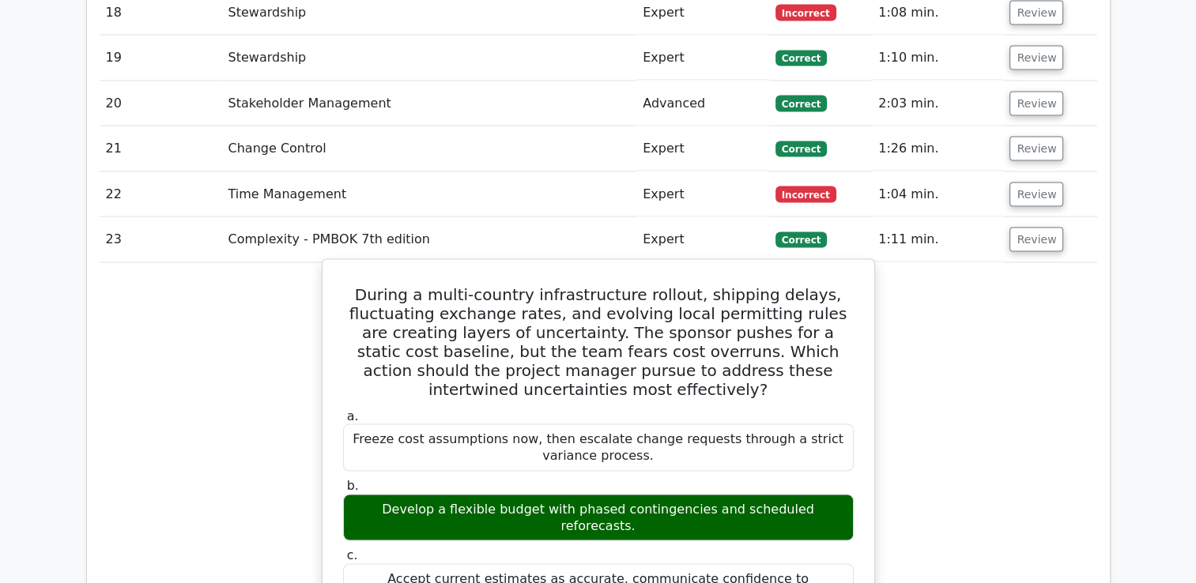
scroll to position [2924, 0]
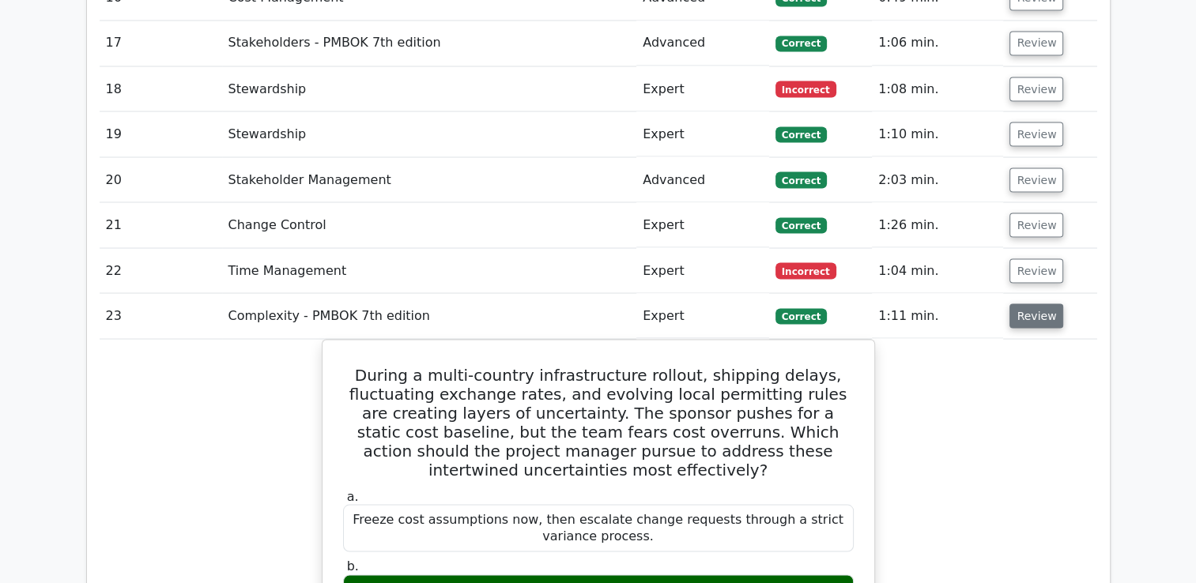
click at [1020, 303] on button "Review" at bounding box center [1036, 315] width 54 height 25
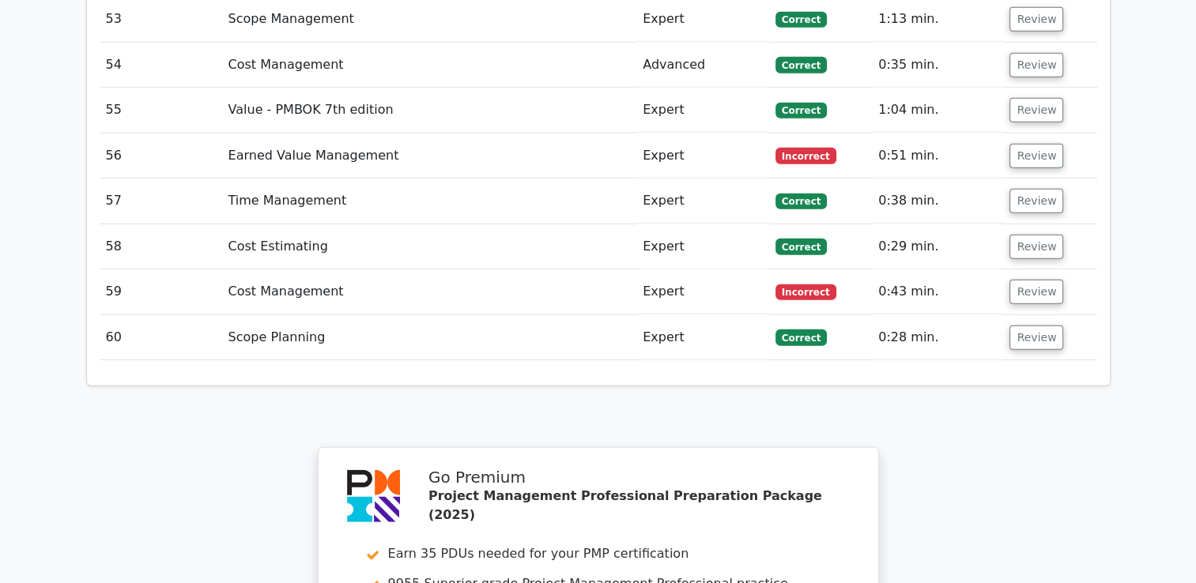
scroll to position [4584, 0]
click at [1032, 326] on button "Review" at bounding box center [1036, 338] width 54 height 25
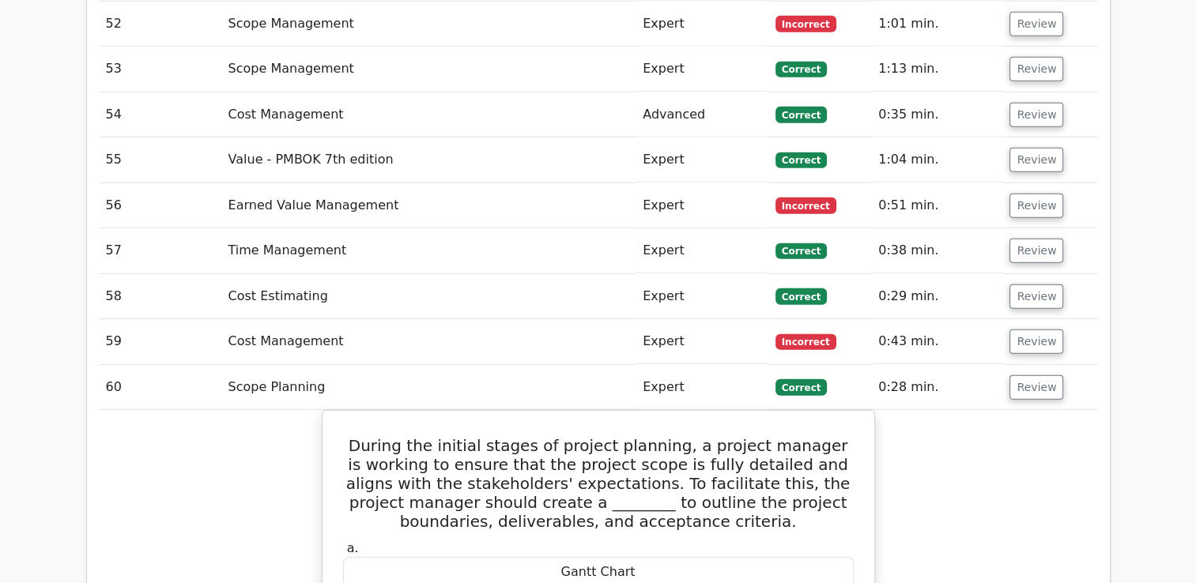
scroll to position [4505, 0]
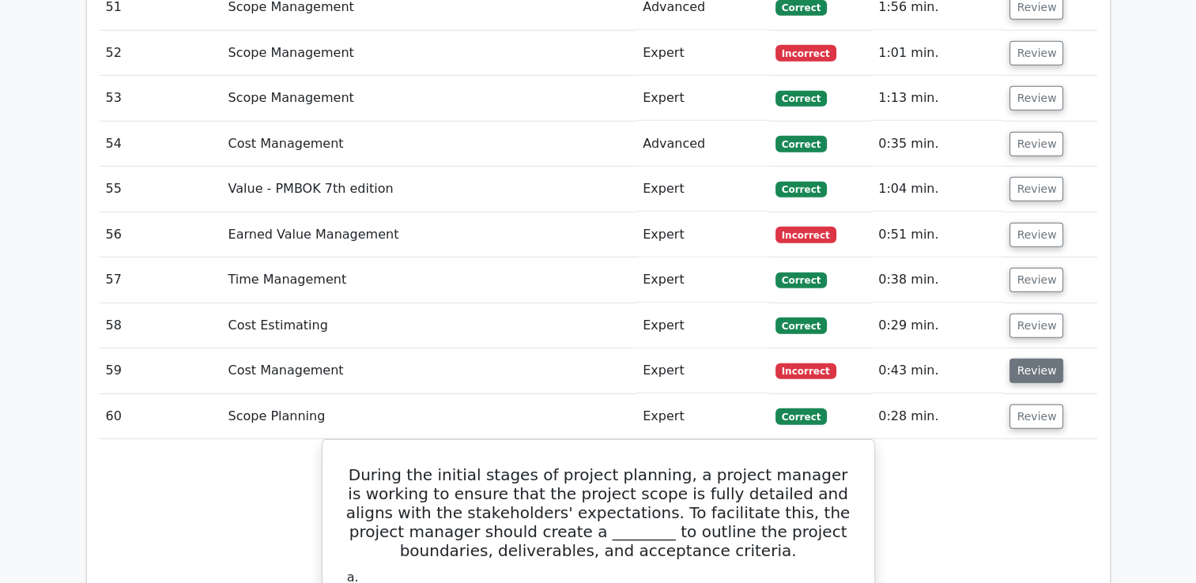
click at [1024, 359] on button "Review" at bounding box center [1036, 371] width 54 height 25
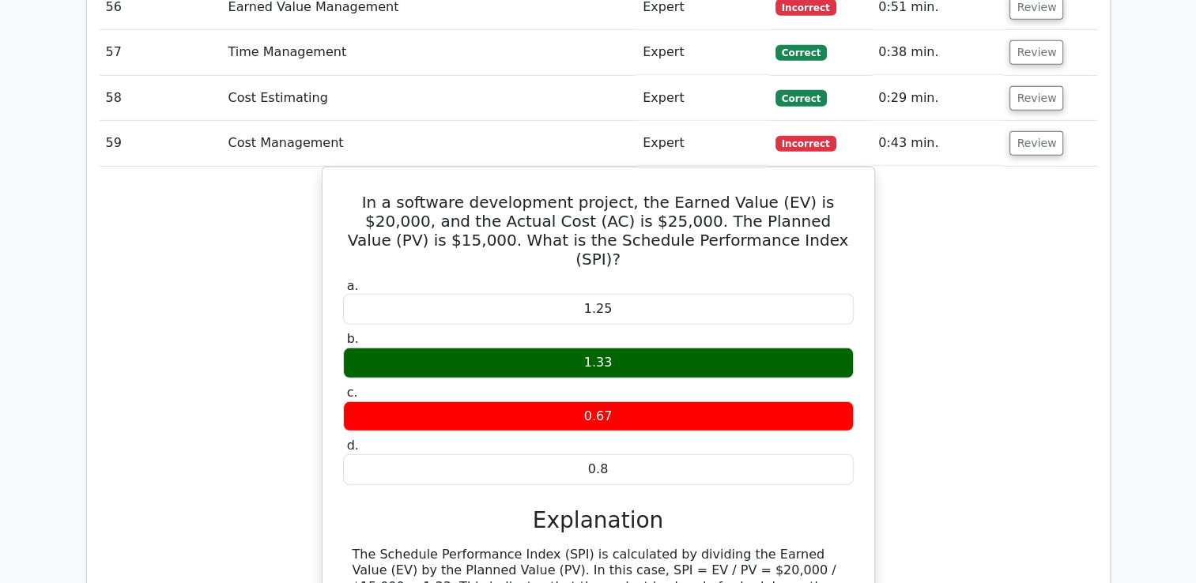
scroll to position [4742, 0]
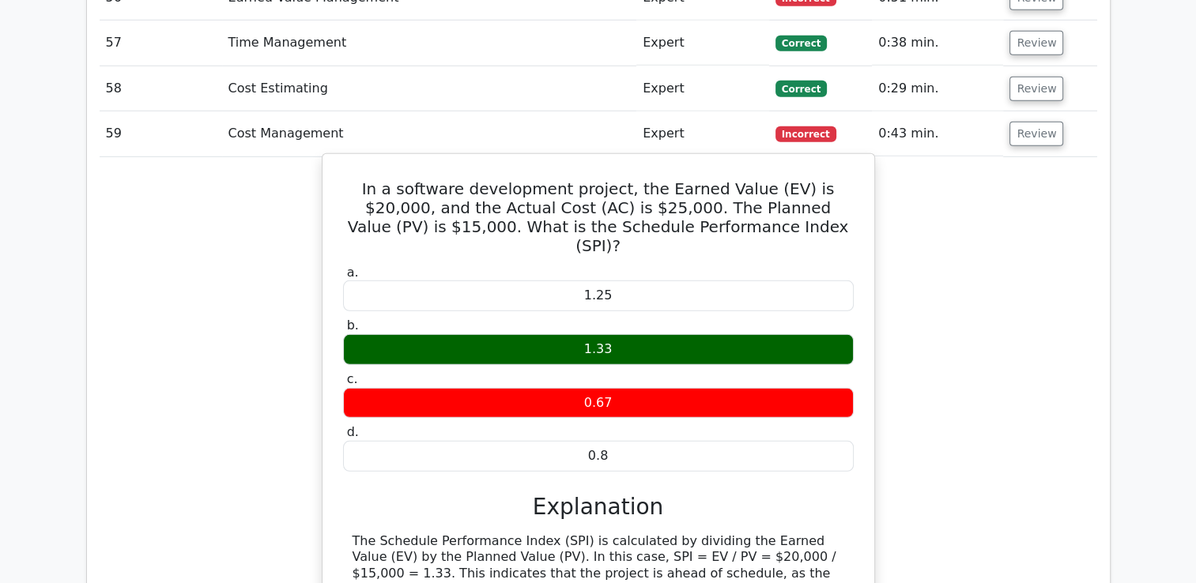
drag, startPoint x: 354, startPoint y: 114, endPoint x: 827, endPoint y: 492, distance: 605.1
click at [827, 492] on div "In a software development project, the Earned Value (EV) is $20,000, and the Ac…" at bounding box center [598, 425] width 539 height 530
copy div "In a software development project, the Earned Value (EV) is $20,000, and the Ac…"
click at [726, 392] on div "a. 1.25 b. 1.33 c. d." at bounding box center [598, 470] width 514 height 416
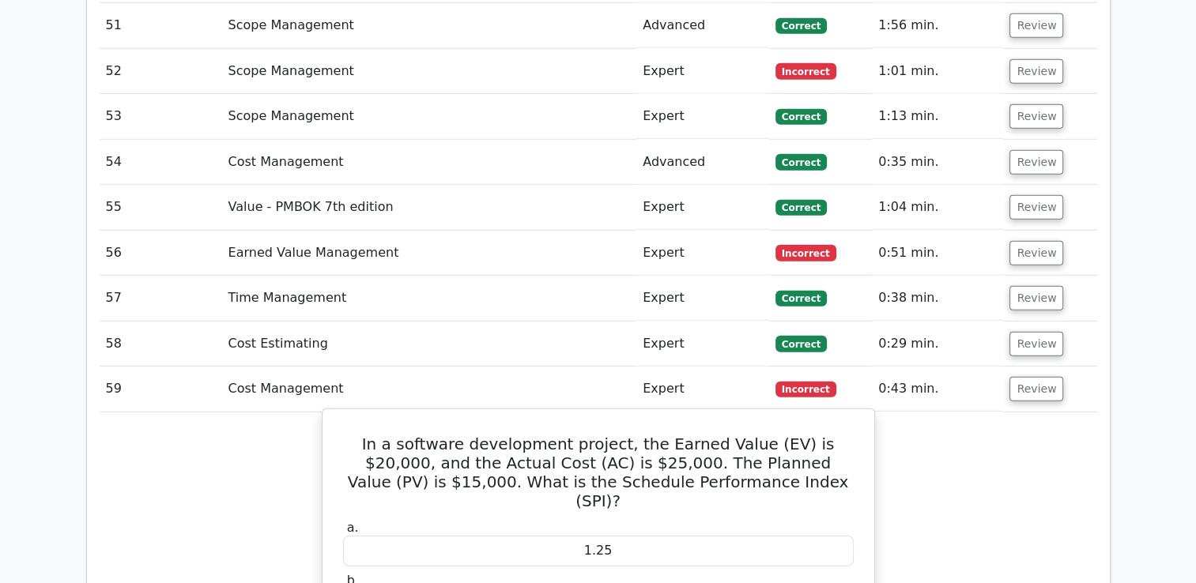
scroll to position [4426, 0]
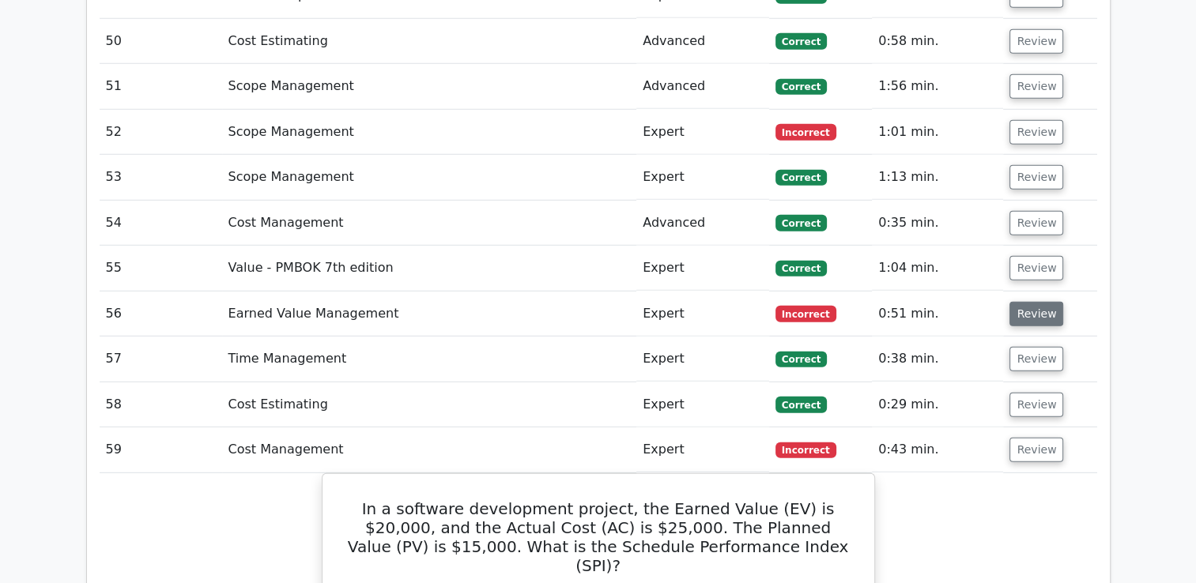
click at [1022, 302] on button "Review" at bounding box center [1036, 314] width 54 height 25
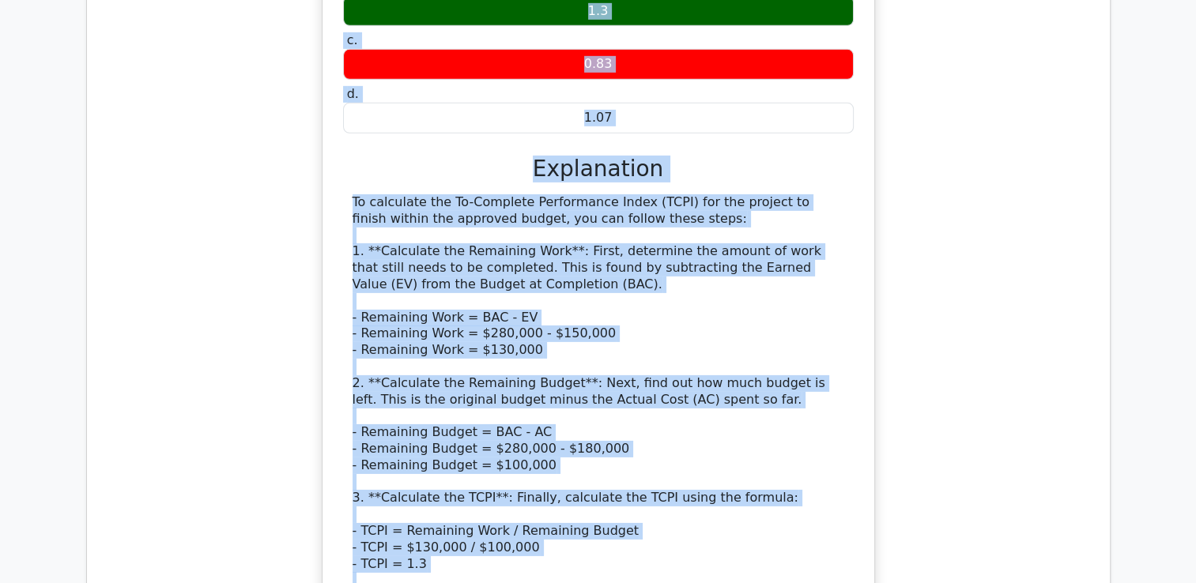
scroll to position [5027, 0]
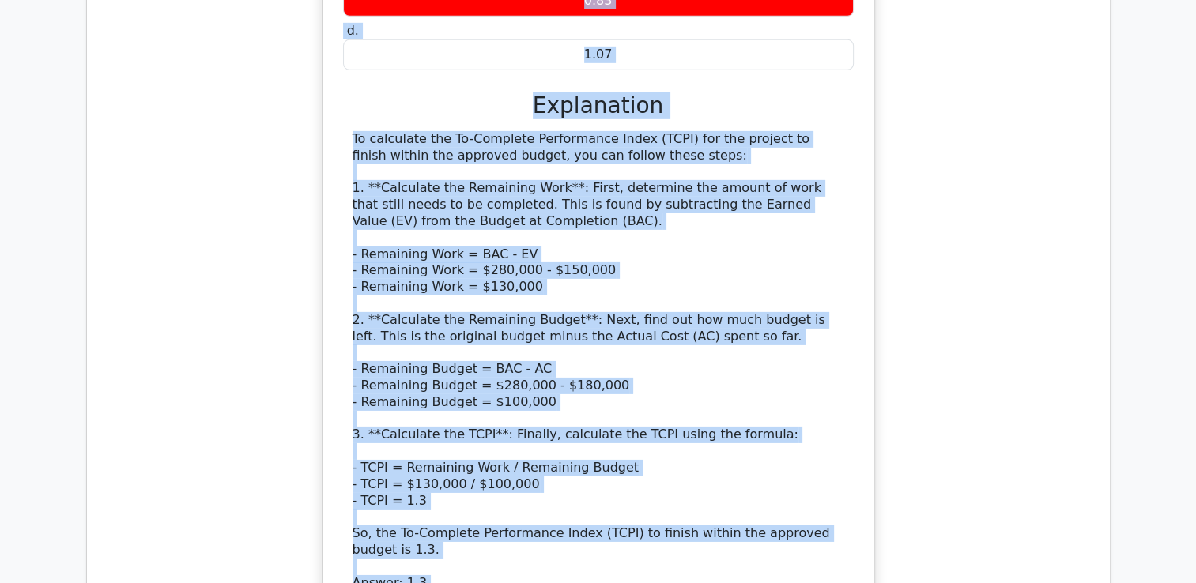
drag, startPoint x: 360, startPoint y: 216, endPoint x: 660, endPoint y: 504, distance: 415.9
click at [660, 504] on div "While managing a software upgrade project, you discover that the earned value (…" at bounding box center [598, 202] width 539 height 927
copy div "While managing a software upgrade project, you discover that the earned value (…"
click at [692, 141] on div "To calculate the To-Complete Performance Index (TCPI) for the project to finish…" at bounding box center [598, 361] width 492 height 460
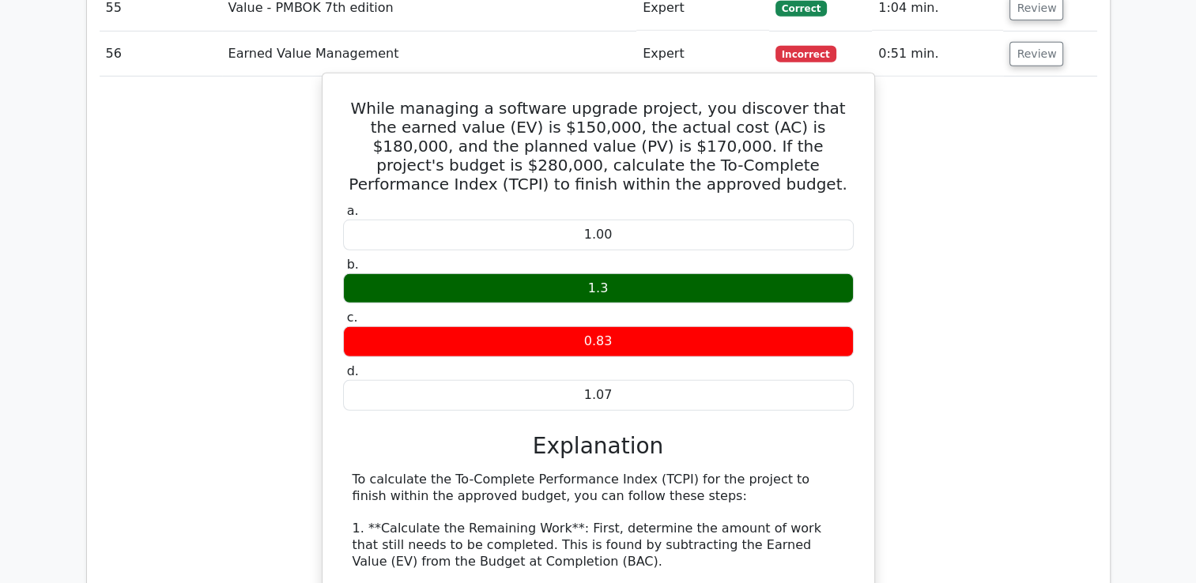
scroll to position [4710, 0]
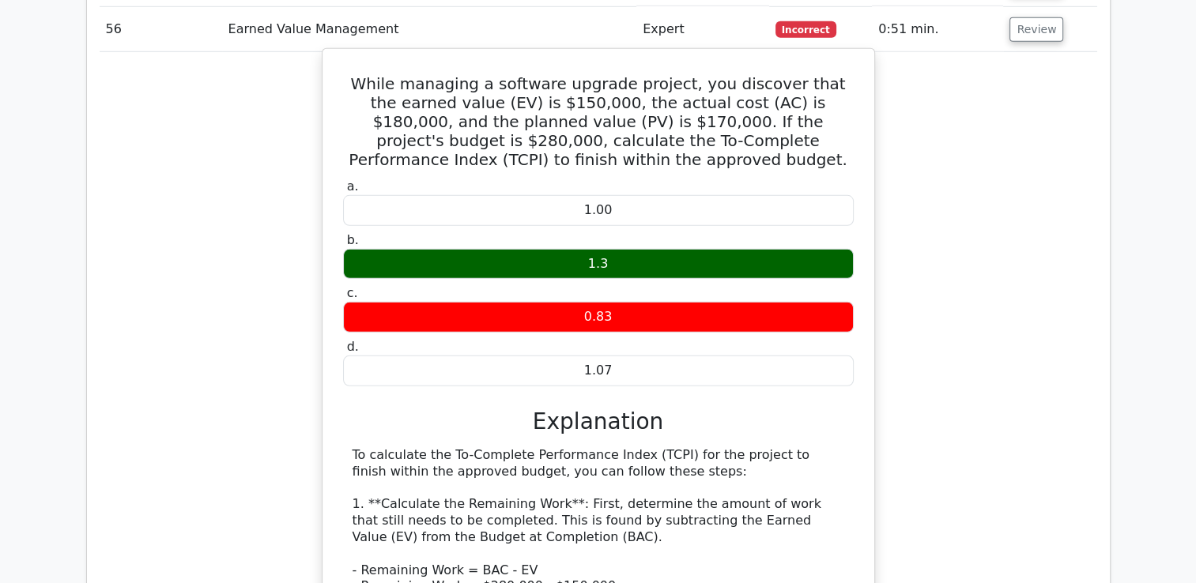
click at [707, 179] on label "a. 1.00" at bounding box center [598, 202] width 511 height 47
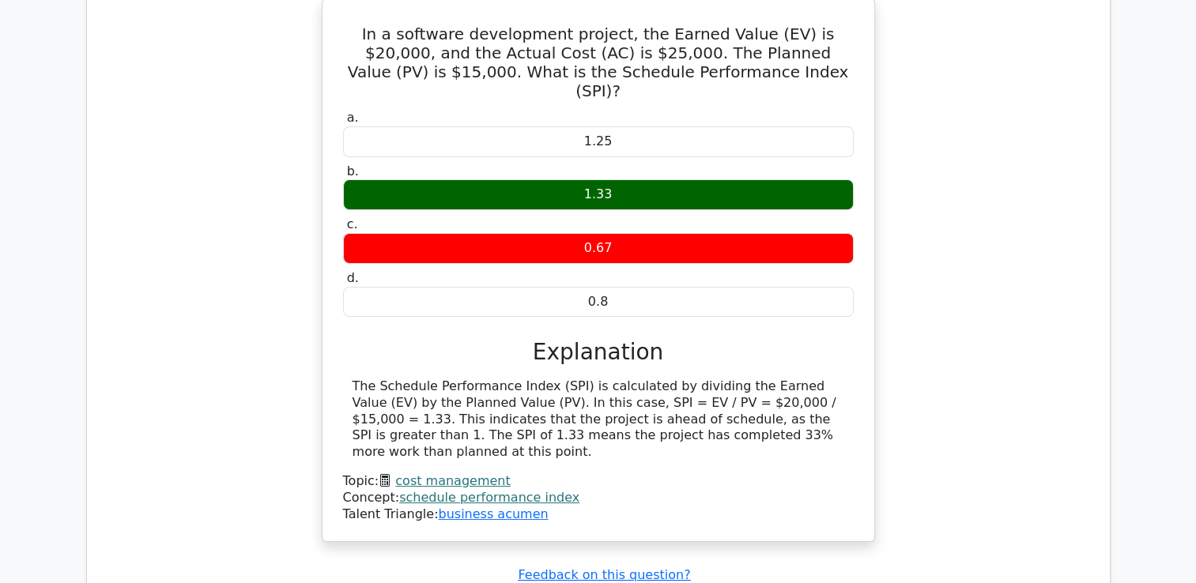
scroll to position [5659, 0]
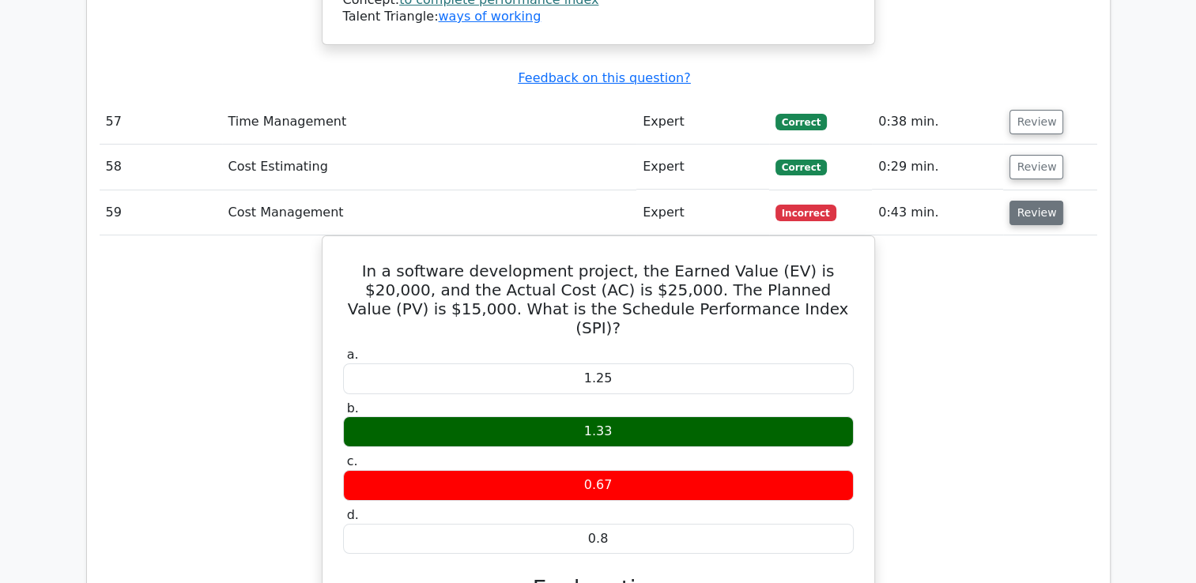
click at [1035, 201] on button "Review" at bounding box center [1036, 213] width 54 height 25
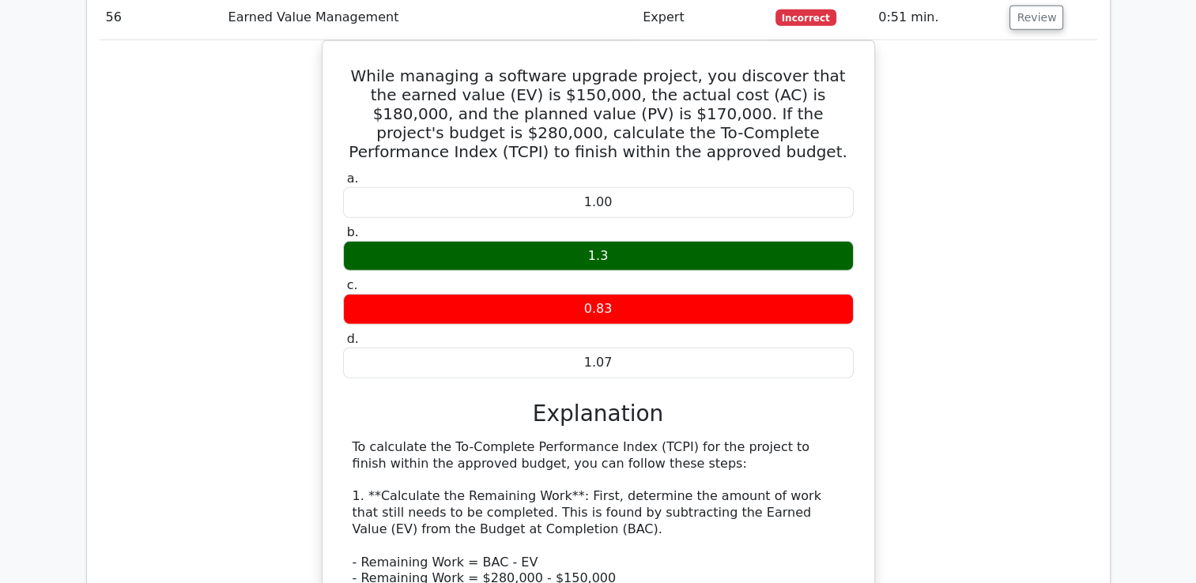
scroll to position [4473, 0]
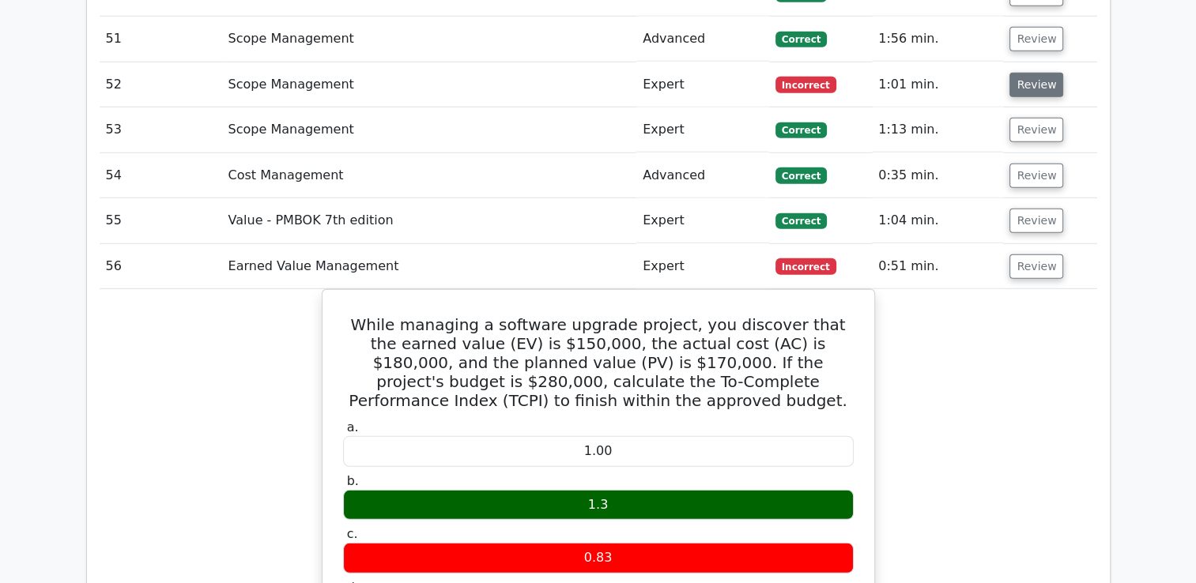
click at [1023, 73] on button "Review" at bounding box center [1036, 85] width 54 height 25
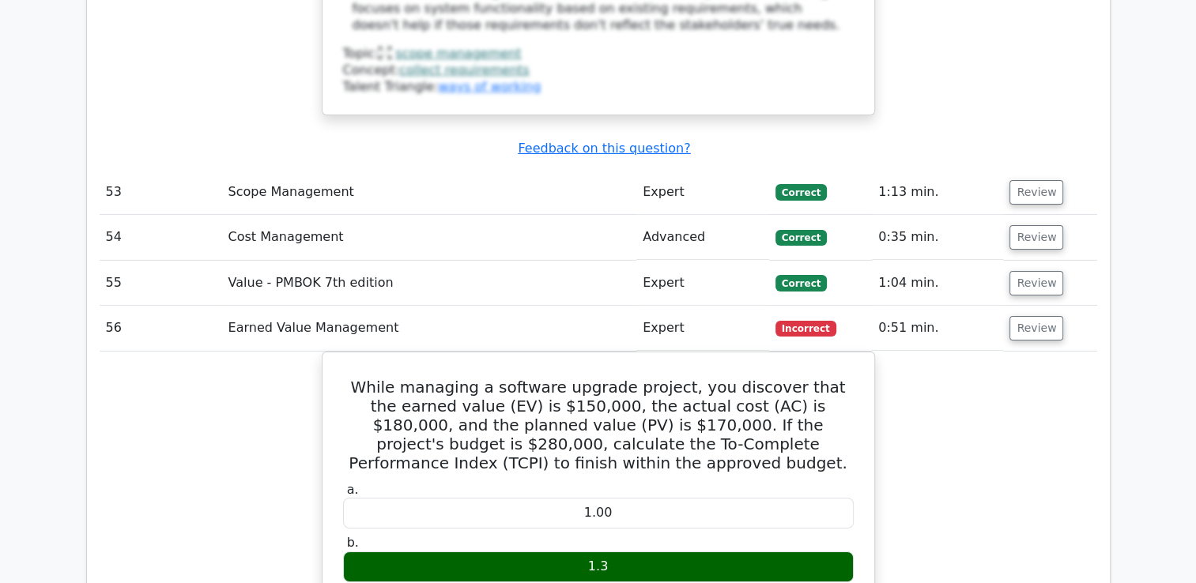
scroll to position [5264, 0]
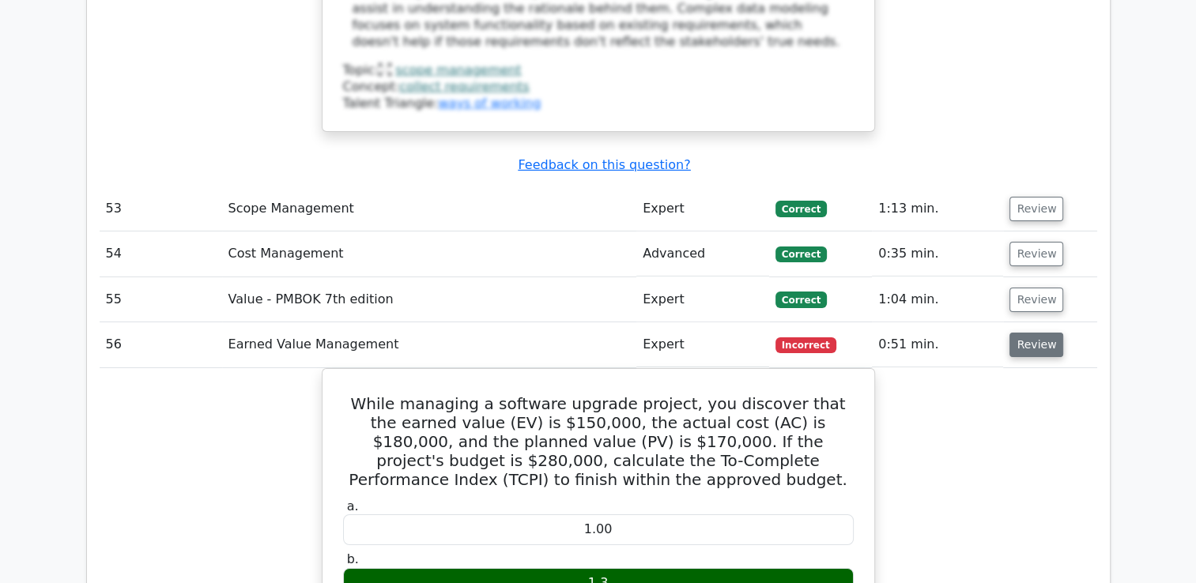
click at [1041, 333] on button "Review" at bounding box center [1036, 345] width 54 height 25
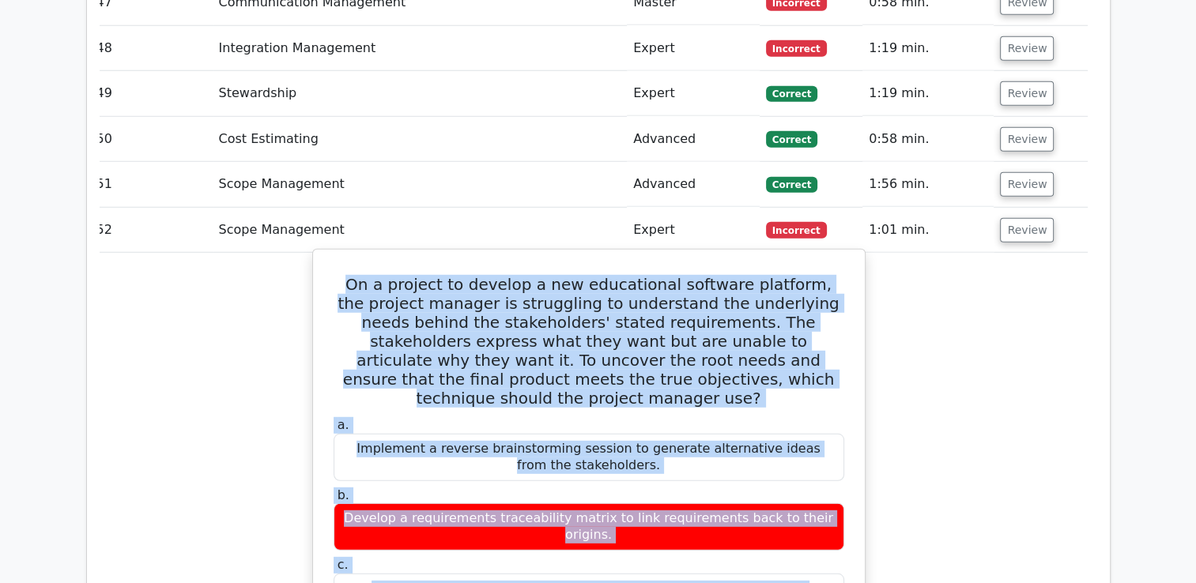
scroll to position [4382, 0]
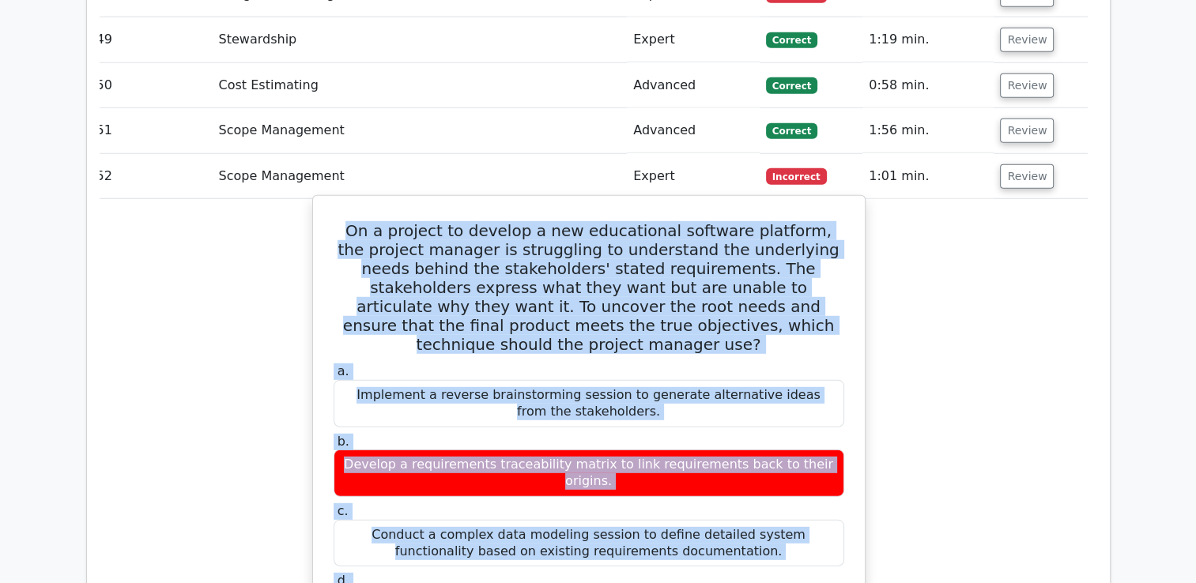
drag, startPoint x: 355, startPoint y: 224, endPoint x: 829, endPoint y: 491, distance: 544.3
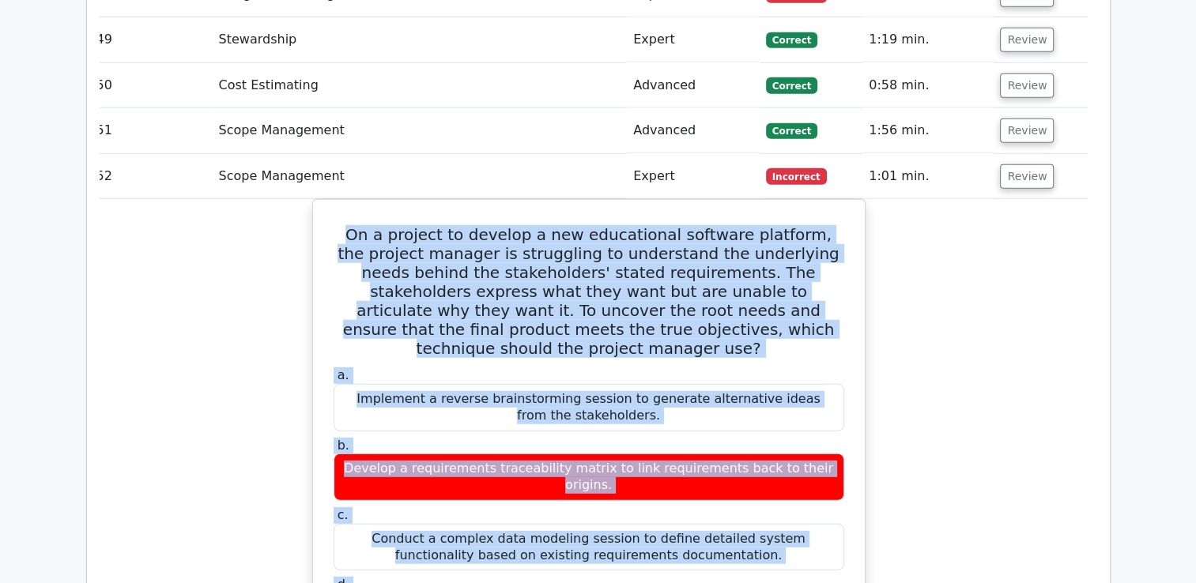
copy div "On a project to develop a new educational software platform, the project manage…"
